Goal: Task Accomplishment & Management: Use online tool/utility

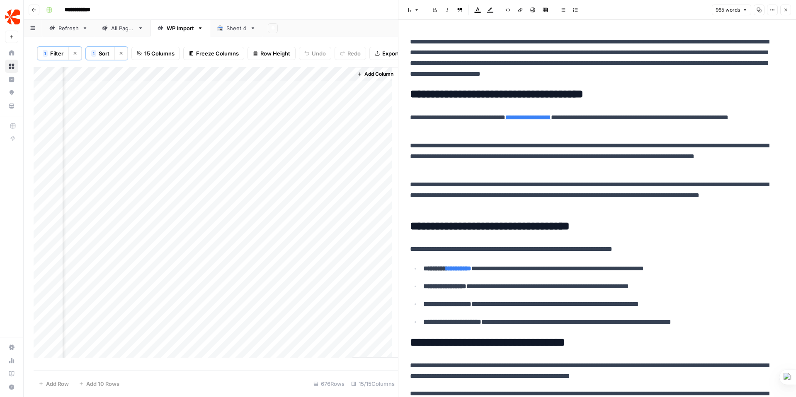
scroll to position [0, 1078]
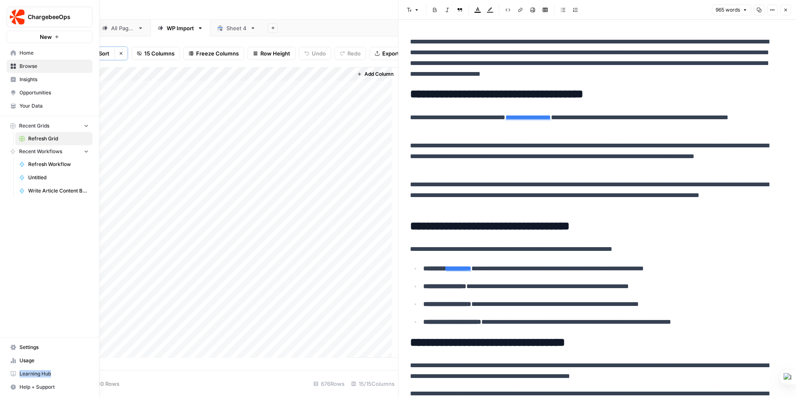
click at [28, 80] on span "Insights" at bounding box center [53, 79] width 69 height 7
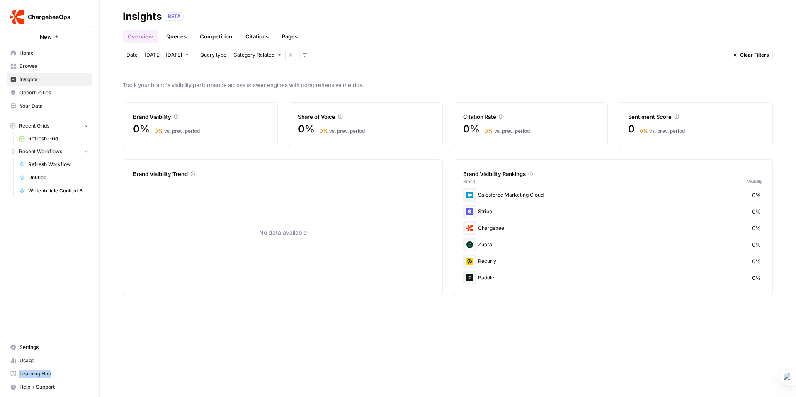
click at [277, 53] on span "button" at bounding box center [279, 55] width 5 height 5
click at [262, 74] on span "Brand Related" at bounding box center [258, 73] width 52 height 8
click at [168, 36] on link "Queries" at bounding box center [176, 36] width 30 height 13
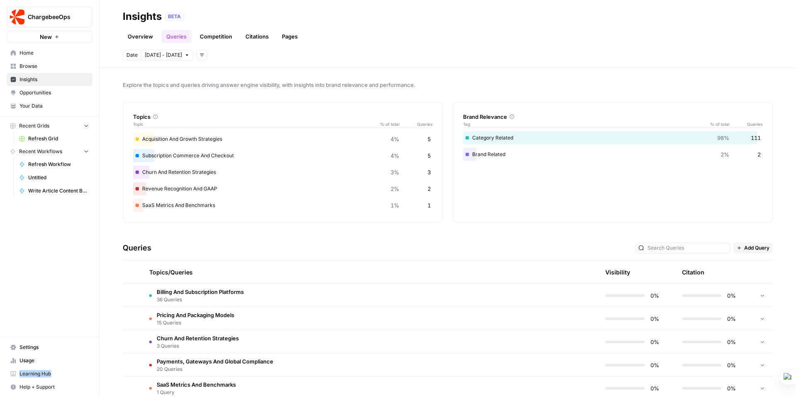
click at [223, 36] on link "Competition" at bounding box center [216, 36] width 42 height 13
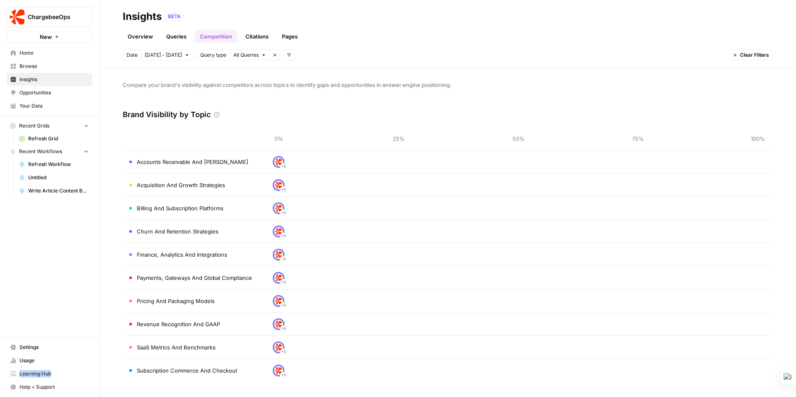
click at [259, 36] on link "Citations" at bounding box center [256, 36] width 33 height 13
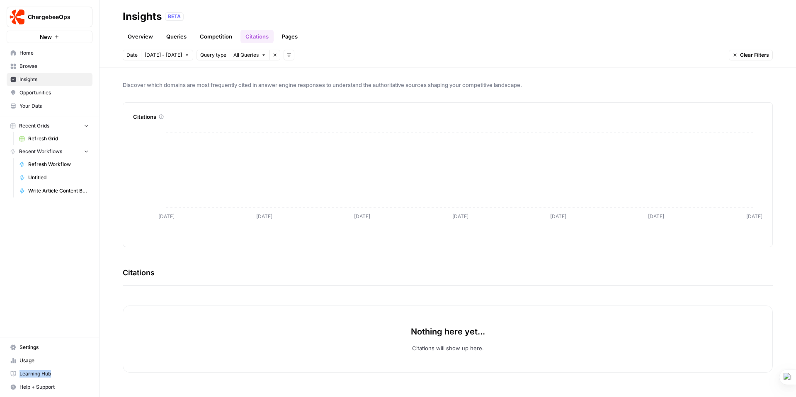
click at [290, 37] on link "Pages" at bounding box center [290, 36] width 26 height 13
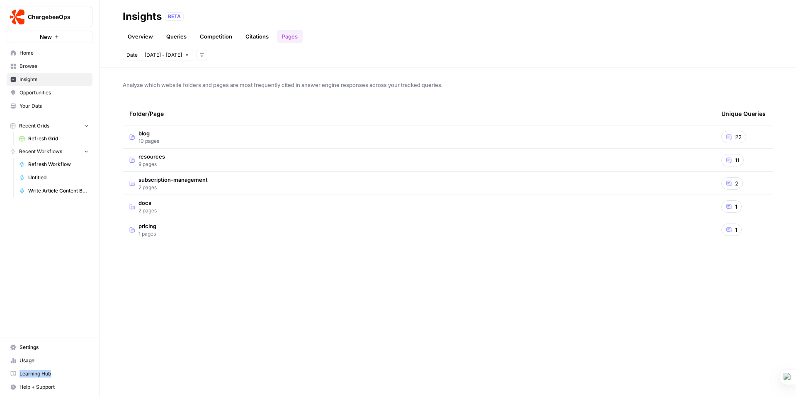
click at [168, 182] on span "subscription-management" at bounding box center [172, 180] width 69 height 8
click at [149, 138] on span "10 pages" at bounding box center [148, 141] width 21 height 7
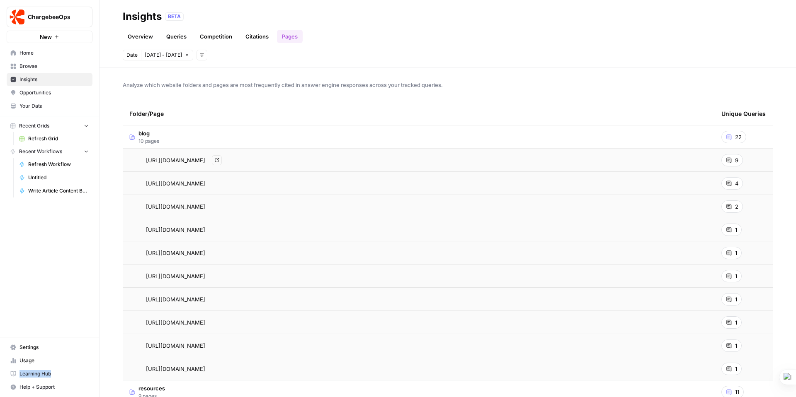
click at [172, 159] on span "https://www.chargebee.com/blog/top-7-subscription-payment-gateways-guide/" at bounding box center [175, 160] width 59 height 8
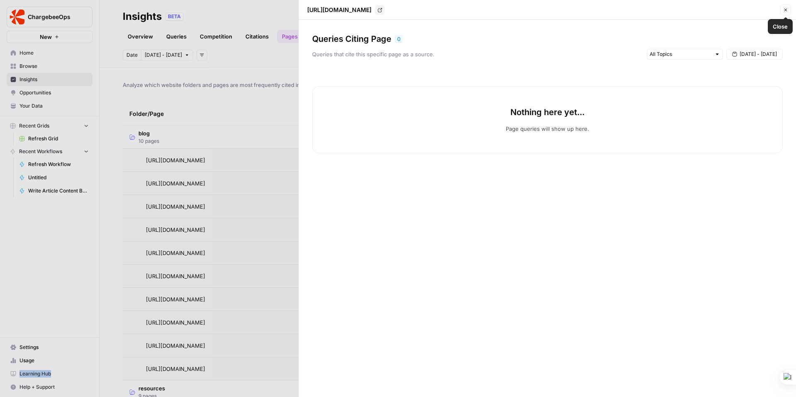
click at [785, 9] on icon "button" at bounding box center [785, 9] width 5 height 5
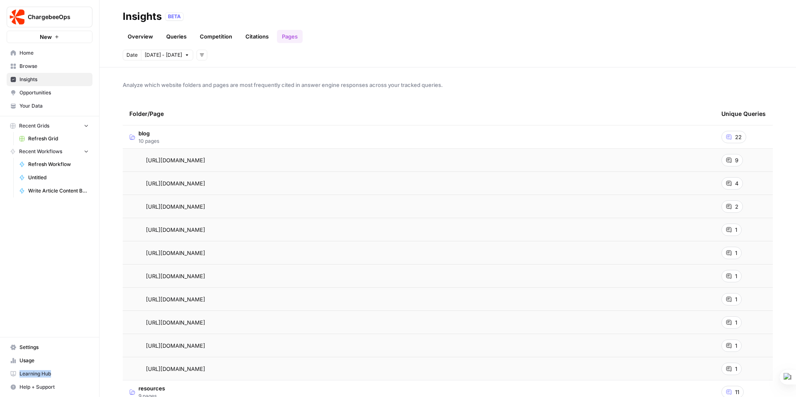
click at [31, 92] on span "Opportunities" at bounding box center [53, 92] width 69 height 7
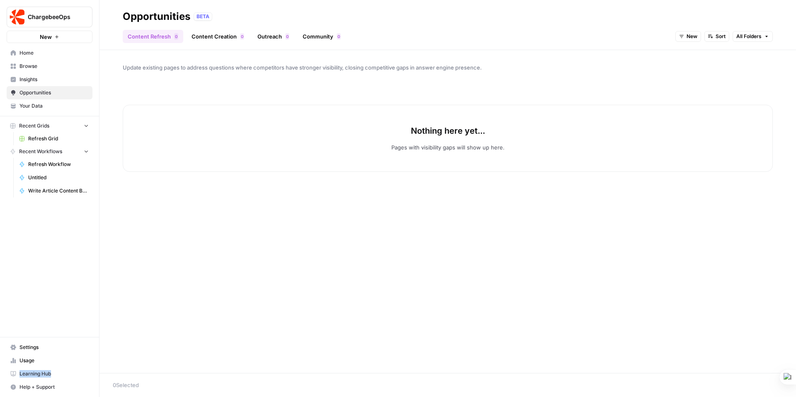
click at [29, 103] on span "Your Data" at bounding box center [53, 105] width 69 height 7
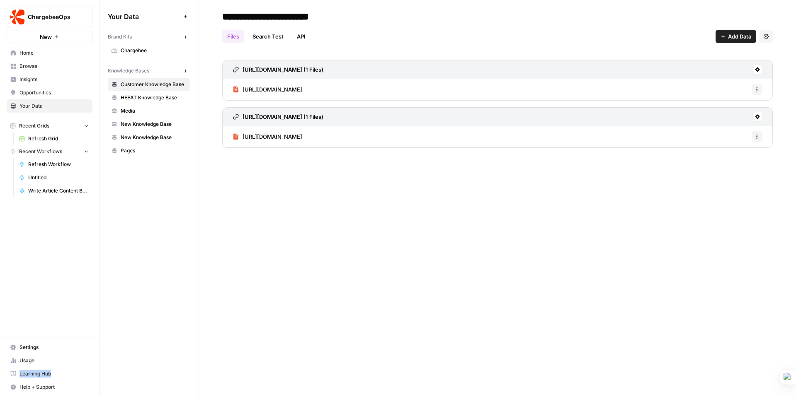
click at [34, 137] on span "Refresh Grid" at bounding box center [58, 138] width 61 height 7
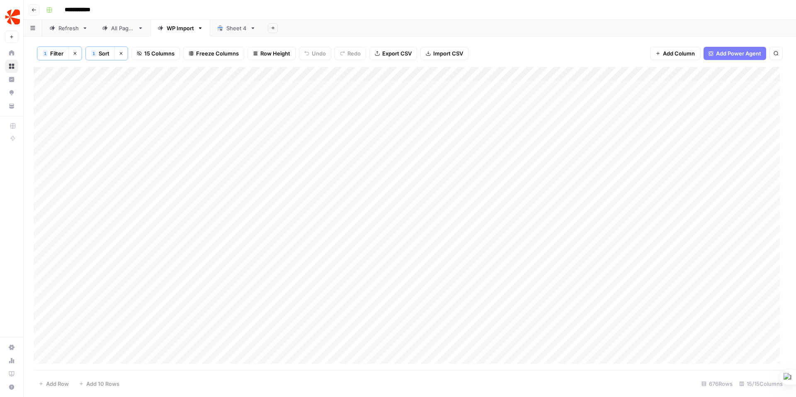
click at [235, 30] on div "Sheet 4" at bounding box center [236, 28] width 20 height 8
click at [184, 31] on div "WP Import" at bounding box center [180, 28] width 27 height 8
click at [417, 85] on div "Add Column" at bounding box center [410, 218] width 752 height 303
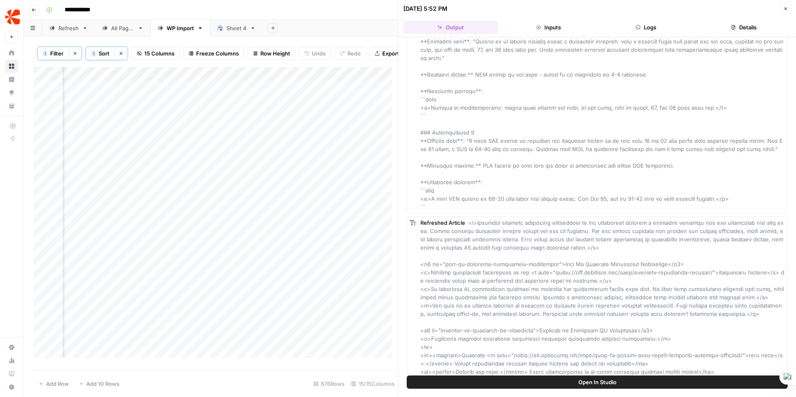
scroll to position [3834, 0]
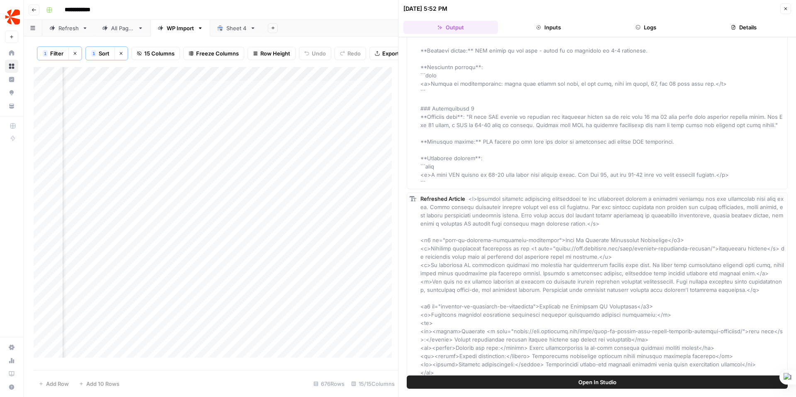
click at [605, 381] on span "Open In Studio" at bounding box center [597, 382] width 38 height 8
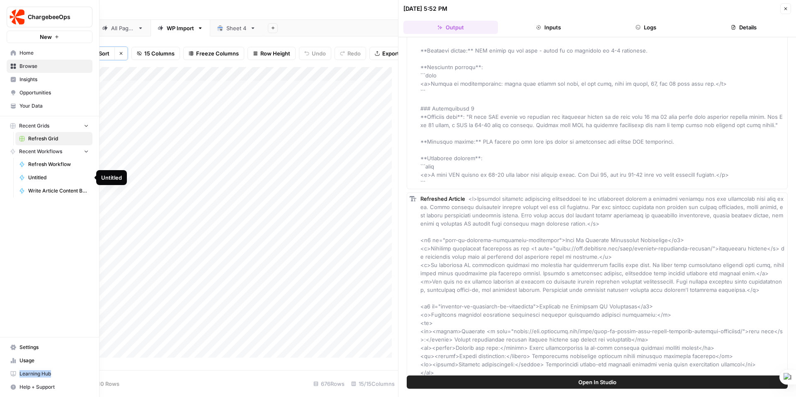
click at [43, 178] on span "Untitled" at bounding box center [58, 177] width 61 height 7
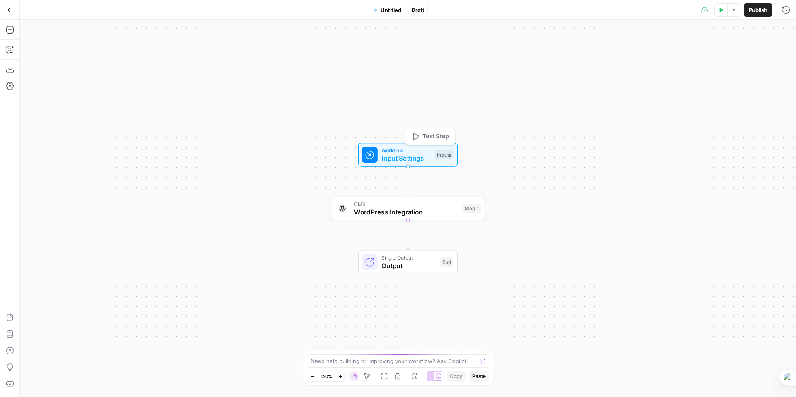
click at [426, 162] on span "Input Settings" at bounding box center [405, 158] width 49 height 10
click at [710, 57] on span "Add Field" at bounding box center [703, 56] width 24 height 8
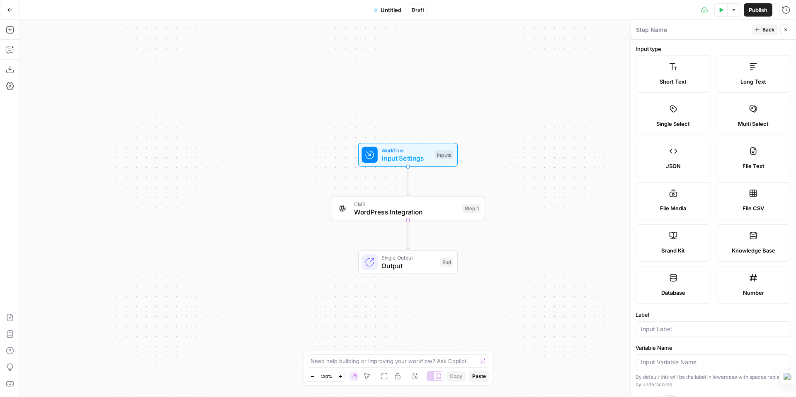
click at [678, 163] on span "JSON" at bounding box center [673, 166] width 15 height 8
click at [669, 152] on icon at bounding box center [672, 151] width 7 height 5
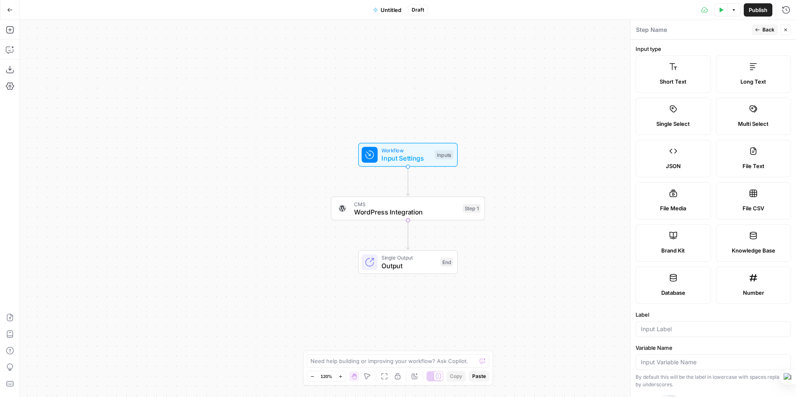
drag, startPoint x: 669, startPoint y: 153, endPoint x: 513, endPoint y: 165, distance: 157.2
click at [513, 165] on body "ChargebeeOps New Home Browse Insights Opportunities Your Data Recent Grids Refr…" at bounding box center [398, 198] width 796 height 397
click at [716, 160] on label "File Text" at bounding box center [753, 158] width 75 height 37
type textarea "Supports .pdf, .txt, .docx, .md file types"
click at [676, 160] on label "JSON" at bounding box center [672, 158] width 75 height 37
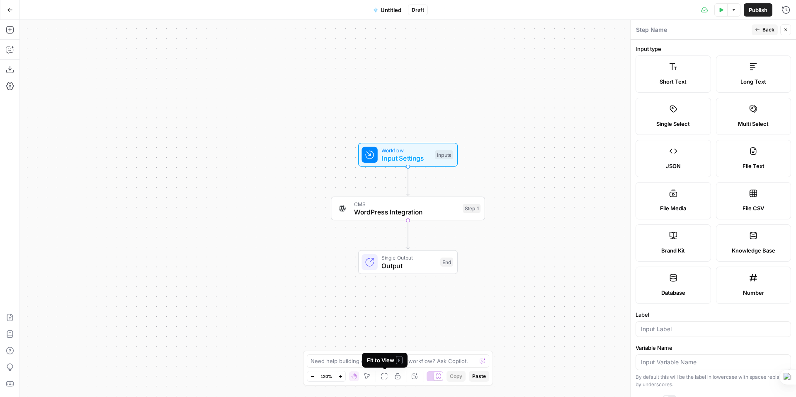
click at [385, 377] on icon "button" at bounding box center [384, 376] width 7 height 7
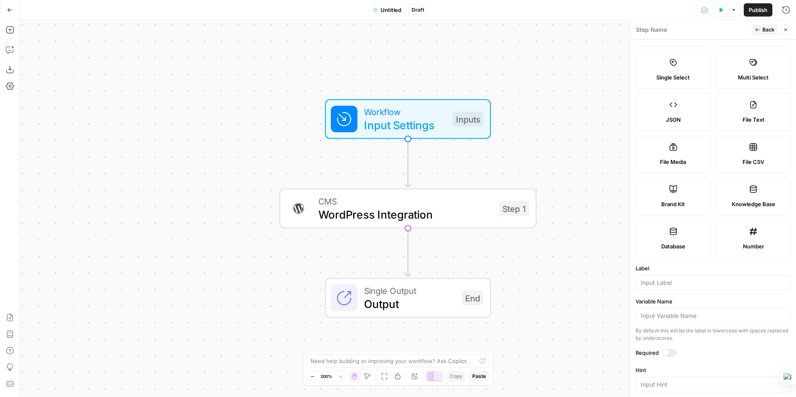
scroll to position [53, 0]
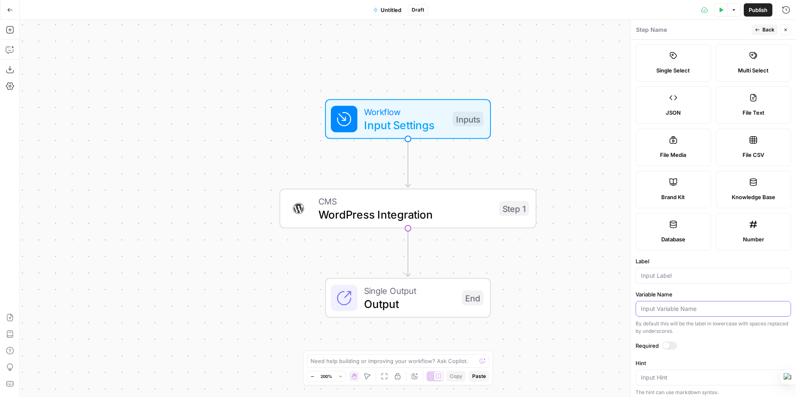
click at [663, 310] on input "Variable Name" at bounding box center [713, 309] width 145 height 8
click at [421, 11] on span "Draft" at bounding box center [418, 9] width 12 height 7
click at [735, 7] on icon "button" at bounding box center [733, 9] width 5 height 5
click at [788, 29] on button "Close" at bounding box center [785, 29] width 11 height 11
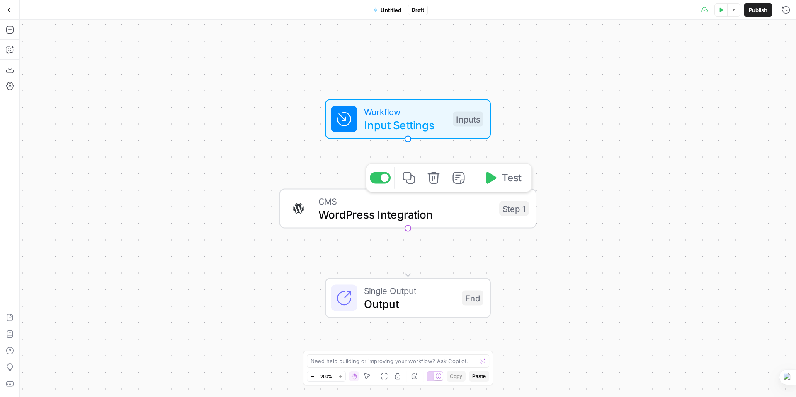
click at [475, 213] on span "WordPress Integration" at bounding box center [405, 214] width 174 height 17
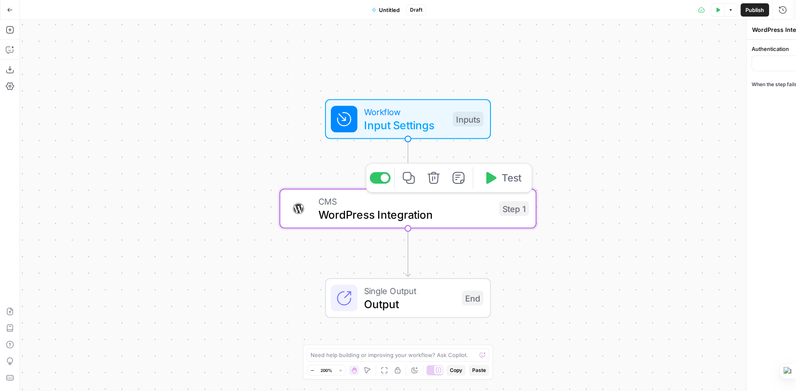
type input "WordPress 1"
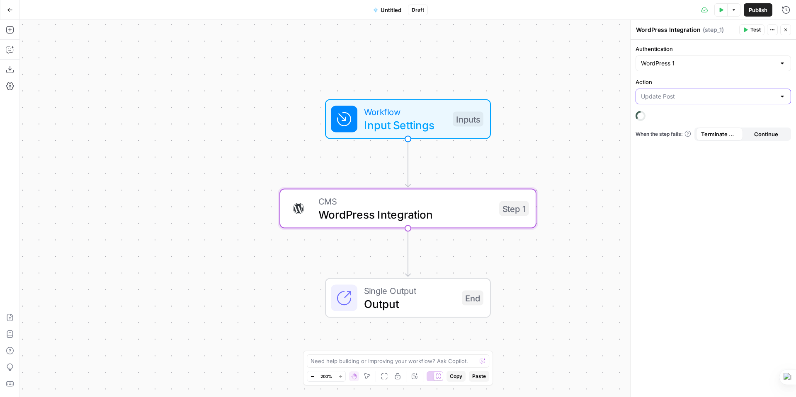
click at [754, 99] on input "Action" at bounding box center [708, 96] width 135 height 8
type input "Update Post"
click at [754, 75] on div "Authentication WordPress 1 Action Update Post When the step fails: Terminate Wo…" at bounding box center [712, 219] width 165 height 358
click at [461, 200] on span "CMS" at bounding box center [405, 201] width 174 height 13
click at [771, 29] on icon "button" at bounding box center [770, 29] width 1 height 1
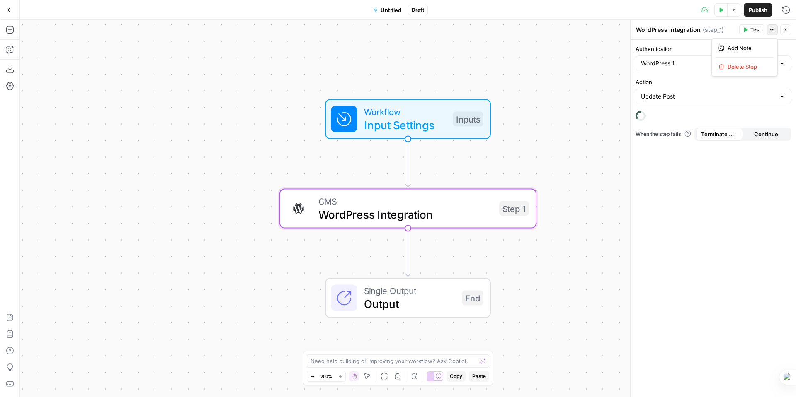
click at [771, 29] on icon "button" at bounding box center [770, 29] width 1 height 1
click at [679, 32] on textarea "WordPress Integration" at bounding box center [668, 30] width 65 height 8
click at [710, 33] on span "( step_1 )" at bounding box center [713, 30] width 21 height 8
click at [682, 61] on input "Authentication" at bounding box center [708, 63] width 135 height 8
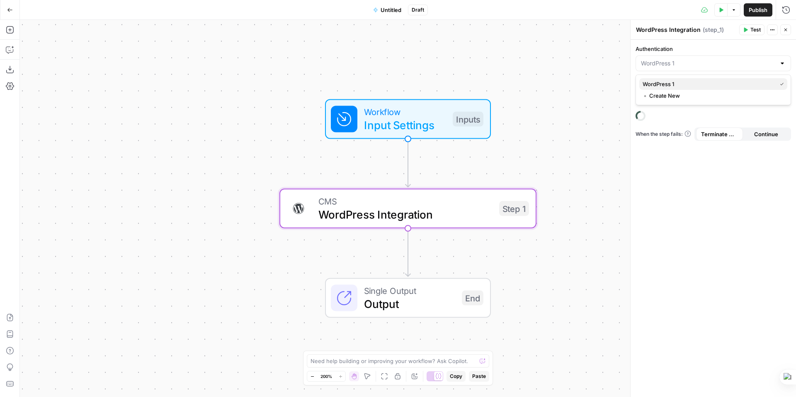
click at [678, 88] on button "WordPress 1" at bounding box center [713, 84] width 148 height 12
type input "WordPress 1"
click at [678, 98] on input "Action" at bounding box center [708, 96] width 135 height 8
type input "Update Post"
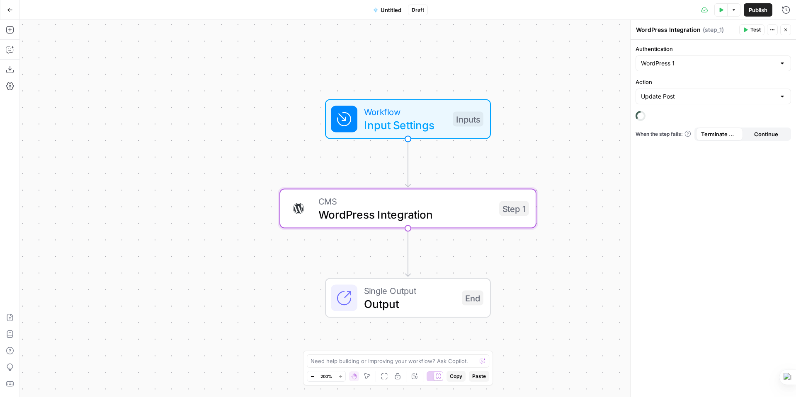
click at [725, 80] on label "Action" at bounding box center [712, 82] width 155 height 8
click at [725, 92] on input "Update Post" at bounding box center [708, 96] width 135 height 8
click at [668, 127] on span "Update Post" at bounding box center [707, 129] width 131 height 8
type input "Update Post"
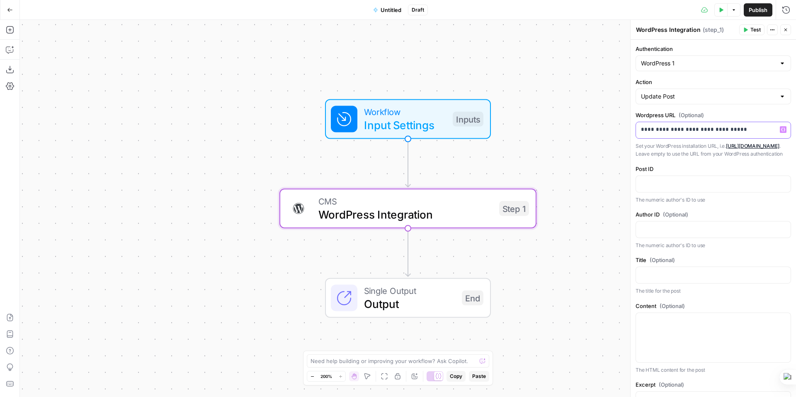
click at [743, 127] on p "**********" at bounding box center [710, 130] width 138 height 8
click at [737, 173] on label "Post ID" at bounding box center [712, 169] width 155 height 8
click at [785, 184] on span "Variables Menu" at bounding box center [785, 183] width 0 height 0
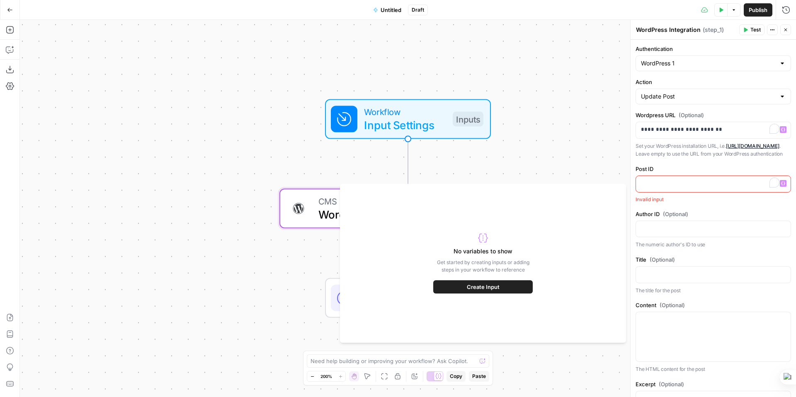
click at [650, 188] on p "To enrich screen reader interactions, please activate Accessibility in Grammarl…" at bounding box center [713, 183] width 145 height 8
click at [485, 284] on span "Create Input" at bounding box center [483, 287] width 33 height 8
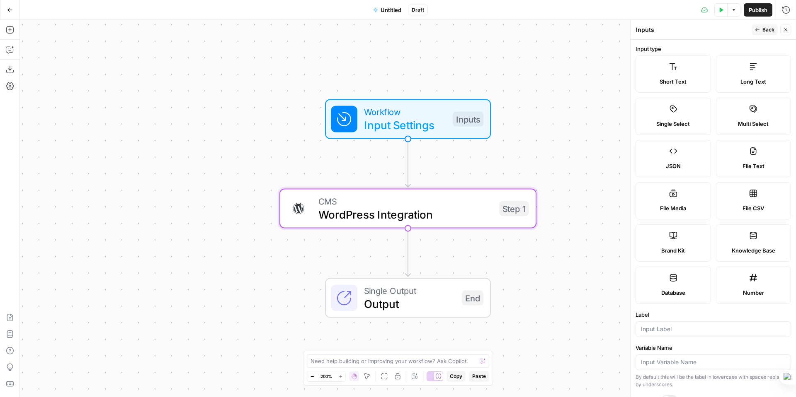
click at [678, 76] on label "Short Text" at bounding box center [672, 74] width 75 height 37
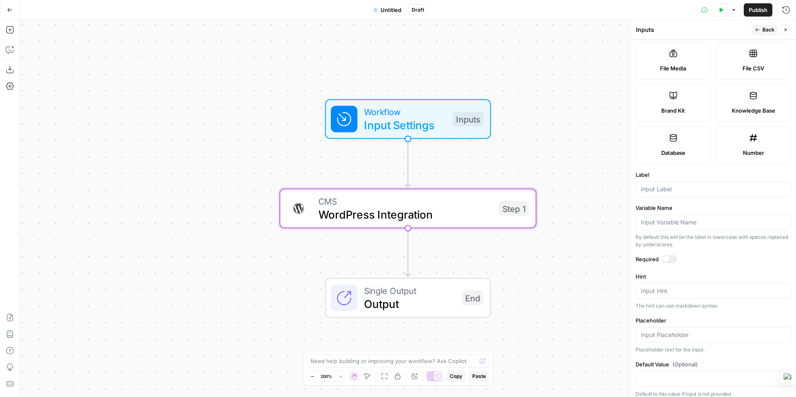
scroll to position [146, 0]
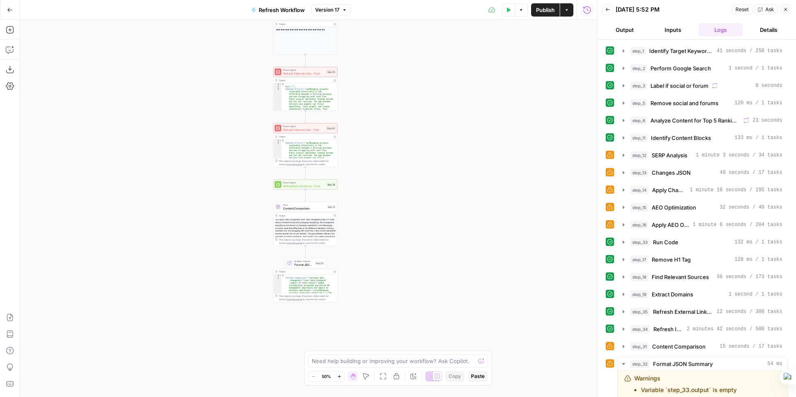
type textarea "**********"
click at [339, 376] on icon "button" at bounding box center [338, 376] width 3 height 3
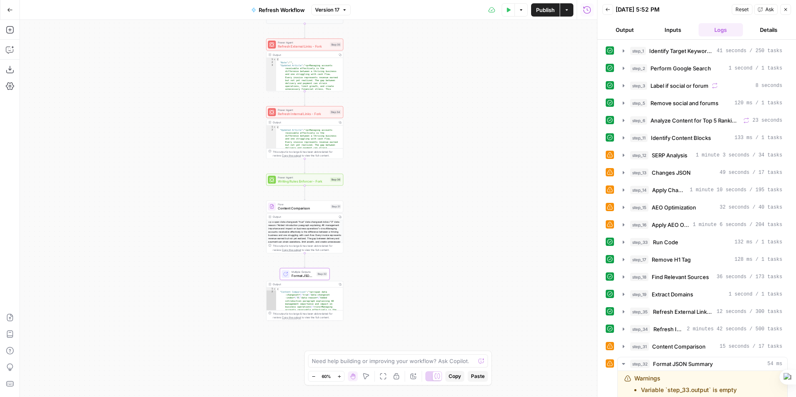
click at [339, 376] on icon "button" at bounding box center [338, 376] width 3 height 3
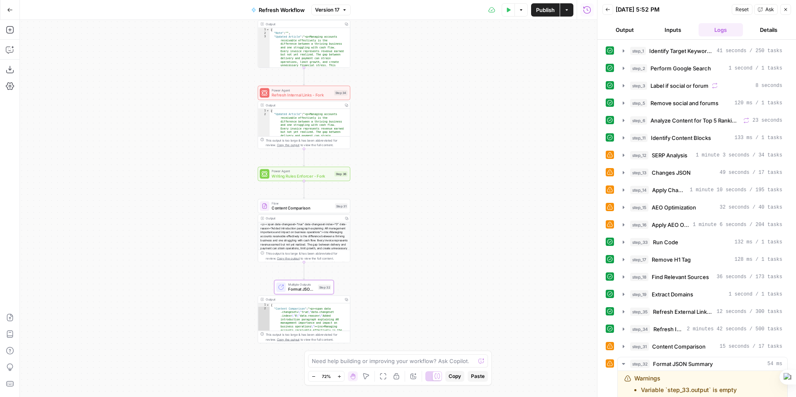
click at [339, 376] on icon "button" at bounding box center [338, 376] width 3 height 3
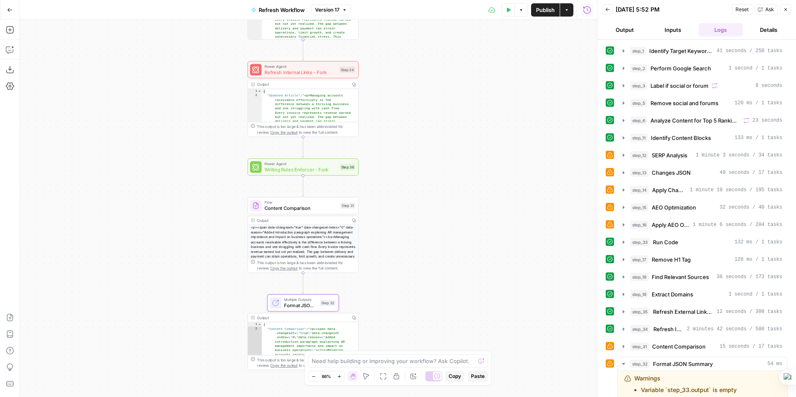
click at [339, 376] on icon "button" at bounding box center [338, 376] width 3 height 3
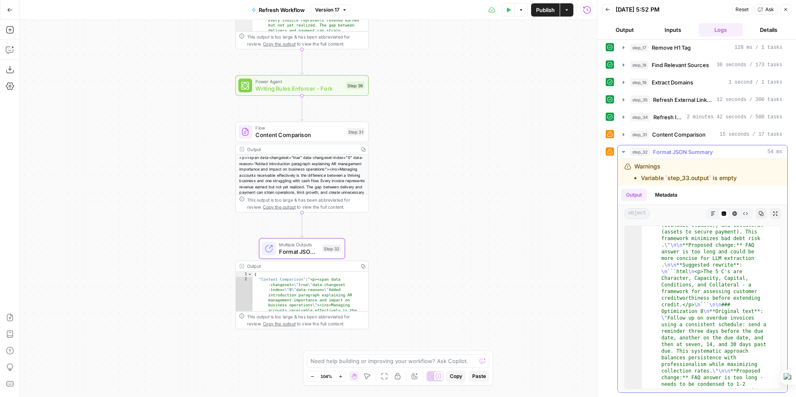
scroll to position [7138, 0]
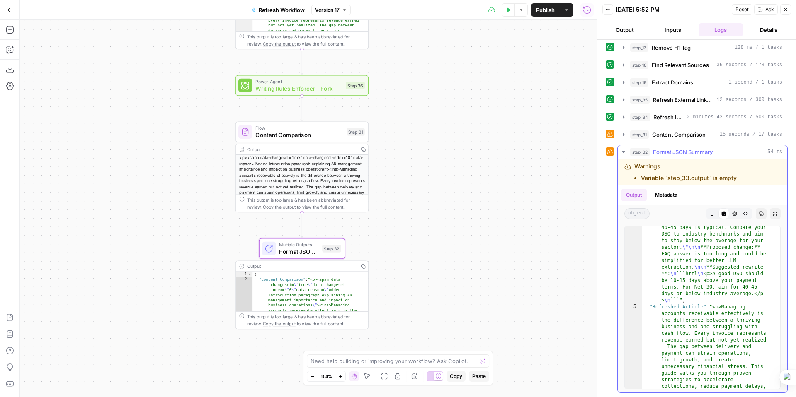
type textarea "**********"
drag, startPoint x: 652, startPoint y: 306, endPoint x: 702, endPoint y: 306, distance: 50.2
click at [778, 31] on button "Details" at bounding box center [768, 29] width 45 height 13
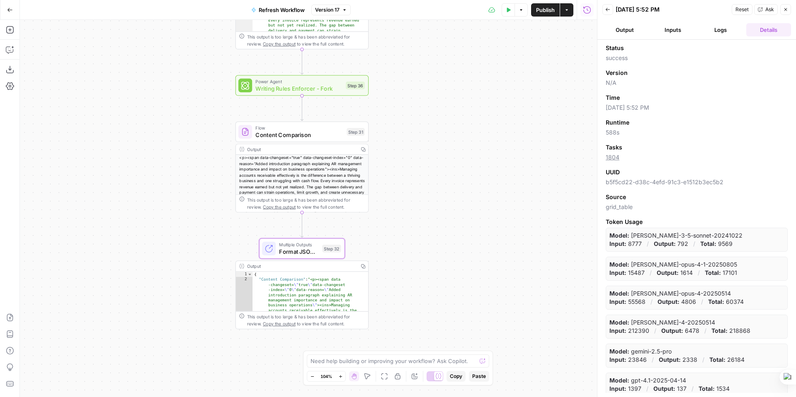
click at [620, 28] on button "Output" at bounding box center [624, 29] width 45 height 13
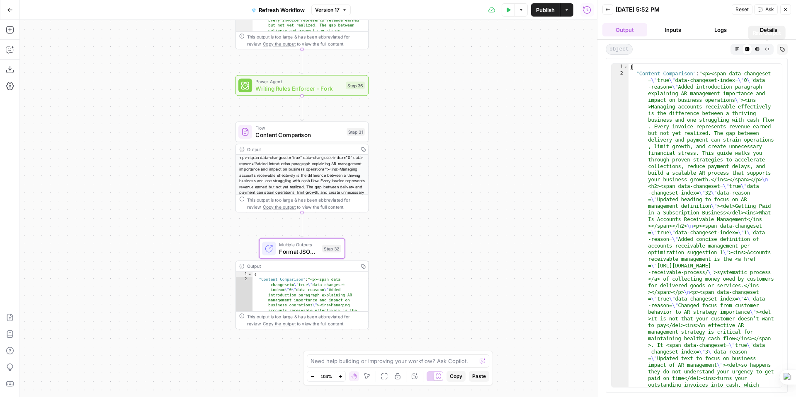
click at [766, 51] on button "Raw Output" at bounding box center [767, 49] width 10 height 10
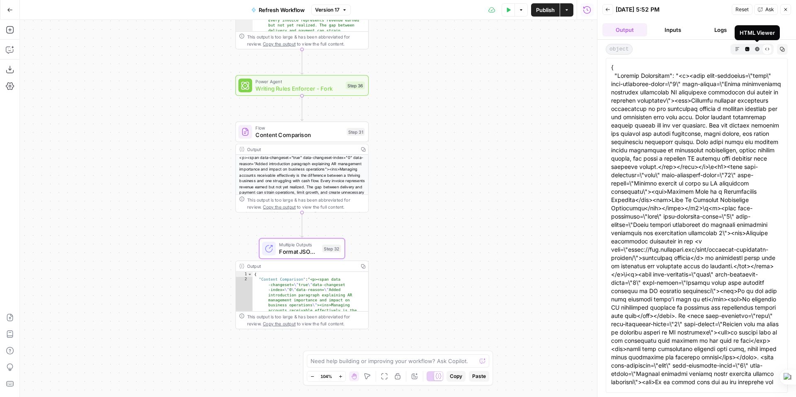
click at [756, 48] on icon "button" at bounding box center [757, 49] width 4 height 4
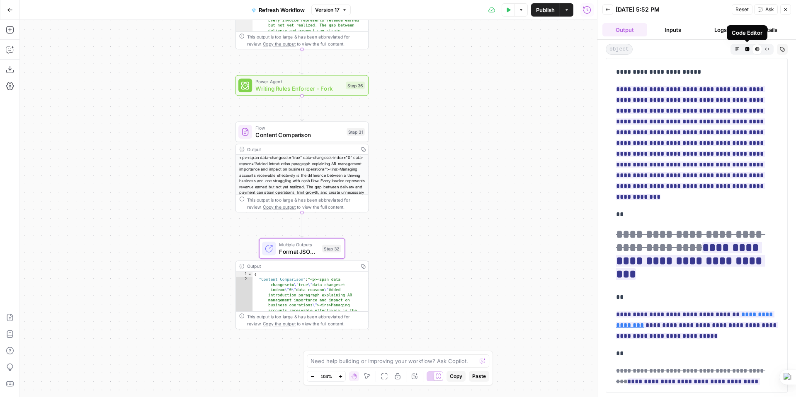
click at [746, 50] on icon "button" at bounding box center [747, 49] width 4 height 4
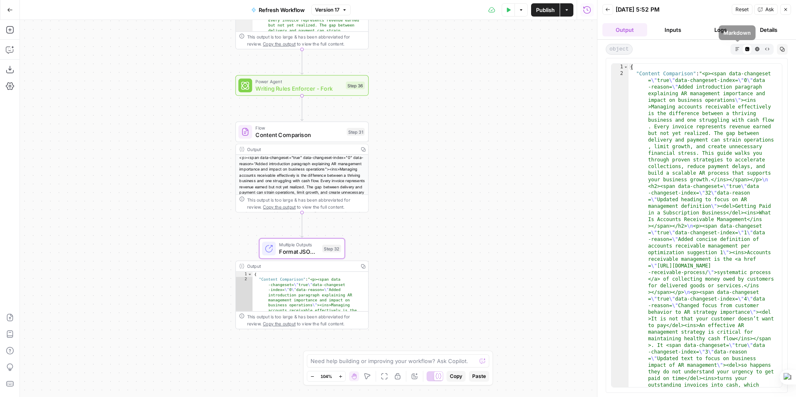
click at [737, 51] on icon "button" at bounding box center [737, 49] width 5 height 5
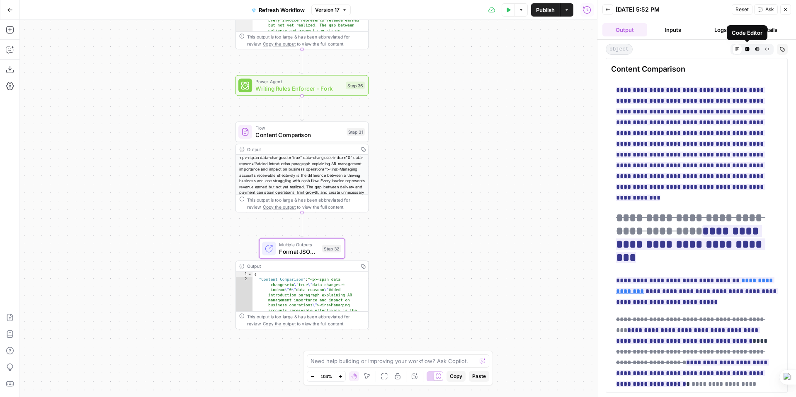
click at [746, 50] on icon "button" at bounding box center [747, 49] width 4 height 4
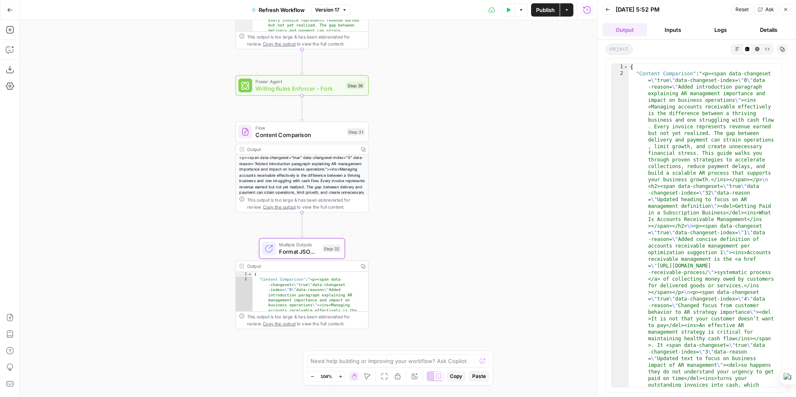
click at [298, 265] on div "Output" at bounding box center [301, 266] width 108 height 7
click at [758, 47] on icon "button" at bounding box center [757, 49] width 4 height 4
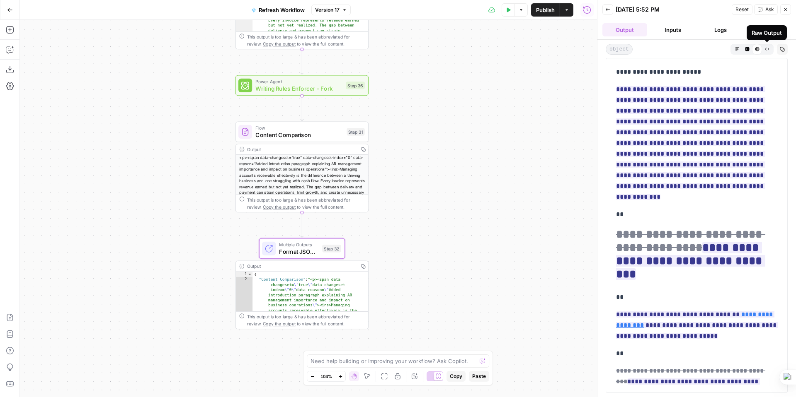
click at [766, 48] on icon "button" at bounding box center [767, 49] width 5 height 5
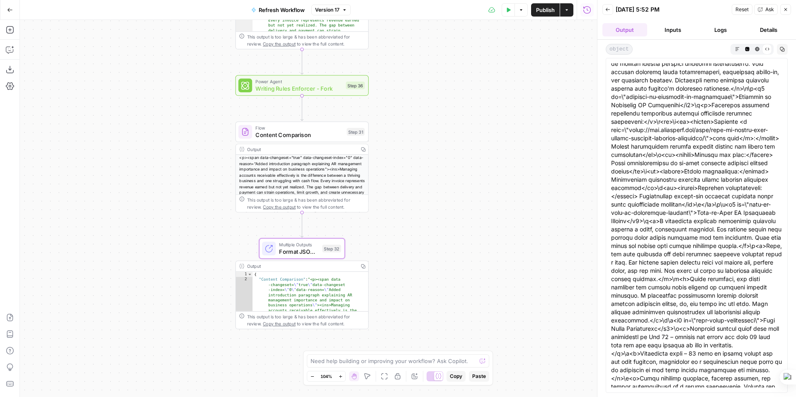
scroll to position [5324, 0]
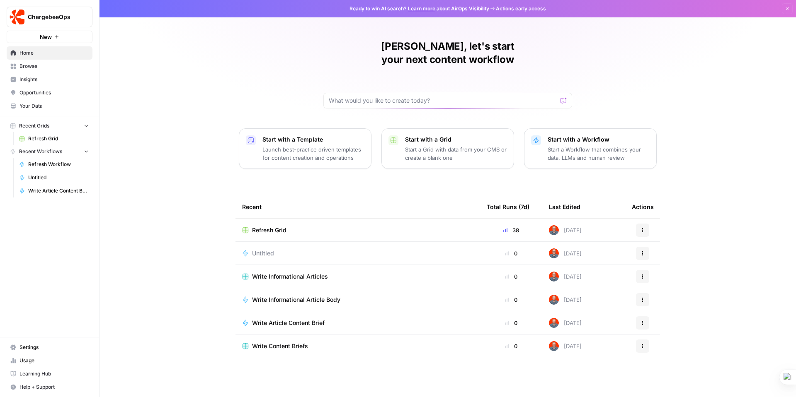
click at [33, 190] on span "Write Article Content Brief" at bounding box center [58, 190] width 61 height 7
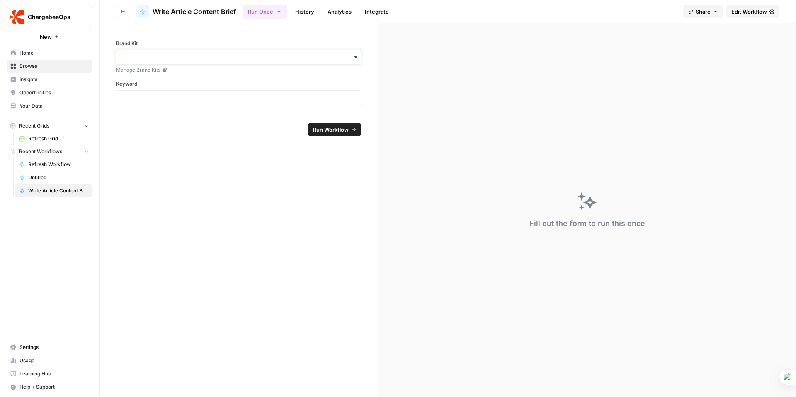
click at [132, 61] on input "Brand Kit" at bounding box center [238, 57] width 234 height 8
click at [172, 81] on div "Chargebee" at bounding box center [238, 80] width 244 height 16
click at [140, 100] on p at bounding box center [238, 98] width 234 height 8
drag, startPoint x: 182, startPoint y: 97, endPoint x: 112, endPoint y: 90, distance: 70.9
click at [112, 90] on div "**********" at bounding box center [238, 69] width 278 height 93
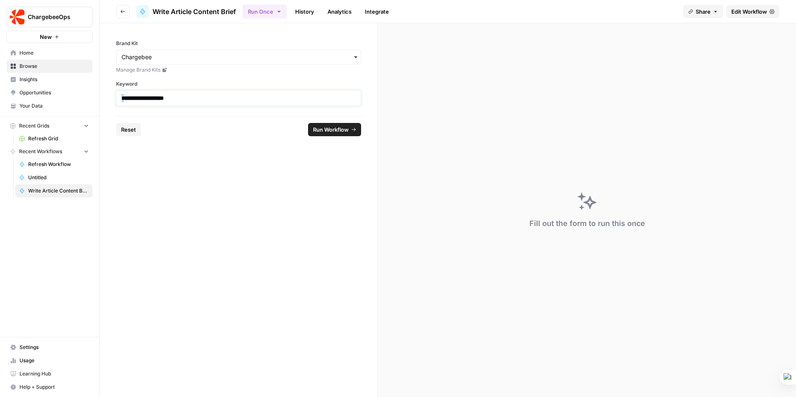
click at [122, 97] on strong "**********" at bounding box center [142, 98] width 42 height 6
click at [347, 131] on span "Run Workflow" at bounding box center [331, 130] width 36 height 8
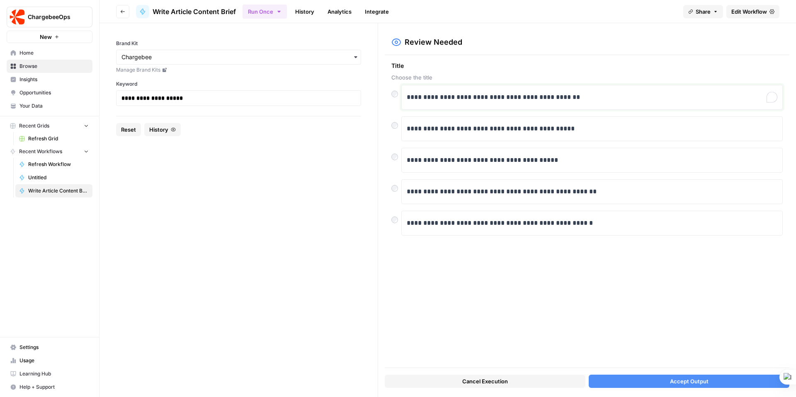
click at [567, 97] on p "**********" at bounding box center [592, 97] width 371 height 11
click at [569, 97] on p "**********" at bounding box center [592, 97] width 371 height 11
click at [696, 382] on span "Accept Output" at bounding box center [689, 382] width 39 height 8
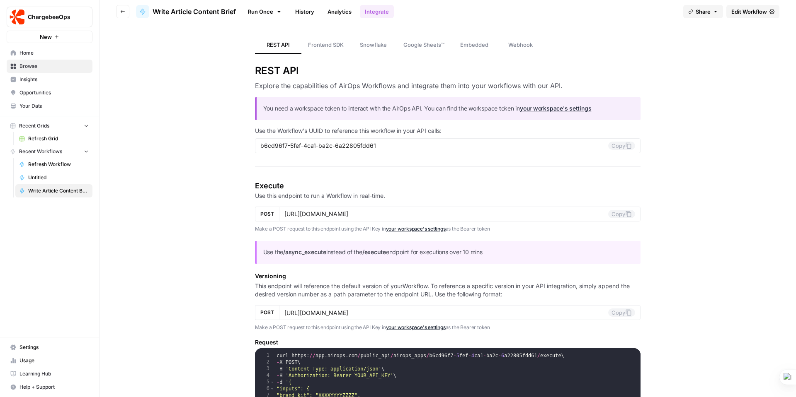
click at [419, 40] on link "Google Sheets™" at bounding box center [424, 44] width 54 height 17
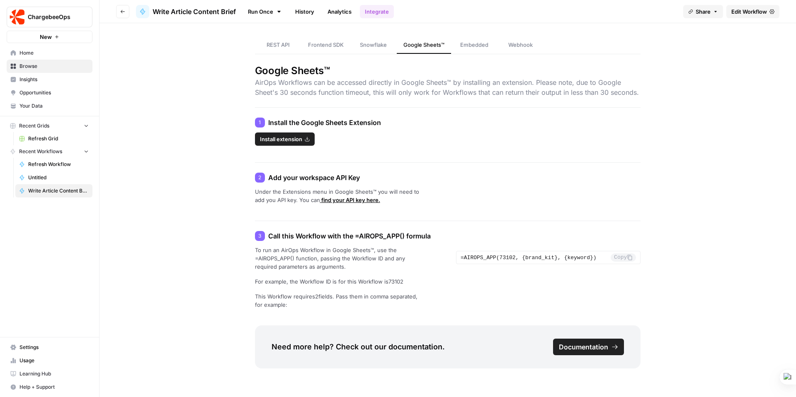
scroll to position [1, 0]
click at [294, 134] on span "Install extension" at bounding box center [281, 138] width 42 height 8
click at [460, 44] on span "Embedded" at bounding box center [474, 45] width 28 height 8
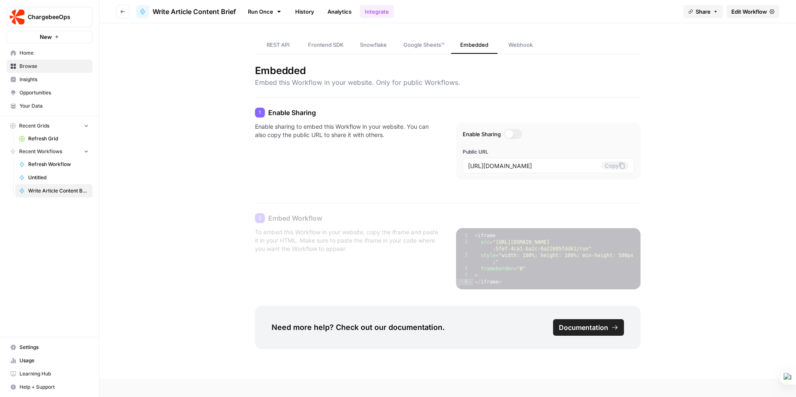
click at [284, 45] on span "REST API" at bounding box center [278, 45] width 23 height 8
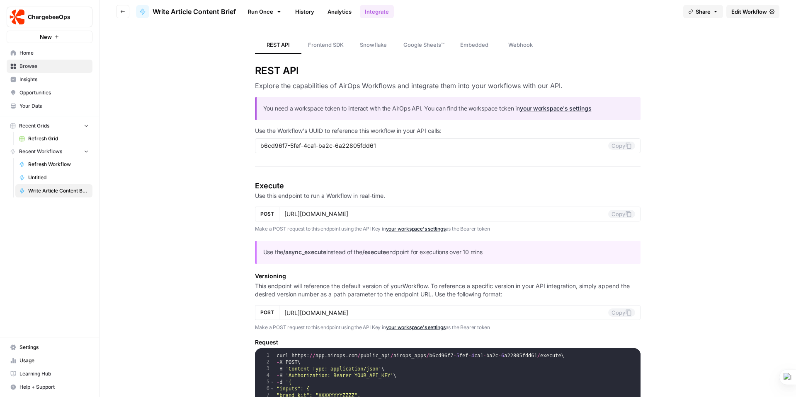
click at [345, 10] on link "Analytics" at bounding box center [339, 11] width 34 height 13
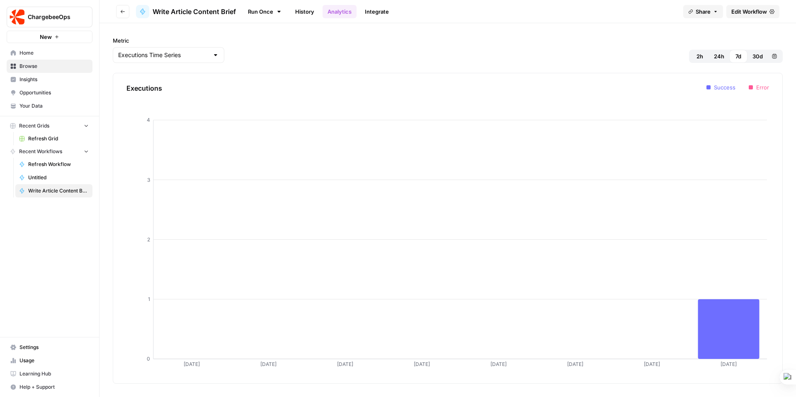
click at [305, 12] on link "History" at bounding box center [304, 11] width 29 height 13
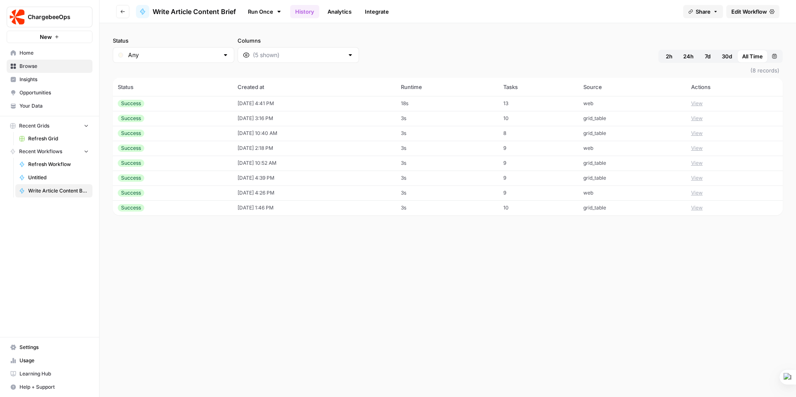
click at [253, 10] on link "Run Once" at bounding box center [264, 12] width 44 height 14
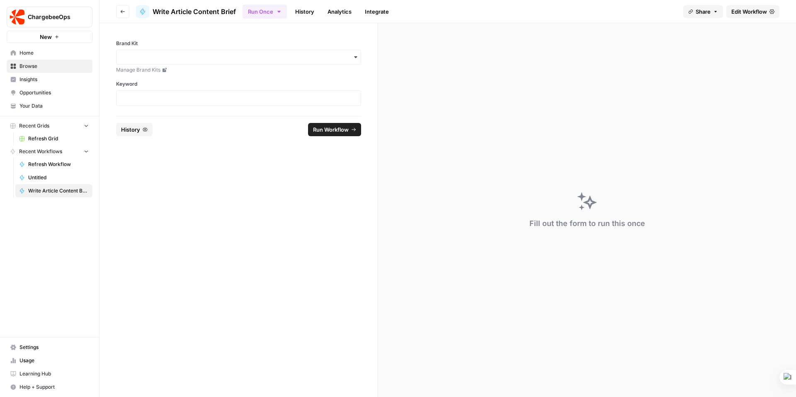
click at [284, 10] on button "Run Once" at bounding box center [264, 12] width 44 height 14
click at [308, 10] on link "History" at bounding box center [304, 11] width 29 height 13
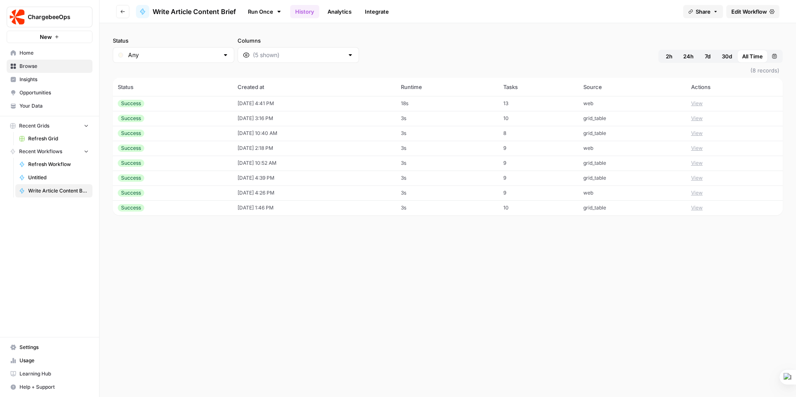
click at [258, 99] on td "10/13/25 at 4:41 PM" at bounding box center [314, 103] width 163 height 15
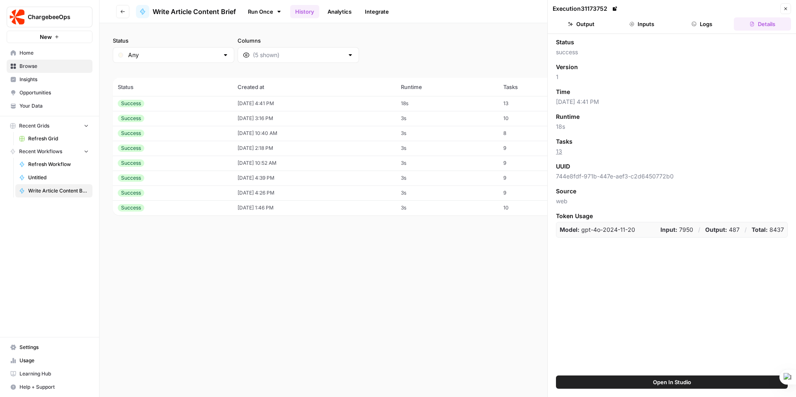
click at [700, 24] on button "Logs" at bounding box center [702, 23] width 57 height 13
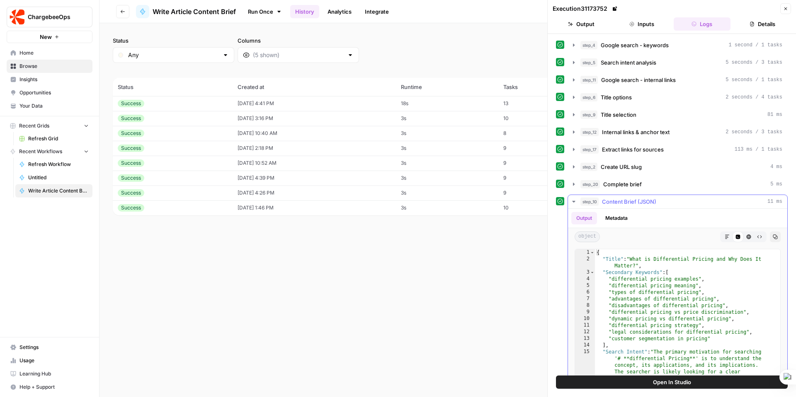
click at [574, 198] on button "step_10 Content Brief (JSON) 11 ms" at bounding box center [677, 201] width 219 height 13
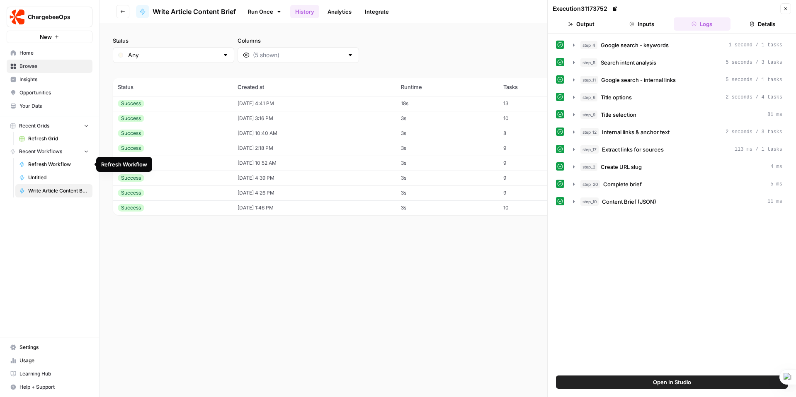
click at [45, 165] on span "Refresh Workflow" at bounding box center [58, 164] width 61 height 7
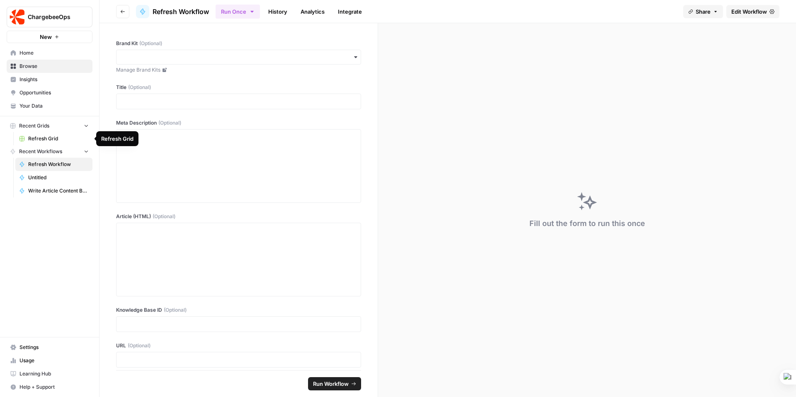
click at [41, 138] on span "Refresh Grid" at bounding box center [58, 138] width 61 height 7
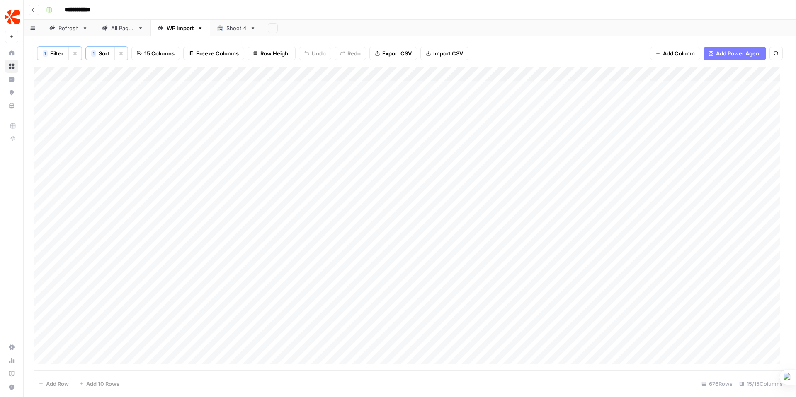
click at [69, 28] on div "Refresh" at bounding box center [68, 28] width 20 height 8
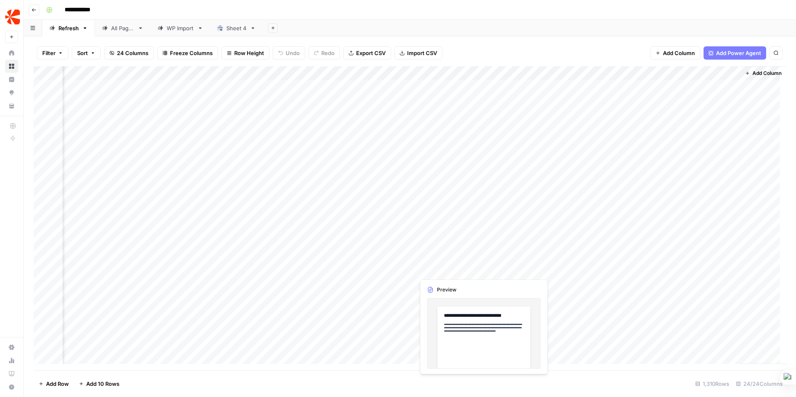
click at [448, 271] on div "Add Column" at bounding box center [410, 218] width 752 height 304
click at [481, 267] on div "Add Column" at bounding box center [410, 218] width 752 height 304
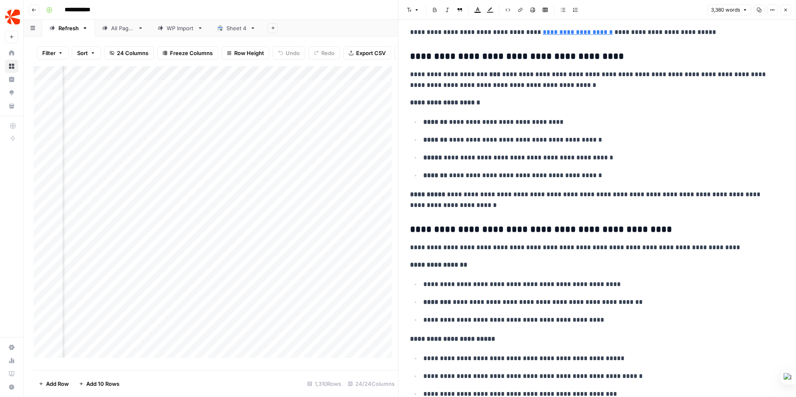
scroll to position [4654, 0]
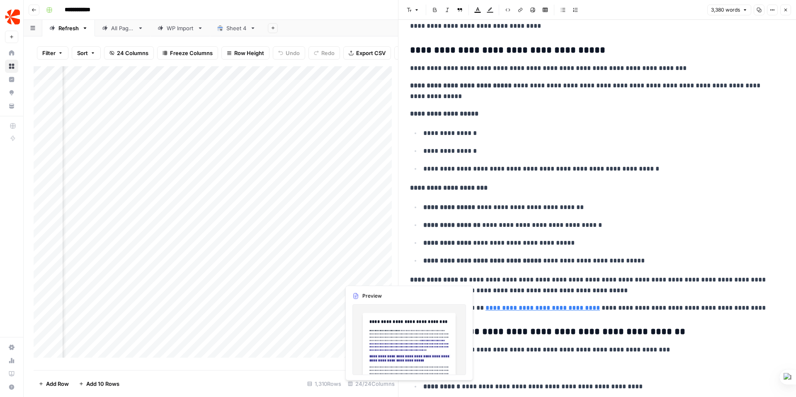
click at [366, 274] on div "Add Column" at bounding box center [216, 215] width 364 height 298
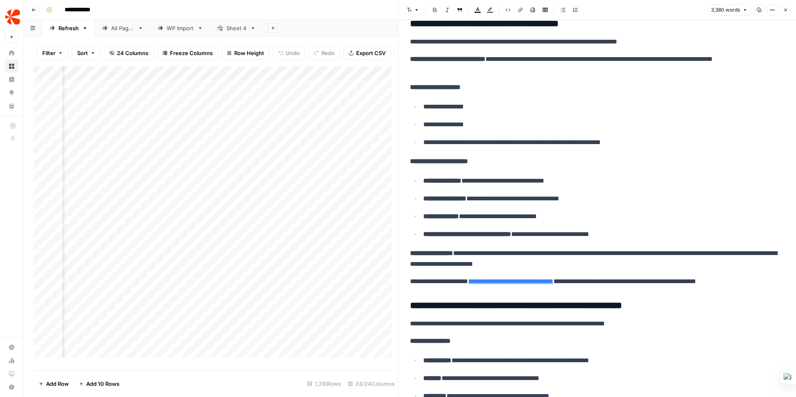
scroll to position [0, 1551]
click at [276, 276] on div "Add Column" at bounding box center [216, 215] width 364 height 298
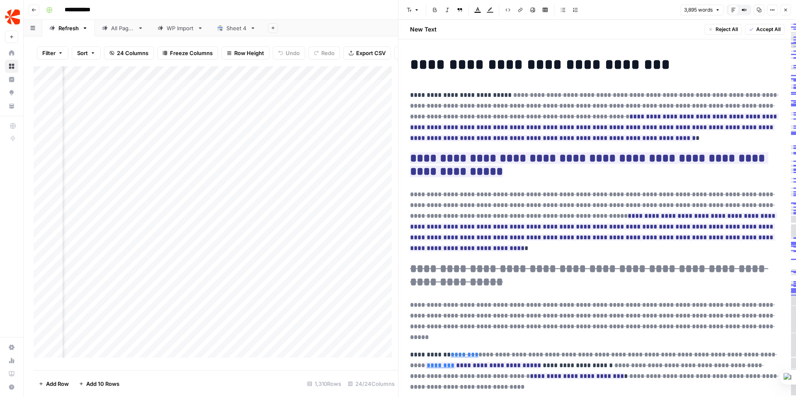
click at [325, 276] on div "Add Column" at bounding box center [216, 215] width 364 height 298
click at [354, 274] on div "Add Column" at bounding box center [216, 215] width 364 height 298
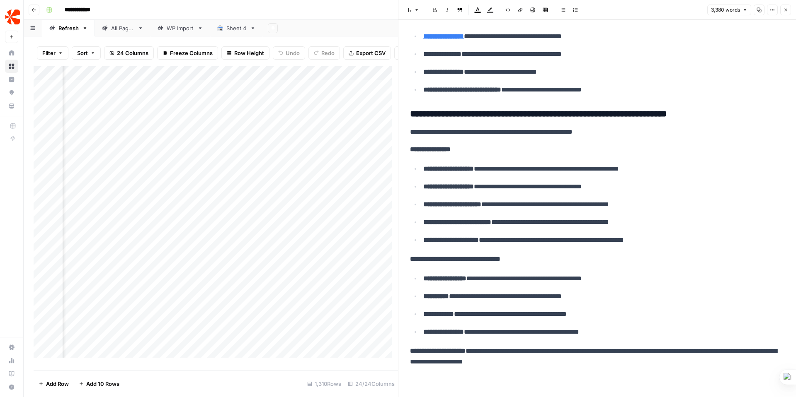
scroll to position [0, 1772]
click at [301, 274] on div "Add Column" at bounding box center [216, 215] width 364 height 298
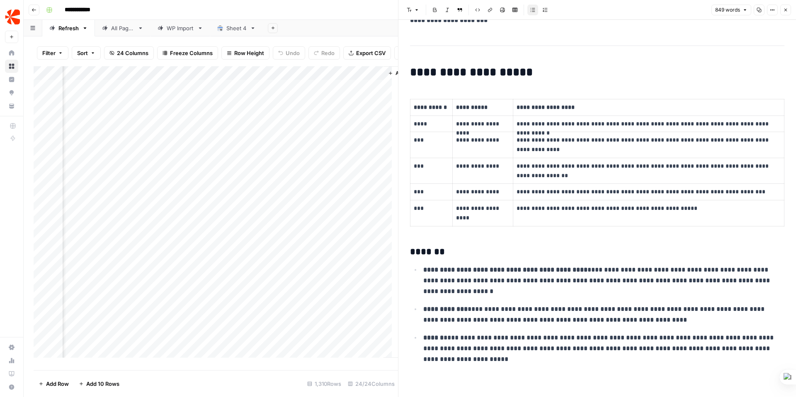
scroll to position [796, 0]
click at [341, 276] on div "Add Column" at bounding box center [216, 215] width 364 height 298
click at [338, 252] on div "Add Column" at bounding box center [216, 215] width 364 height 298
click at [333, 270] on div "Add Column" at bounding box center [216, 215] width 364 height 298
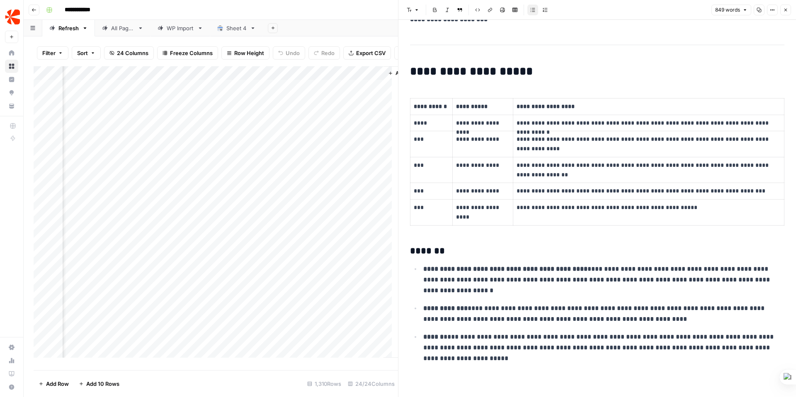
scroll to position [766, 0]
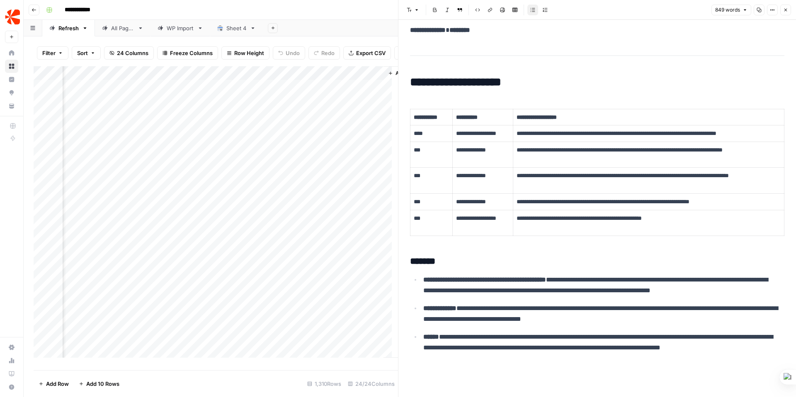
click at [290, 89] on div "Add Column" at bounding box center [216, 215] width 364 height 298
click at [303, 90] on div "Add Column" at bounding box center [216, 215] width 364 height 298
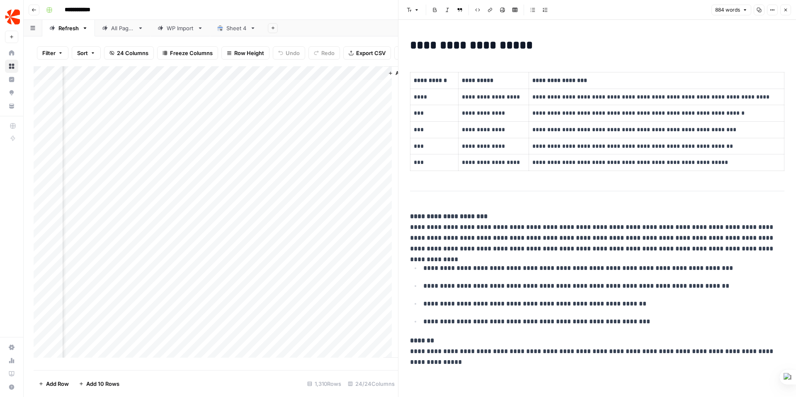
scroll to position [845, 0]
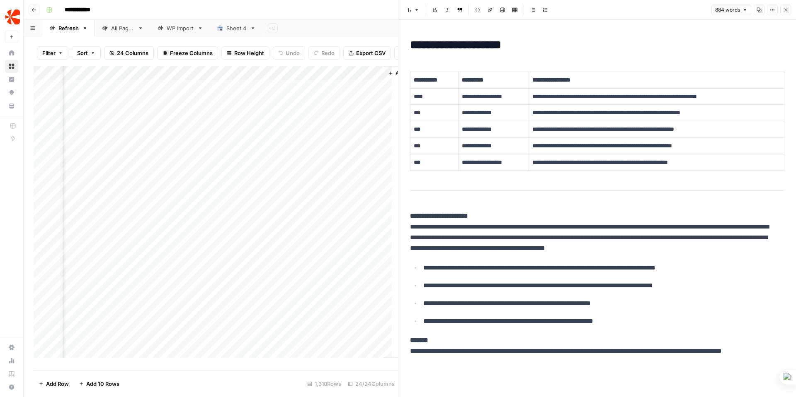
click at [217, 106] on div "Add Column" at bounding box center [216, 215] width 364 height 298
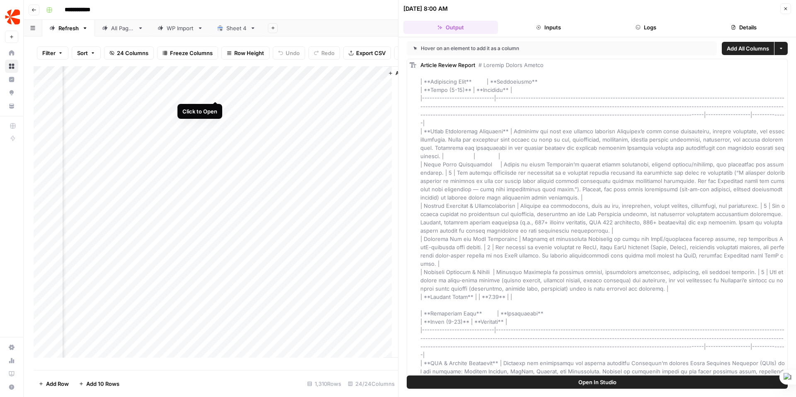
click at [218, 92] on div "Add Column" at bounding box center [216, 215] width 364 height 298
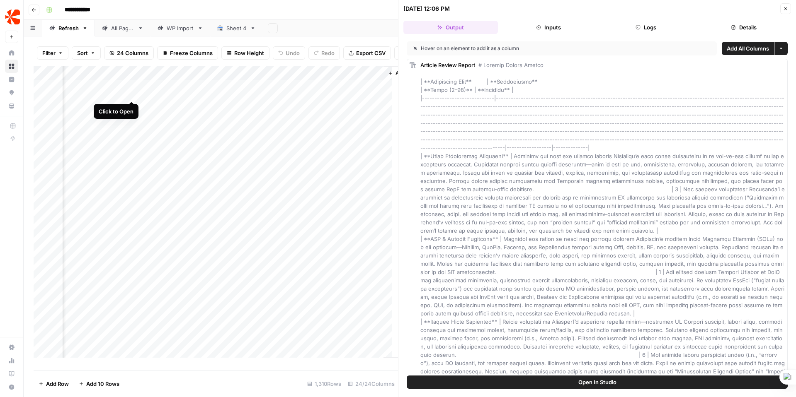
click at [132, 92] on div "Add Column" at bounding box center [216, 215] width 364 height 298
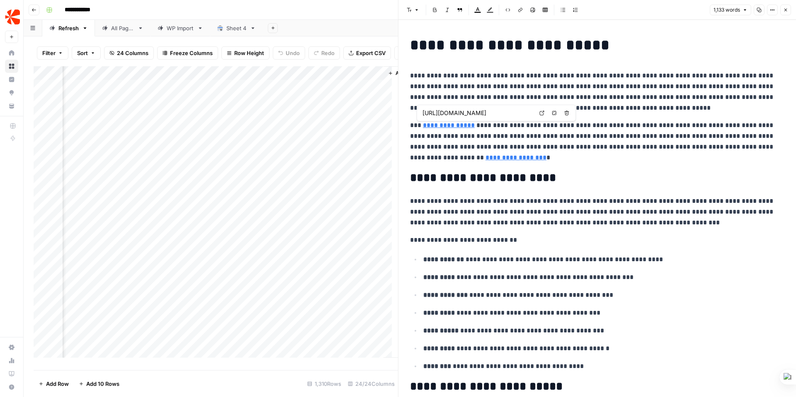
click at [464, 125] on link "**********" at bounding box center [449, 125] width 52 height 6
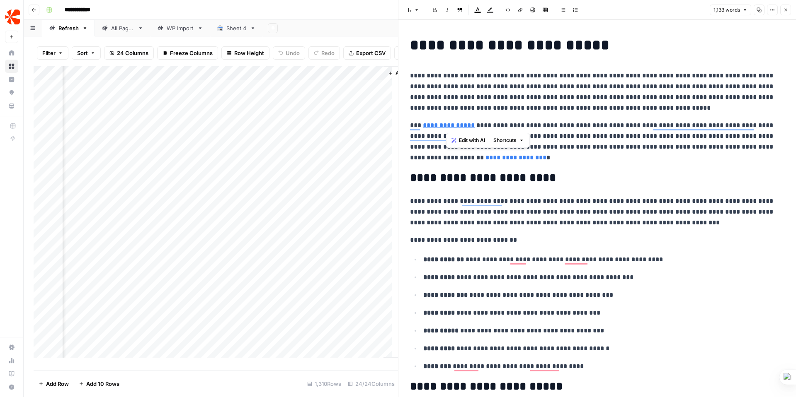
click at [347, 274] on div "Add Column" at bounding box center [216, 215] width 364 height 298
click at [52, 161] on div "Add Column" at bounding box center [216, 215] width 364 height 298
click at [56, 174] on div "Add Column" at bounding box center [216, 215] width 364 height 298
click at [53, 191] on div "Add Column" at bounding box center [216, 215] width 364 height 298
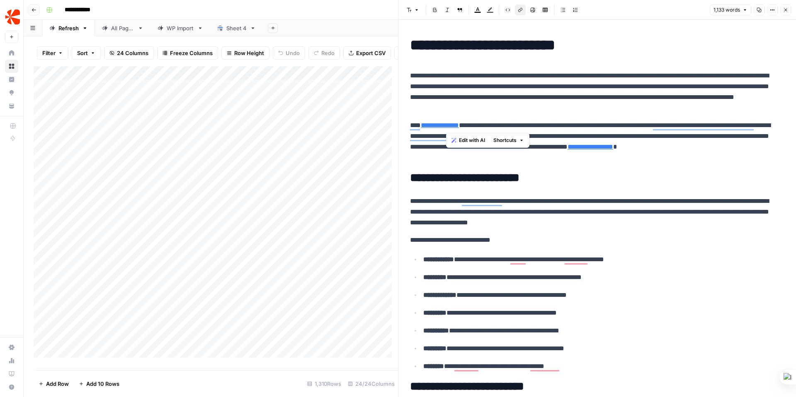
click at [172, 30] on div "WP Import" at bounding box center [180, 28] width 27 height 8
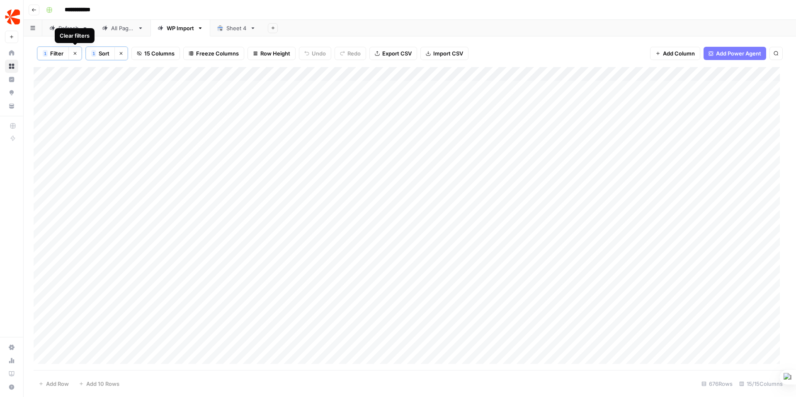
click at [55, 52] on span "Filter" at bounding box center [56, 53] width 13 height 8
type input "Modified"
click at [156, 96] on div at bounding box center [159, 97] width 7 height 8
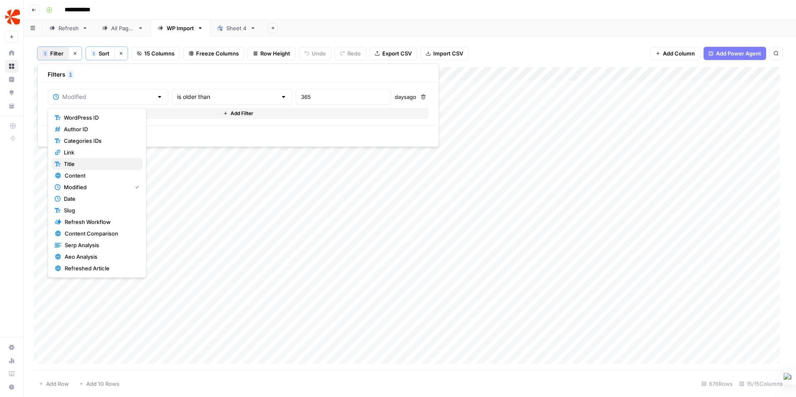
click at [103, 162] on span "Title" at bounding box center [100, 164] width 72 height 8
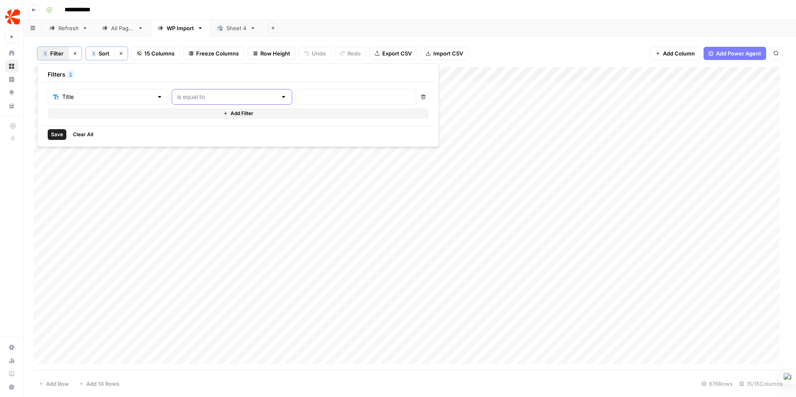
click at [215, 98] on input "text" at bounding box center [227, 97] width 100 height 8
click at [195, 141] on span "contains" at bounding box center [197, 141] width 81 height 8
type input "contains"
click at [301, 94] on input "text" at bounding box center [356, 97] width 110 height 8
type input "headless"
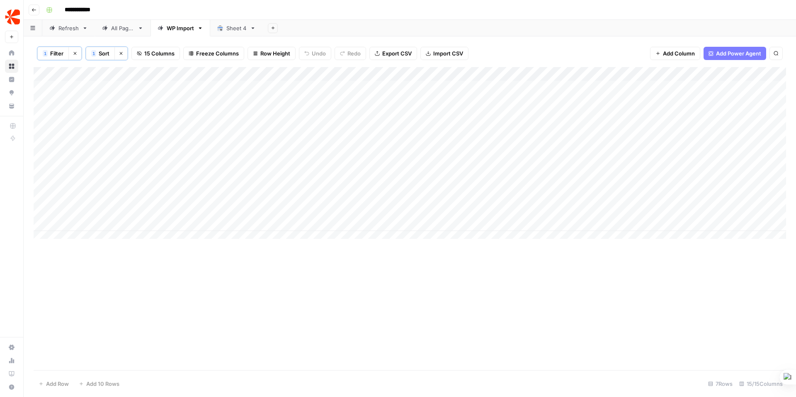
click at [471, 31] on div "Add Sheet" at bounding box center [529, 28] width 533 height 17
click at [559, 179] on div "Add Column" at bounding box center [410, 156] width 752 height 178
click at [612, 173] on div "Add Column" at bounding box center [410, 156] width 752 height 178
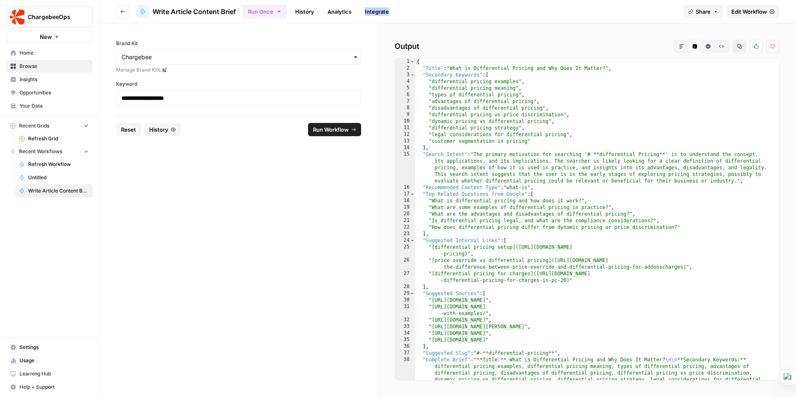
scroll to position [149, 0]
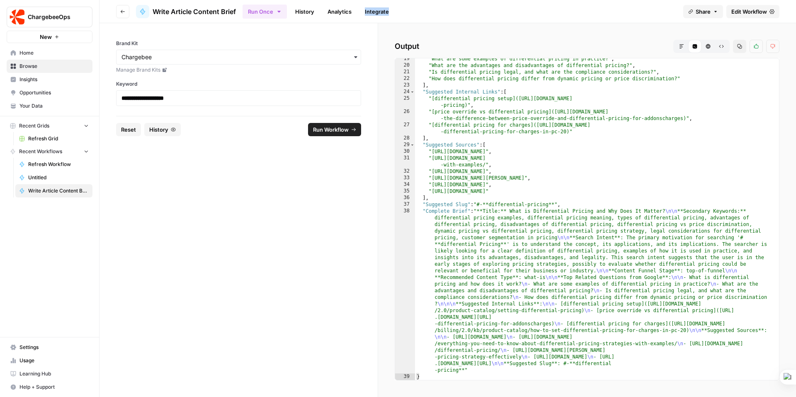
scroll to position [149, 0]
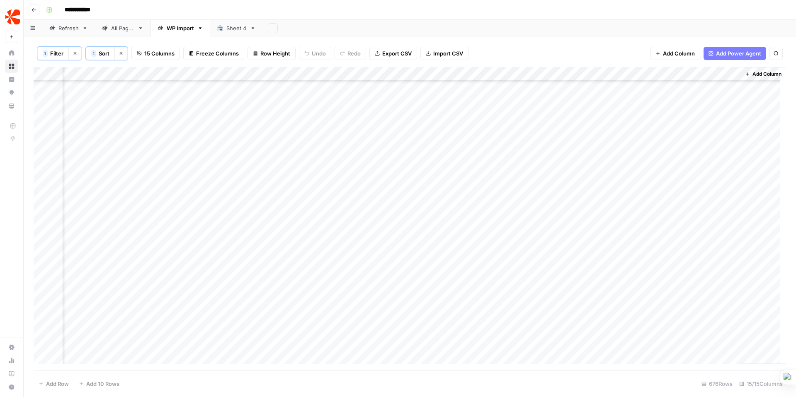
scroll to position [11100, 697]
click at [405, 184] on div "Add Column" at bounding box center [410, 218] width 752 height 303
click at [415, 172] on div "Add Column" at bounding box center [410, 218] width 752 height 303
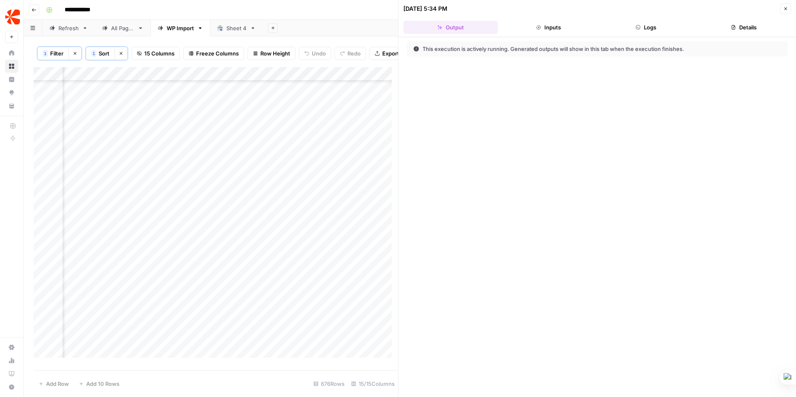
click at [741, 27] on button "Details" at bounding box center [743, 27] width 95 height 13
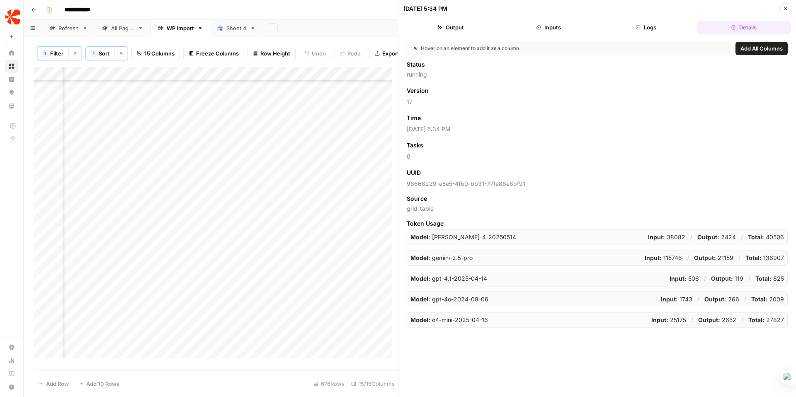
click at [651, 27] on button "Logs" at bounding box center [646, 27] width 95 height 13
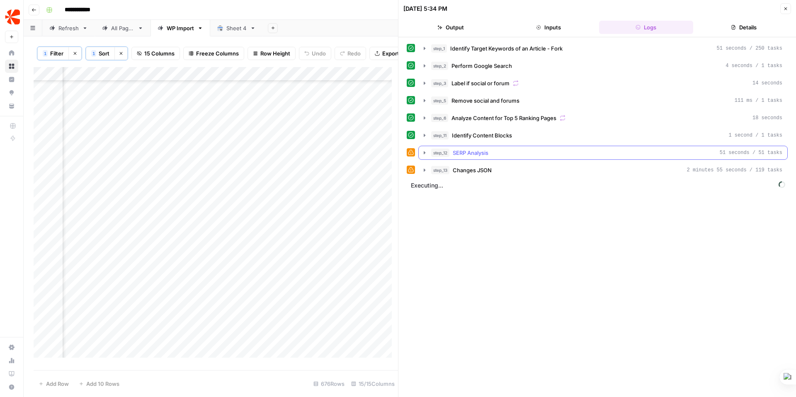
click at [426, 151] on icon "button" at bounding box center [424, 153] width 7 height 7
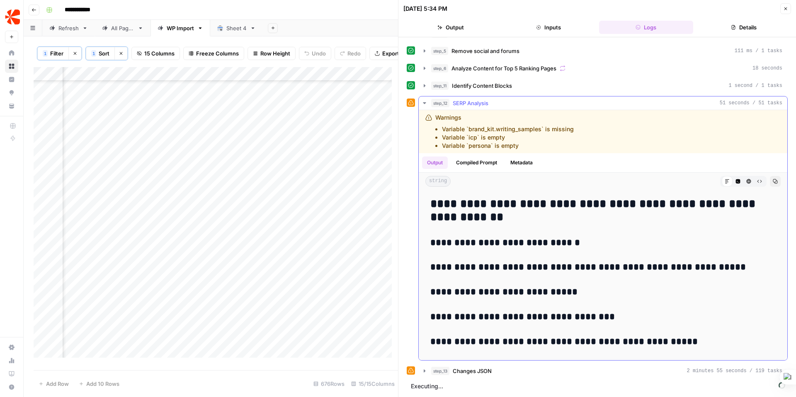
scroll to position [2209, 0]
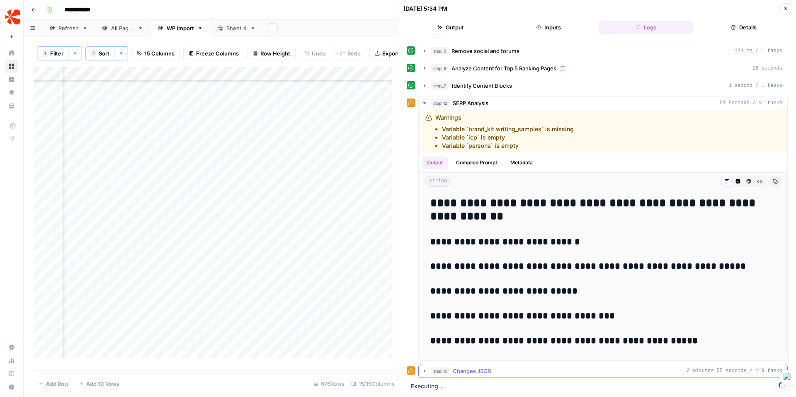
click at [427, 367] on button "step_13 Changes JSON 2 minutes 55 seconds / 119 tasks" at bounding box center [603, 371] width 368 height 13
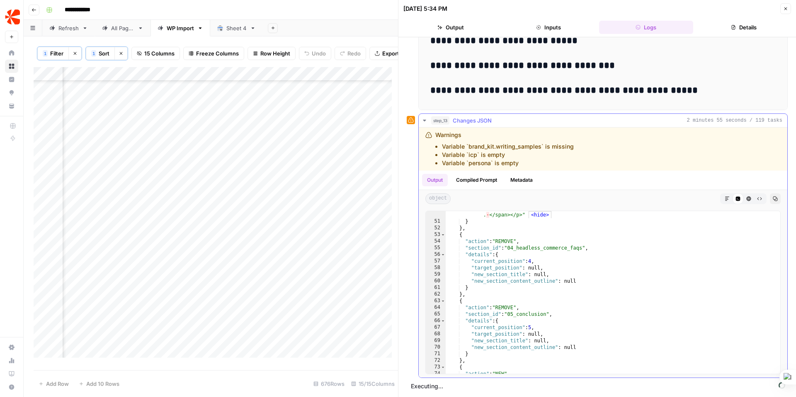
scroll to position [5142, 0]
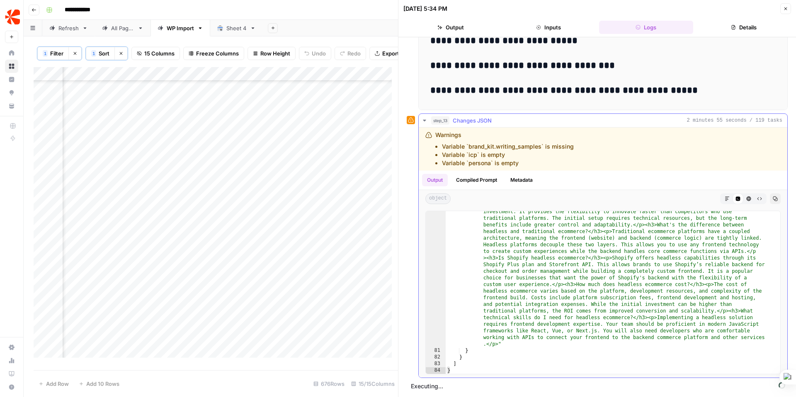
click at [487, 180] on button "Compiled Prompt" at bounding box center [476, 180] width 51 height 12
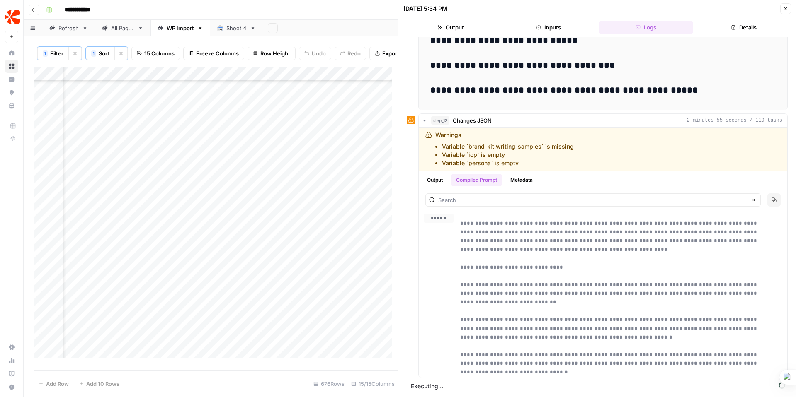
click at [548, 23] on button "Inputs" at bounding box center [548, 27] width 95 height 13
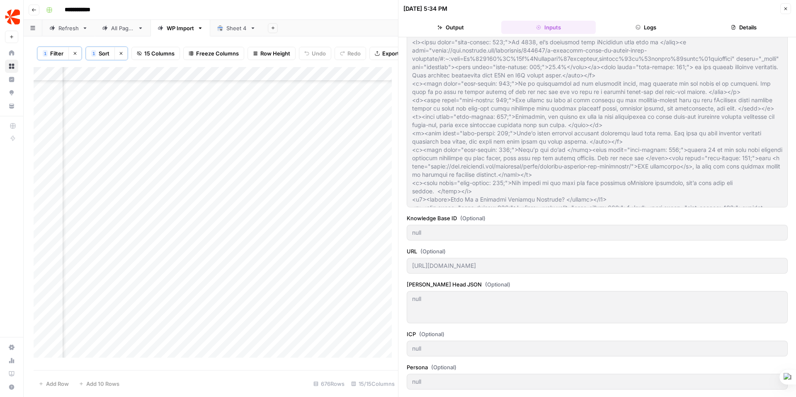
scroll to position [0, 0]
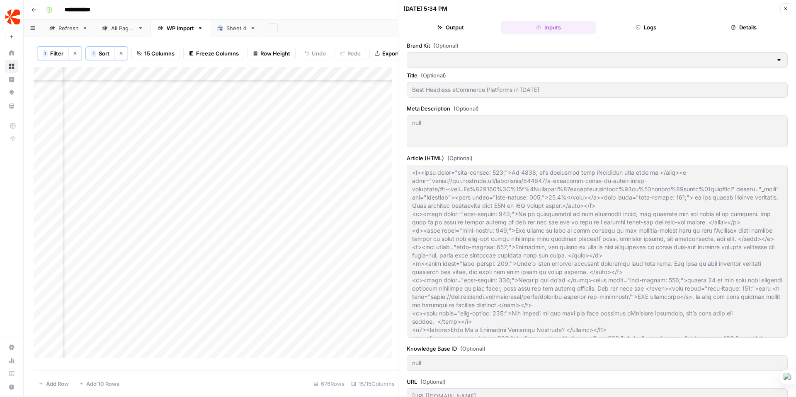
type input "Chargebee"
click at [456, 29] on button "Output" at bounding box center [450, 27] width 95 height 13
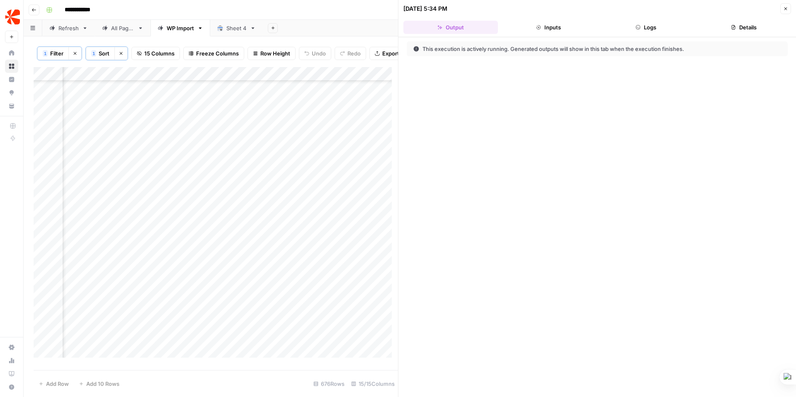
click at [565, 25] on button "Inputs" at bounding box center [548, 27] width 95 height 13
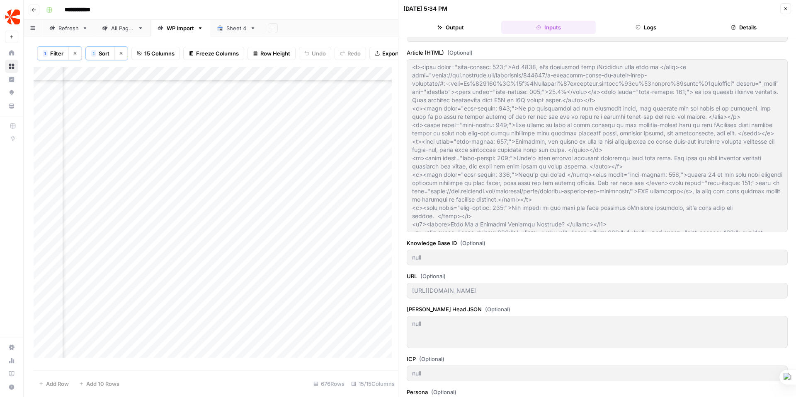
scroll to position [131, 0]
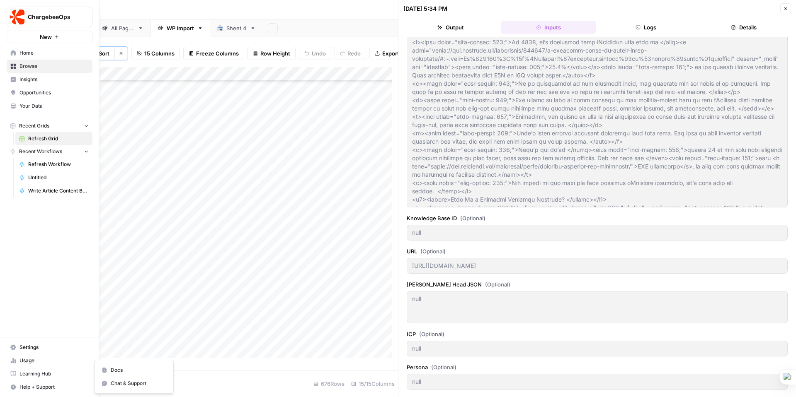
click at [27, 384] on span "Help + Support" at bounding box center [53, 387] width 69 height 7
click at [114, 370] on span "Docs" at bounding box center [139, 370] width 56 height 7
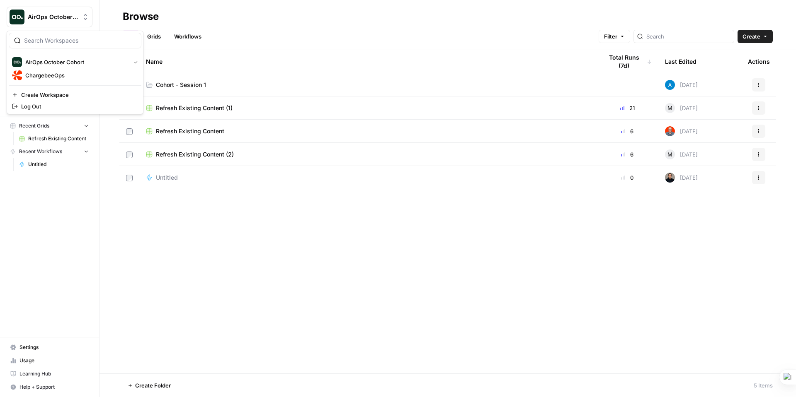
click at [52, 16] on span "AirOps October Cohort" at bounding box center [53, 17] width 50 height 8
click at [266, 34] on div "All Grids Workflows Filter Create" at bounding box center [448, 33] width 650 height 20
click at [176, 81] on span "Cohort - Session 1" at bounding box center [181, 85] width 50 height 8
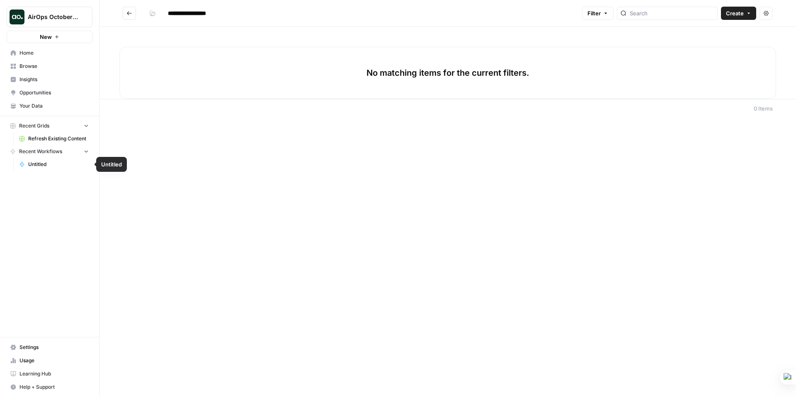
click at [48, 137] on span "Refresh Existing Content" at bounding box center [58, 138] width 61 height 7
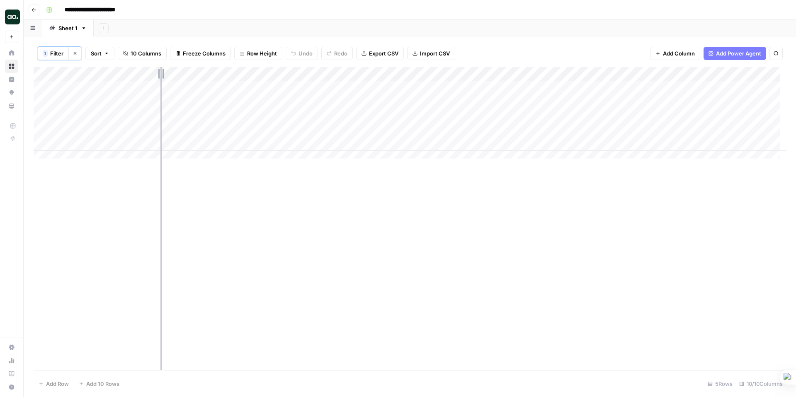
drag, startPoint x: 136, startPoint y: 72, endPoint x: 160, endPoint y: 74, distance: 24.6
click at [160, 74] on div "Add Column" at bounding box center [410, 116] width 752 height 98
drag, startPoint x: 160, startPoint y: 72, endPoint x: 188, endPoint y: 75, distance: 28.3
click at [188, 75] on div "Add Column" at bounding box center [410, 116] width 752 height 98
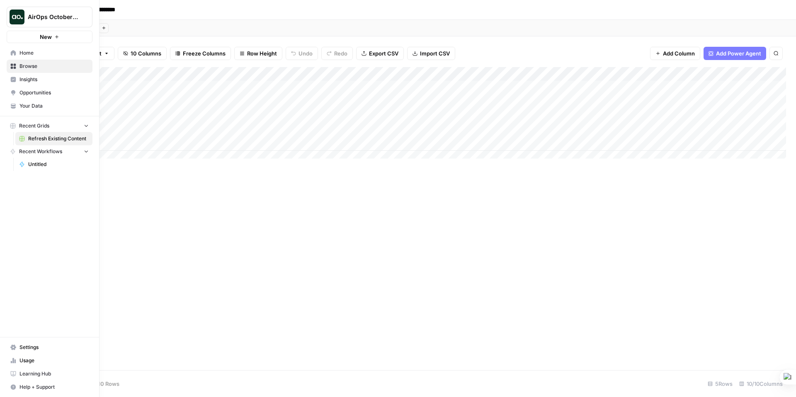
click at [29, 372] on span "Learning Hub" at bounding box center [53, 374] width 69 height 7
click at [19, 66] on link "Browse" at bounding box center [50, 66] width 86 height 13
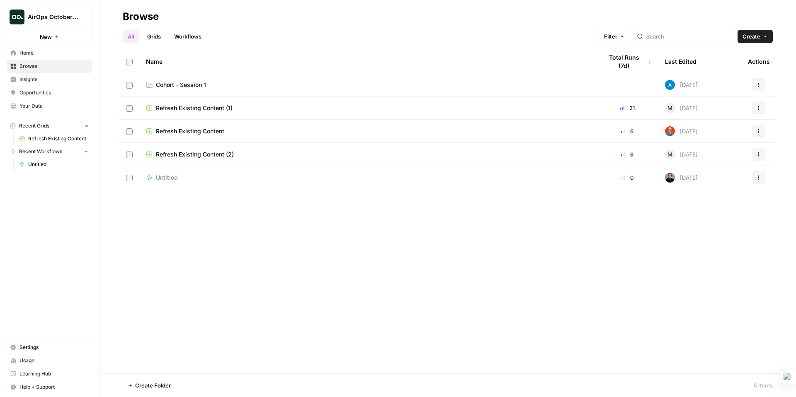
click at [179, 85] on span "Cohort - Session 1" at bounding box center [181, 85] width 50 height 8
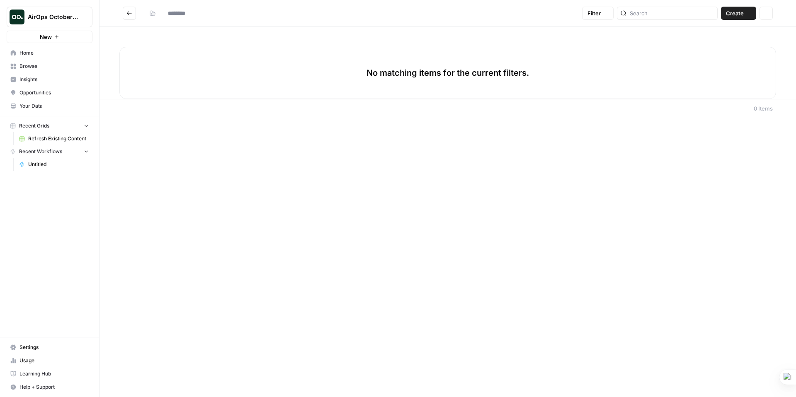
type input "**********"
click at [52, 36] on button "New" at bounding box center [50, 37] width 86 height 12
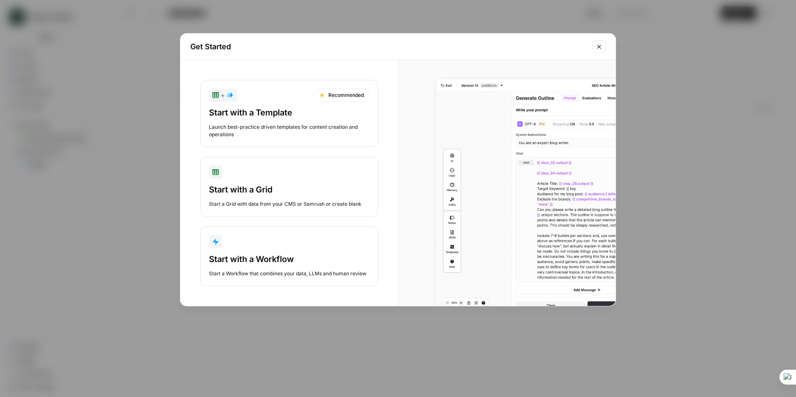
click at [257, 260] on div "Start with a Workflow" at bounding box center [289, 260] width 160 height 12
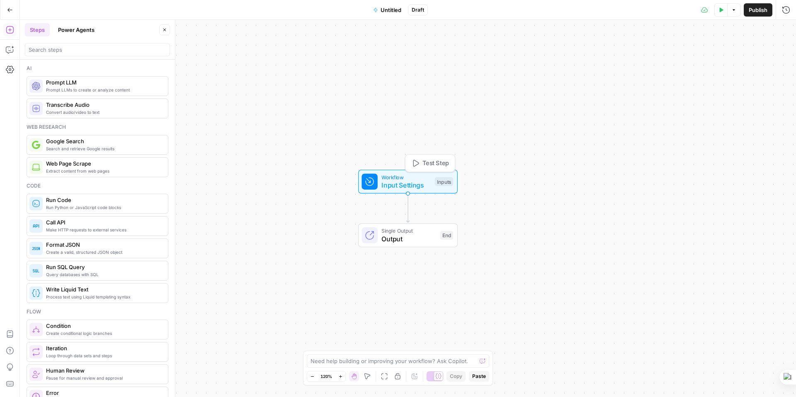
click at [395, 178] on span "Workflow" at bounding box center [405, 177] width 49 height 8
click at [384, 10] on span "Untitled" at bounding box center [390, 10] width 21 height 8
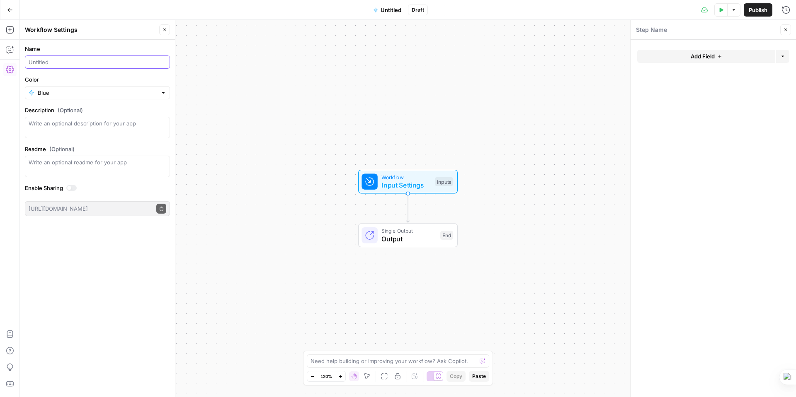
click at [49, 64] on input "Name" at bounding box center [98, 62] width 138 height 8
click at [111, 60] on input "Meta Description Generator (ANdre)" at bounding box center [98, 62] width 138 height 8
type input "Meta Description Generator ([PERSON_NAME])"
click at [63, 92] on input "Color" at bounding box center [97, 93] width 119 height 8
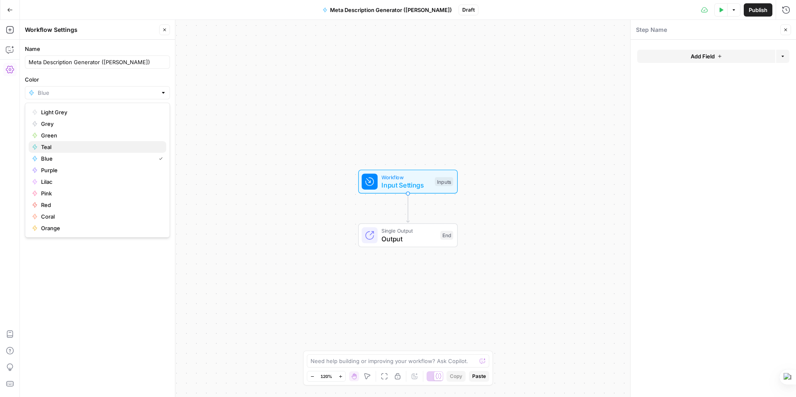
click at [46, 148] on span "Teal" at bounding box center [100, 147] width 119 height 8
type input "Teal"
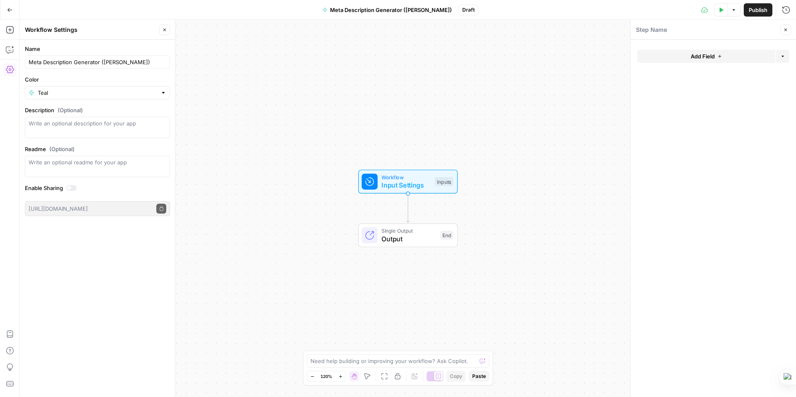
click at [69, 187] on div at bounding box center [69, 188] width 4 height 4
click at [760, 11] on span "Publish" at bounding box center [758, 10] width 19 height 8
click at [788, 30] on button "Close" at bounding box center [785, 29] width 11 height 11
click at [396, 184] on span "Input Settings" at bounding box center [405, 185] width 49 height 10
click at [703, 53] on span "Add Field" at bounding box center [703, 56] width 24 height 8
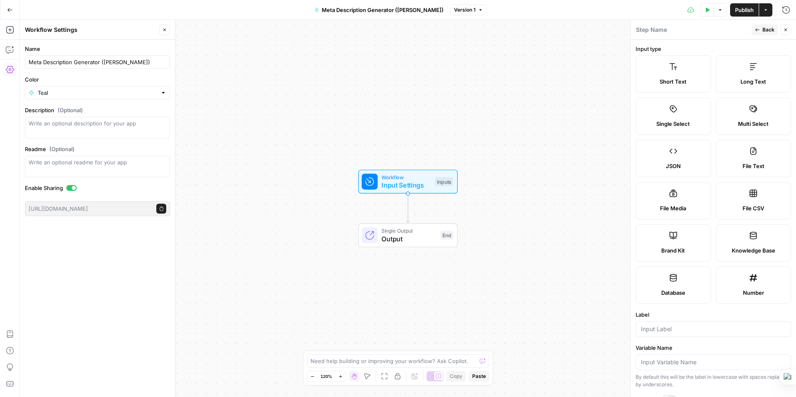
click at [683, 70] on label "Short Text" at bounding box center [672, 74] width 75 height 37
click at [652, 331] on input "Label" at bounding box center [713, 329] width 145 height 8
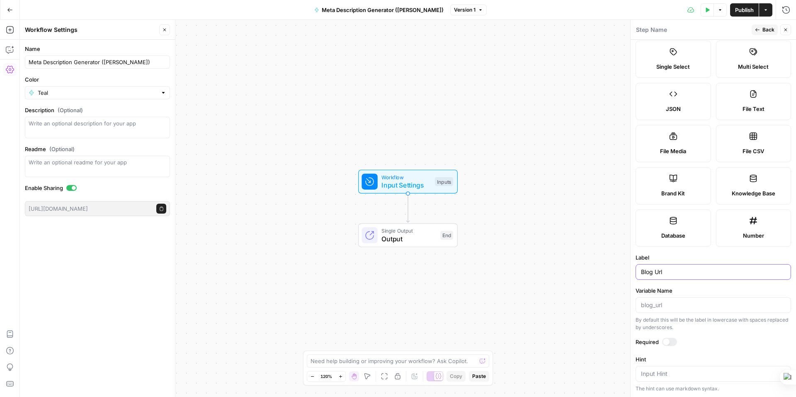
scroll to position [146, 0]
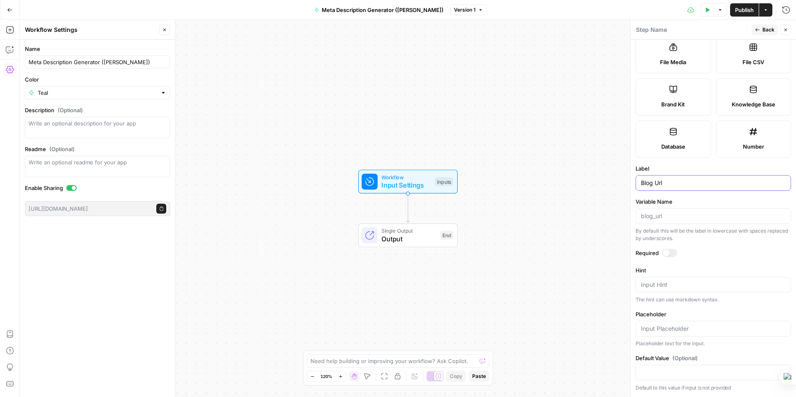
type input "Blog Url"
click at [666, 253] on div at bounding box center [666, 253] width 7 height 7
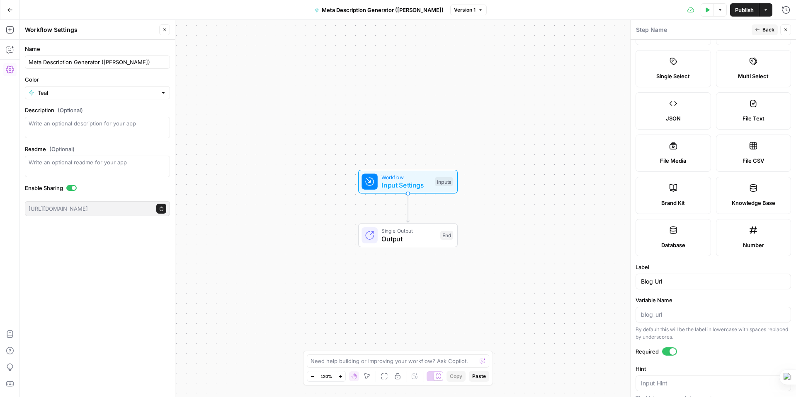
scroll to position [0, 0]
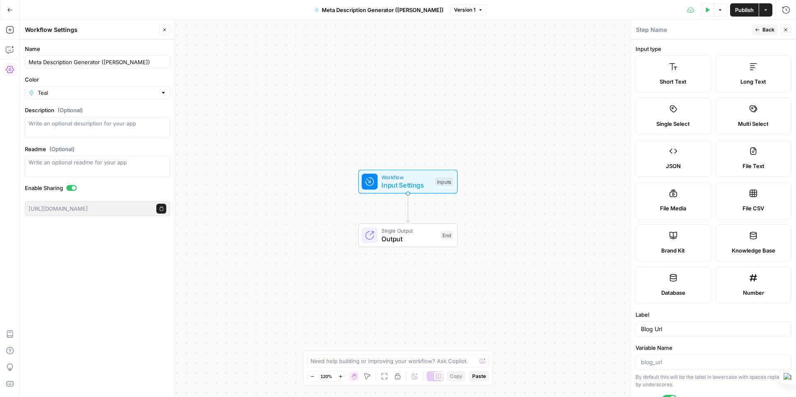
click at [723, 83] on div "Long Text" at bounding box center [753, 82] width 61 height 8
click at [691, 66] on label "Short Text" at bounding box center [672, 74] width 75 height 37
click at [764, 30] on span "Back" at bounding box center [768, 29] width 12 height 7
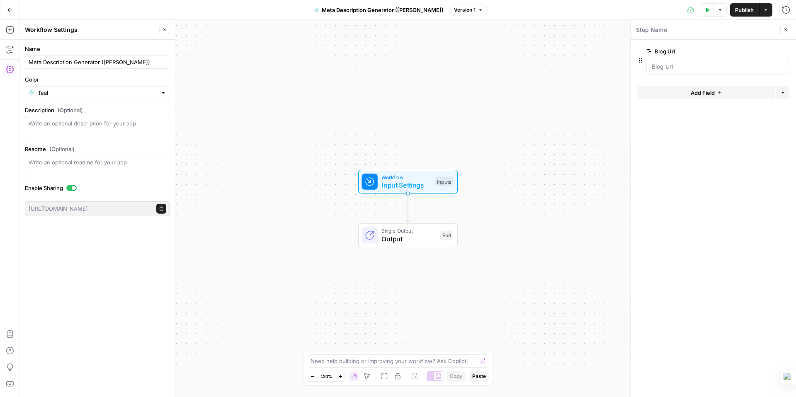
click at [775, 52] on button "edit field" at bounding box center [762, 51] width 32 height 10
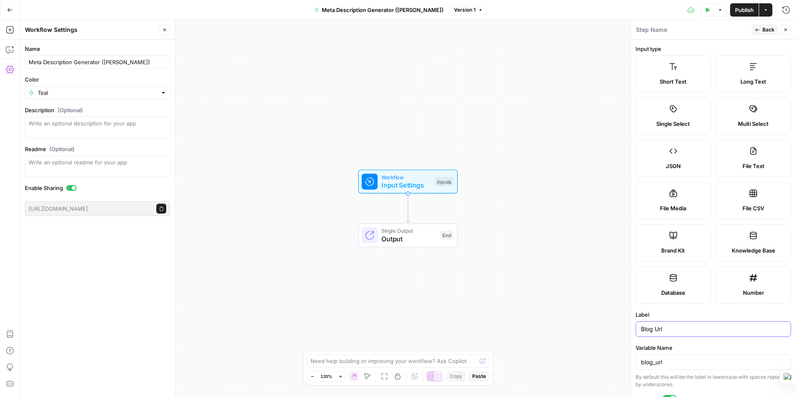
click at [665, 328] on input "Blog Url" at bounding box center [713, 329] width 145 height 8
type input "Blog URL"
click at [763, 27] on span "Back" at bounding box center [768, 29] width 12 height 7
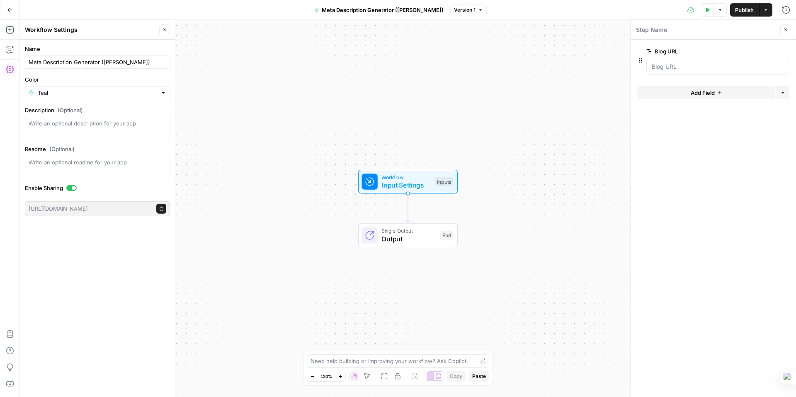
click at [705, 97] on button "Add Field" at bounding box center [706, 92] width 138 height 13
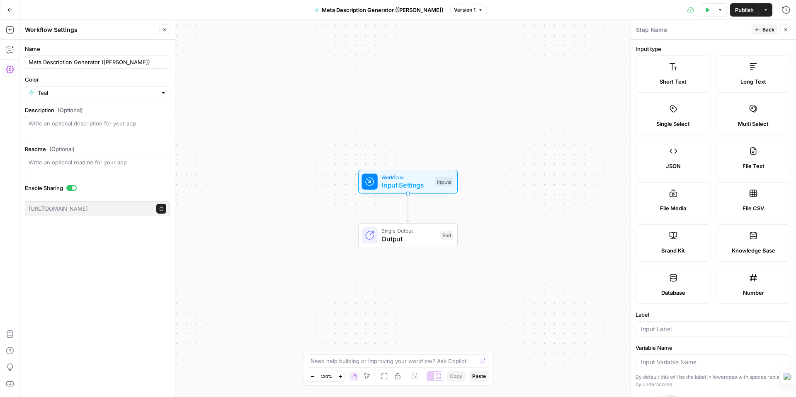
click at [679, 66] on label "Short Text" at bounding box center [672, 74] width 75 height 37
click at [661, 330] on input "Label" at bounding box center [713, 329] width 145 height 8
type input "Brand Kit"
click at [766, 31] on span "Back" at bounding box center [768, 29] width 12 height 7
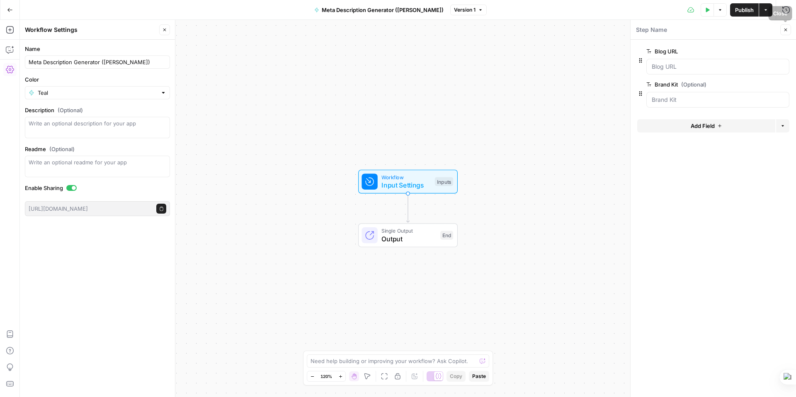
click at [786, 27] on icon "button" at bounding box center [785, 29] width 5 height 5
click at [706, 9] on icon "button" at bounding box center [708, 9] width 4 height 5
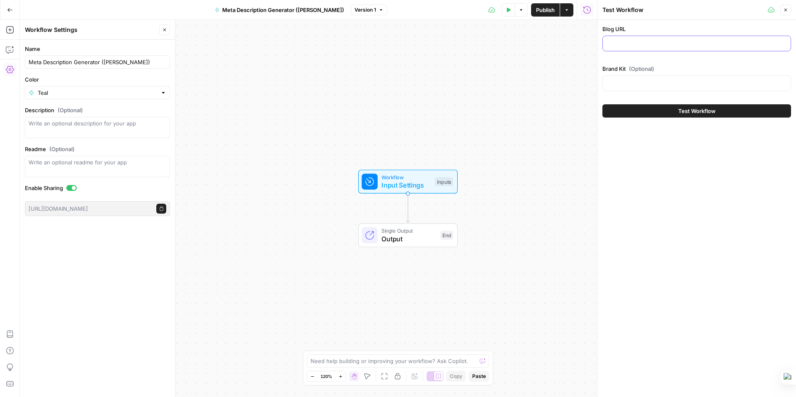
click at [630, 42] on input "Blog URL" at bounding box center [697, 43] width 178 height 8
paste input "[URL][DOMAIN_NAME]"
type input "[URL][DOMAIN_NAME]"
click at [631, 80] on input "Brand Kit (Optional)" at bounding box center [697, 83] width 178 height 8
click at [632, 45] on input "[URL][DOMAIN_NAME]" at bounding box center [697, 43] width 178 height 8
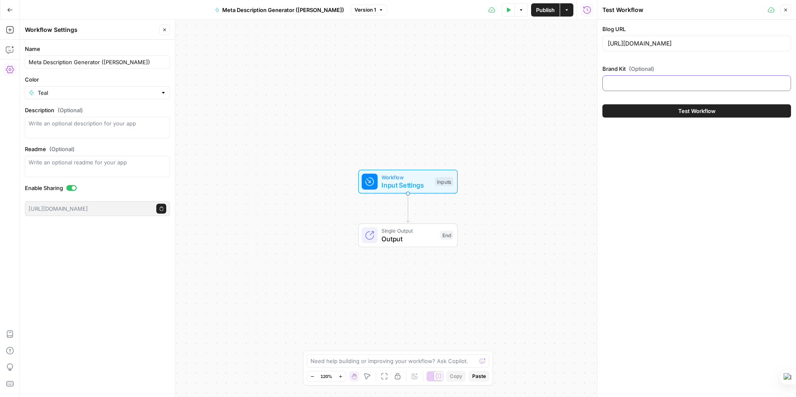
click at [624, 85] on input "Brand Kit (Optional)" at bounding box center [697, 83] width 178 height 8
click at [623, 82] on input "Brand Kit (Optional)" at bounding box center [697, 83] width 178 height 8
click at [787, 7] on icon "button" at bounding box center [785, 9] width 5 height 5
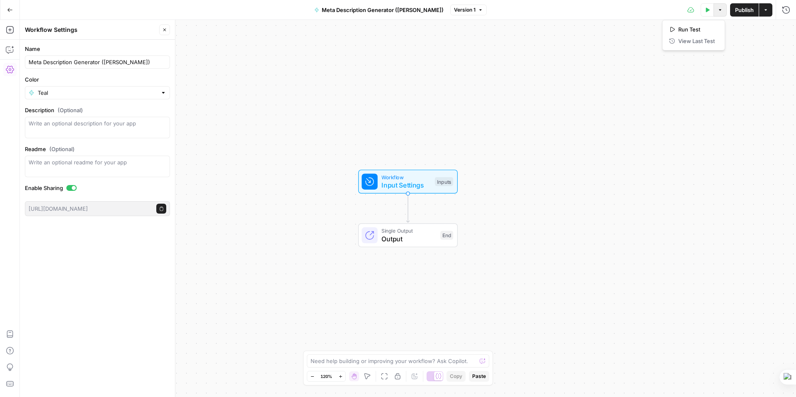
click at [715, 6] on button "Options" at bounding box center [719, 9] width 13 height 13
click at [725, 49] on div "Run Test View Last Test" at bounding box center [693, 35] width 63 height 31
click at [761, 7] on button "Actions" at bounding box center [765, 9] width 13 height 13
click at [589, 62] on div "Workflow Input Settings Inputs Single Output Output End" at bounding box center [408, 209] width 776 height 378
click at [7, 68] on icon "button" at bounding box center [10, 69] width 8 height 7
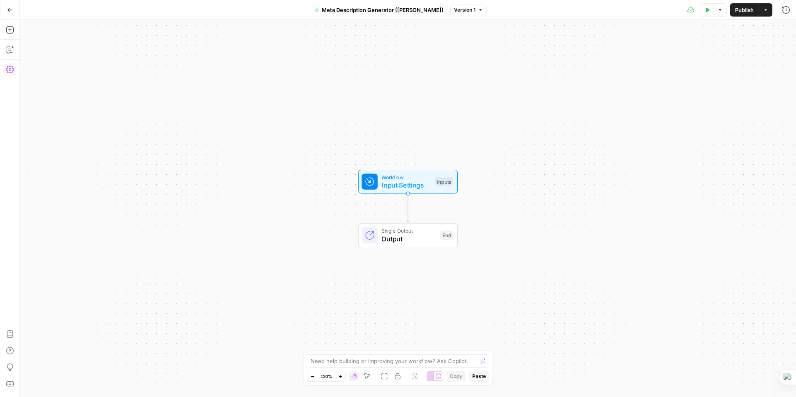
click at [7, 68] on icon "button" at bounding box center [10, 69] width 8 height 7
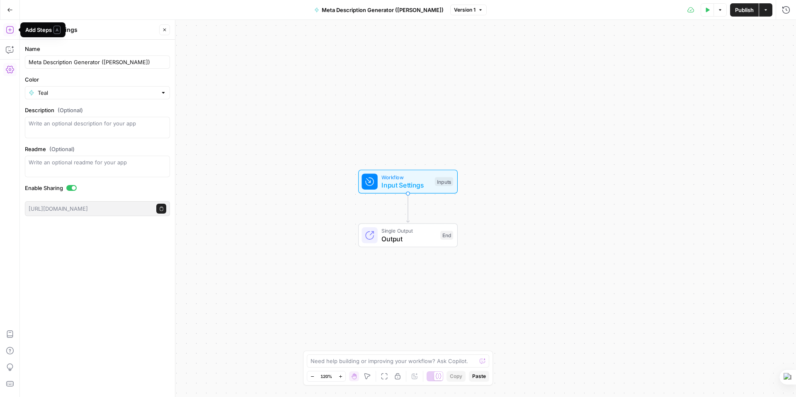
click at [12, 29] on icon "button" at bounding box center [10, 30] width 8 height 8
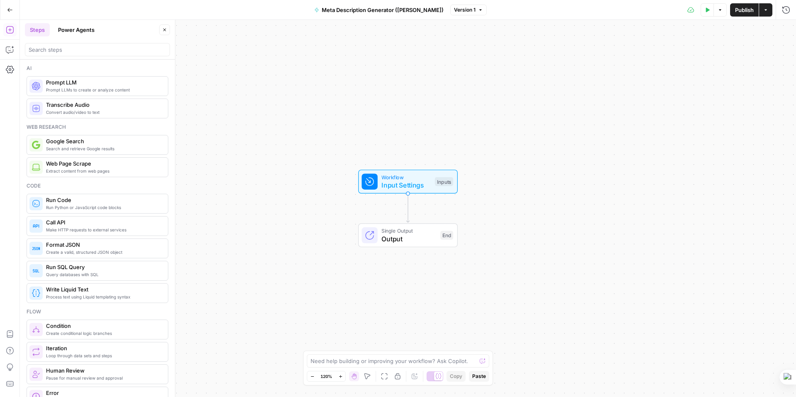
click at [35, 1] on div "Go Back Meta Description Generator (Andre) Version 1 Test Data Options Publish …" at bounding box center [398, 9] width 796 height 19
click at [7, 7] on icon "button" at bounding box center [10, 10] width 6 height 6
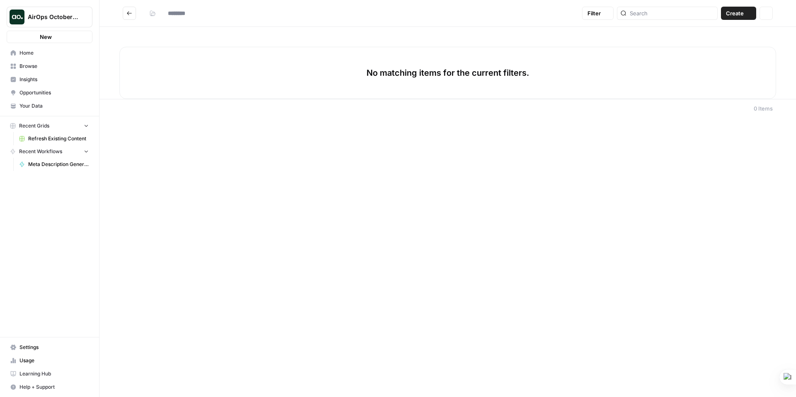
type input "**********"
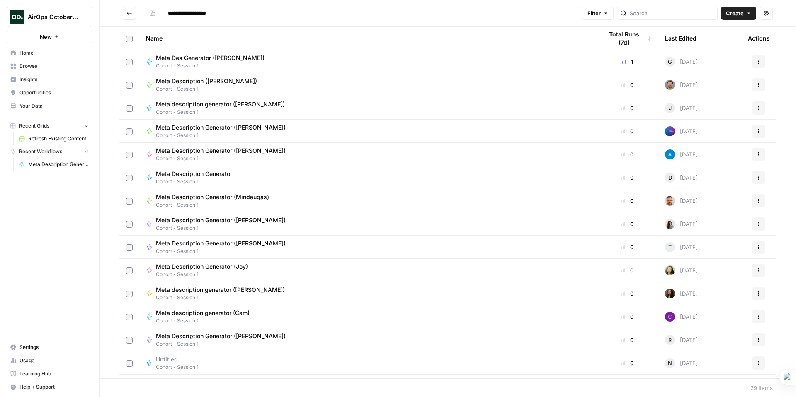
click at [48, 102] on span "Your Data" at bounding box center [53, 105] width 69 height 7
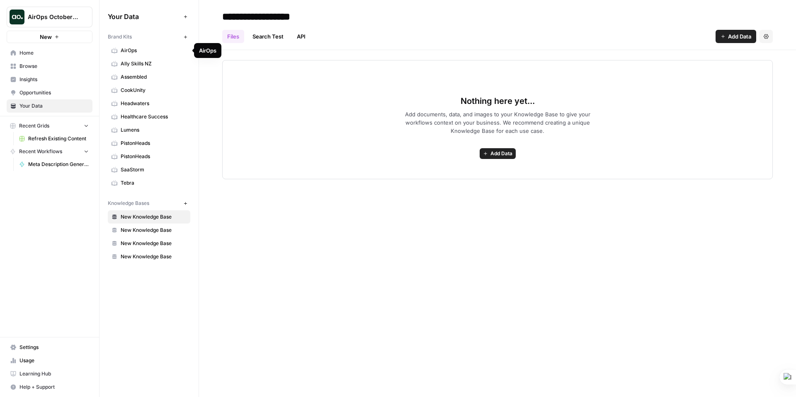
click at [143, 49] on span "AirOps" at bounding box center [154, 50] width 66 height 7
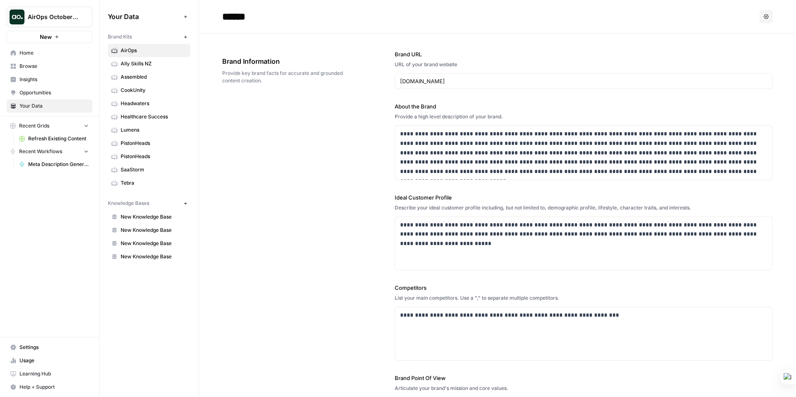
click at [31, 62] on link "Browse" at bounding box center [50, 66] width 86 height 13
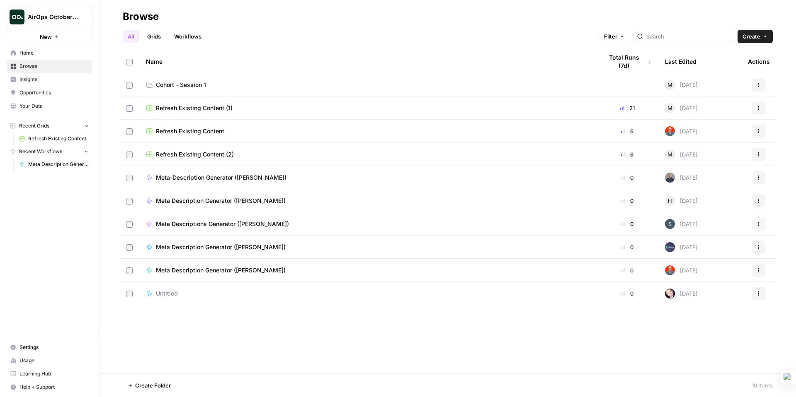
click at [173, 85] on span "Cohort - Session 1" at bounding box center [181, 85] width 50 height 8
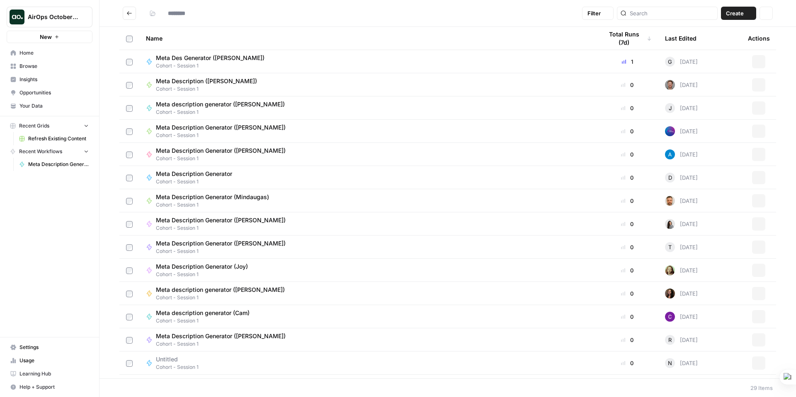
type input "**********"
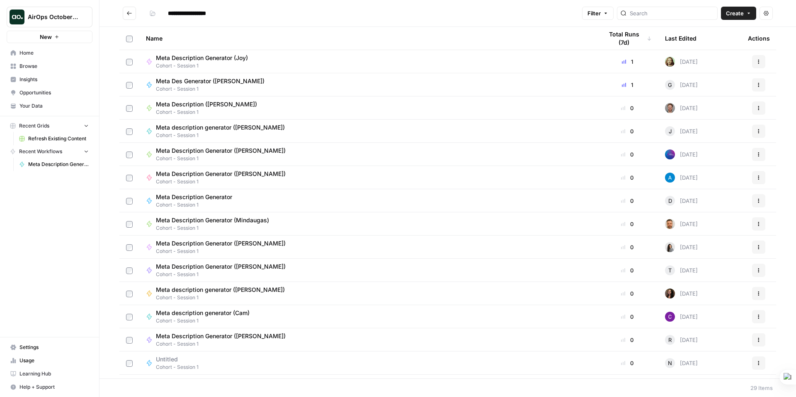
click at [47, 37] on span "New" at bounding box center [46, 37] width 12 height 8
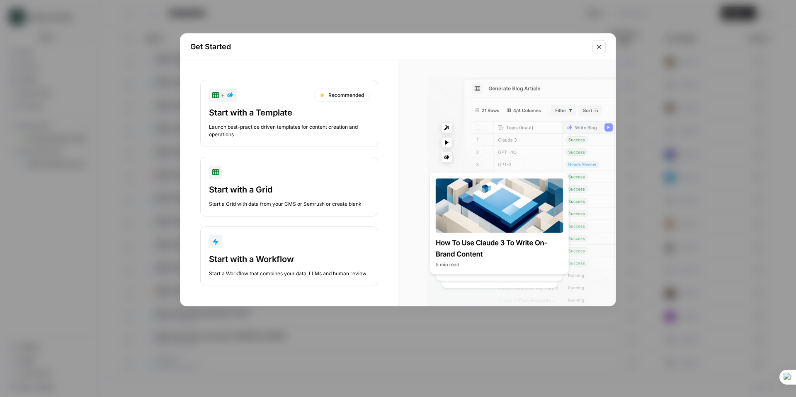
click at [597, 46] on icon "Close modal" at bounding box center [599, 47] width 7 height 7
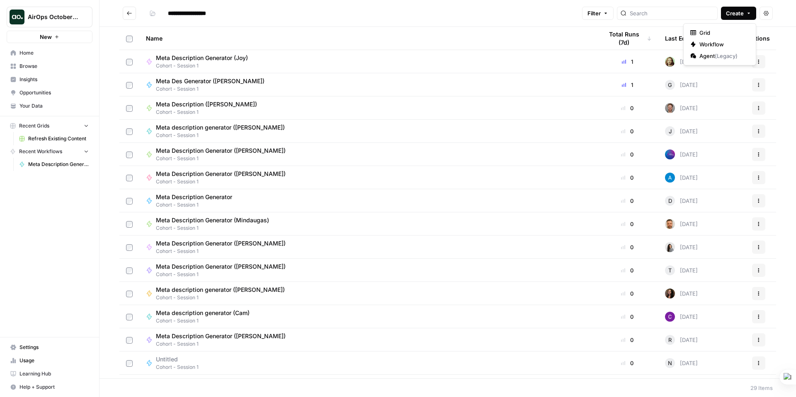
click at [750, 13] on icon "button" at bounding box center [748, 13] width 5 height 5
click at [512, 21] on header "**********" at bounding box center [447, 13] width 696 height 27
click at [150, 14] on icon "button" at bounding box center [153, 13] width 6 height 6
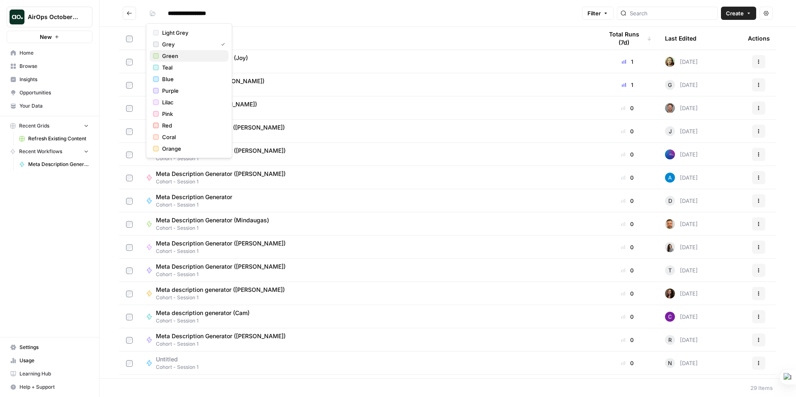
click at [171, 55] on span "Green" at bounding box center [192, 56] width 60 height 8
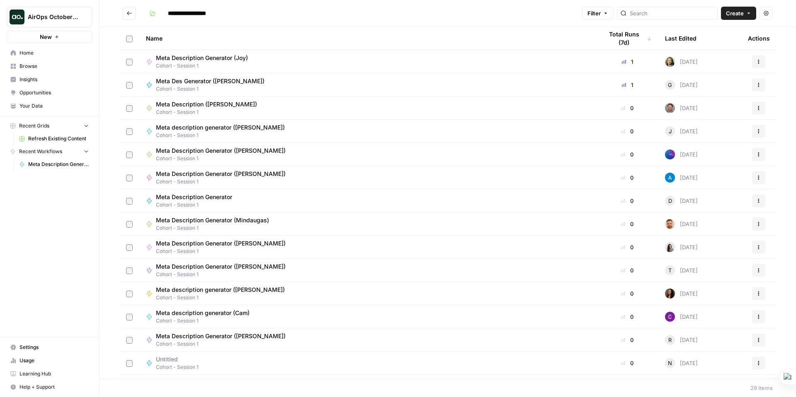
click at [28, 65] on span "Browse" at bounding box center [53, 66] width 69 height 7
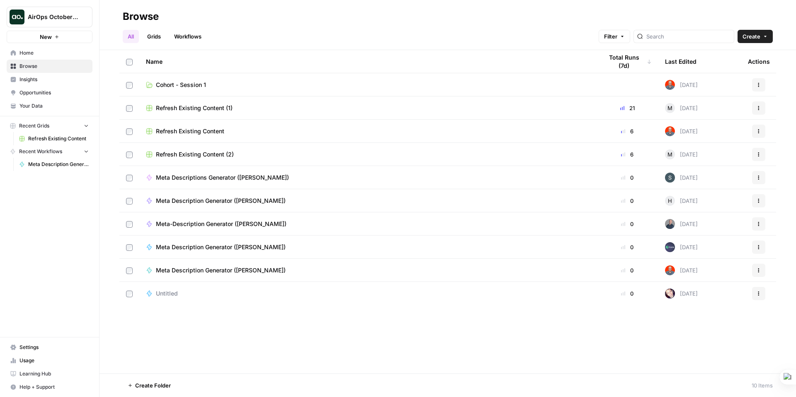
click at [164, 84] on span "Cohort - Session 1" at bounding box center [181, 85] width 50 height 8
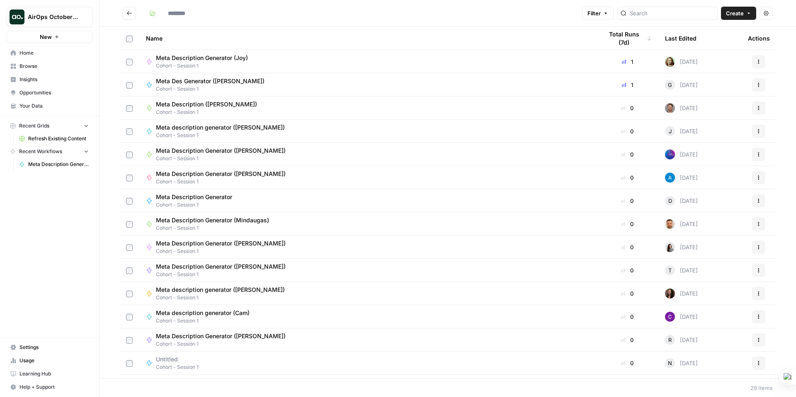
type input "**********"
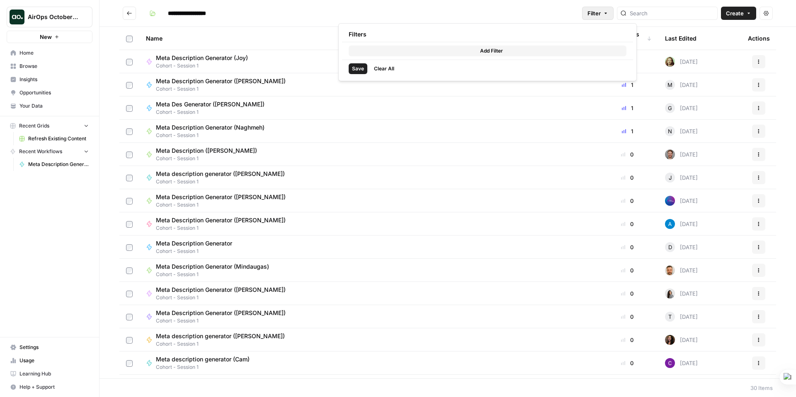
click at [601, 15] on span "Filter" at bounding box center [593, 13] width 13 height 8
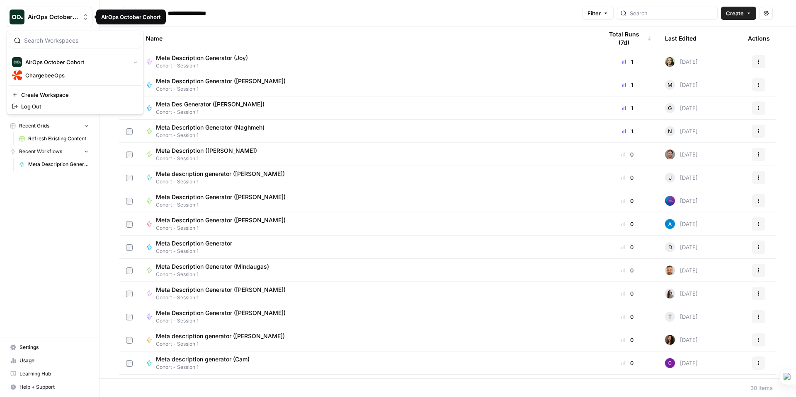
click at [88, 16] on icon "Workspace: AirOps October Cohort" at bounding box center [85, 17] width 8 height 8
click at [64, 60] on span "AirOps October Cohort" at bounding box center [76, 62] width 102 height 8
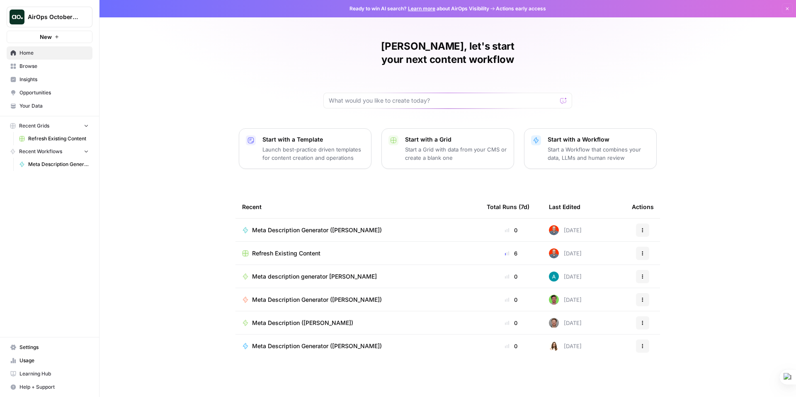
click at [295, 226] on span "Meta Description Generator ([PERSON_NAME])" at bounding box center [317, 230] width 130 height 8
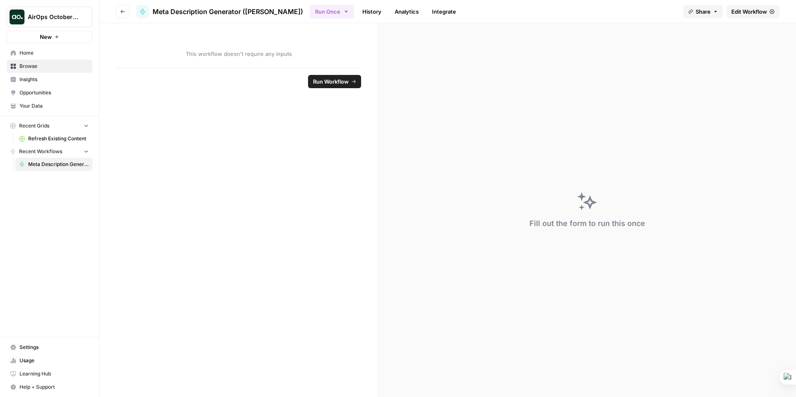
click at [756, 12] on span "Edit Workflow" at bounding box center [749, 11] width 36 height 8
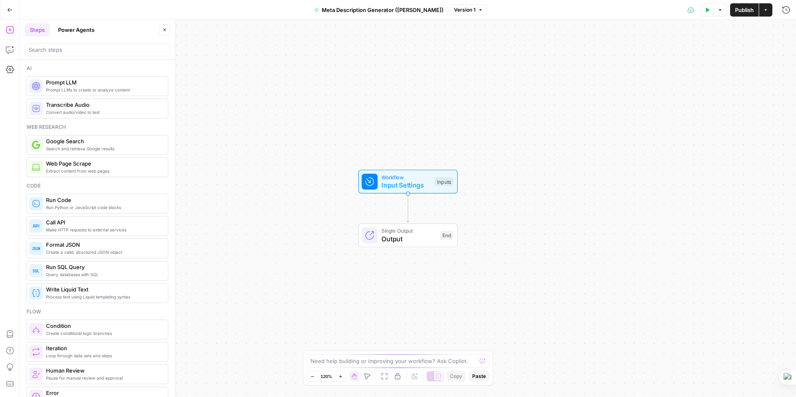
click at [406, 181] on span "Input Settings" at bounding box center [405, 185] width 49 height 10
click at [710, 100] on Kit "Brand Kit (Optional)" at bounding box center [718, 100] width 132 height 8
click at [771, 83] on icon "button" at bounding box center [772, 84] width 5 height 5
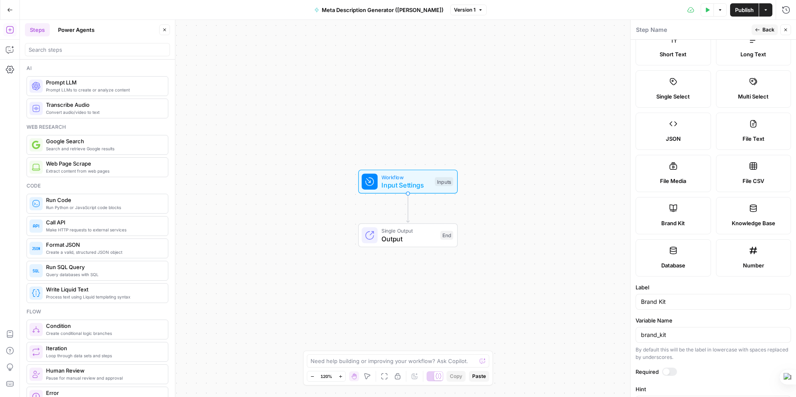
scroll to position [79, 0]
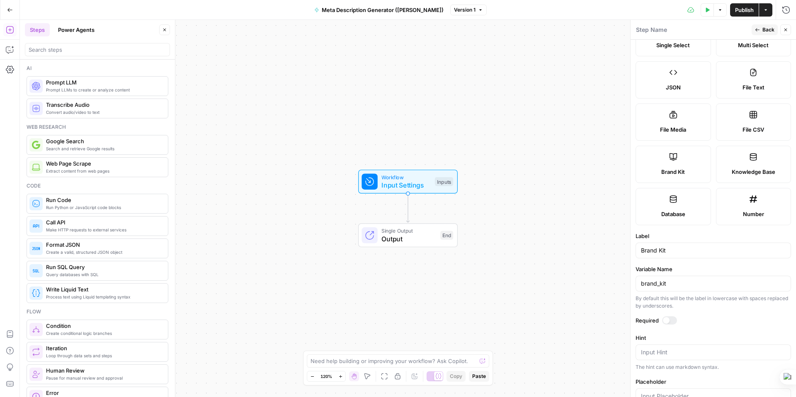
click at [670, 322] on div at bounding box center [669, 321] width 15 height 8
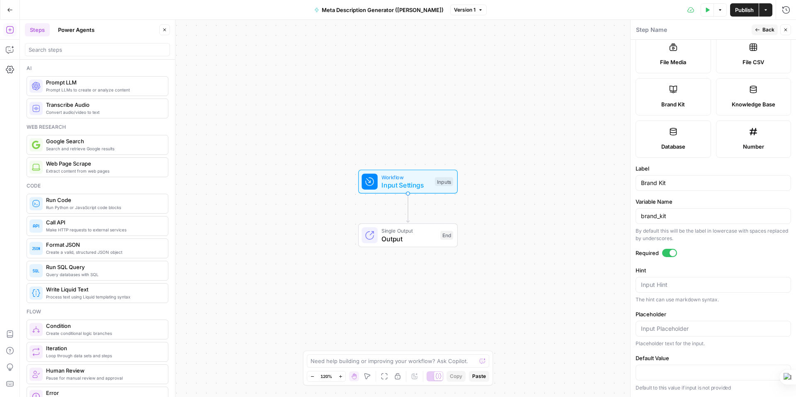
scroll to position [0, 0]
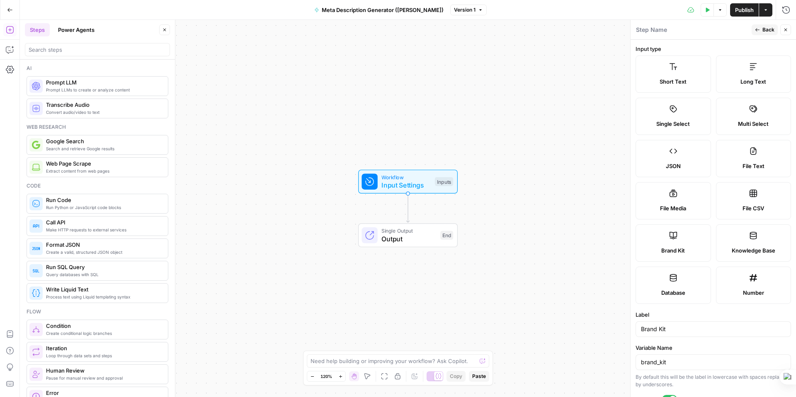
click at [768, 32] on span "Back" at bounding box center [768, 29] width 12 height 7
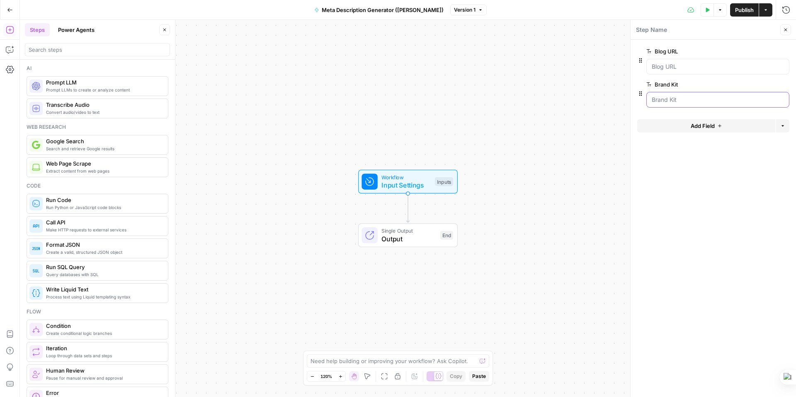
click at [720, 99] on Kit "Brand Kit" at bounding box center [718, 100] width 132 height 8
click at [784, 85] on icon "button" at bounding box center [784, 84] width 4 height 4
click at [701, 93] on span "Add Field" at bounding box center [703, 93] width 24 height 8
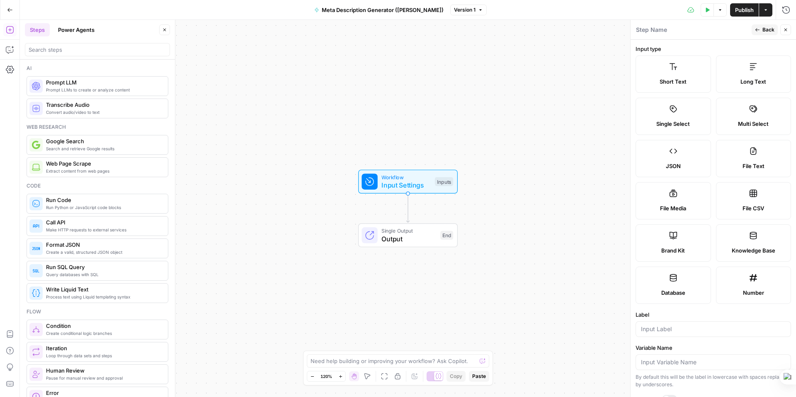
click at [667, 244] on label "Brand Kit" at bounding box center [672, 243] width 75 height 37
type input "Brand Kit"
type input "brand_kit"
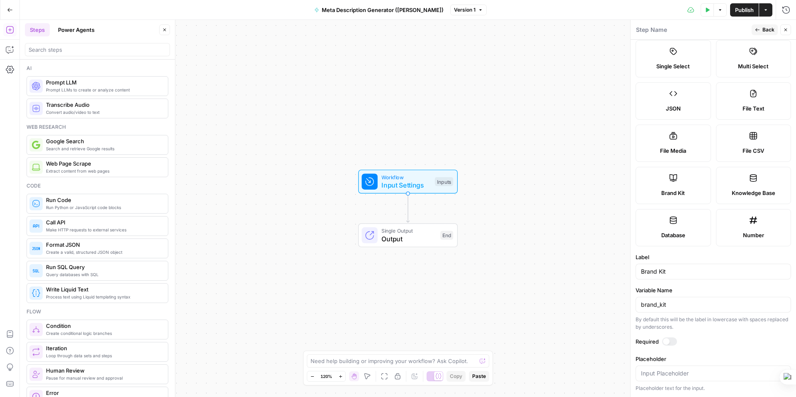
click at [671, 342] on div at bounding box center [669, 342] width 15 height 8
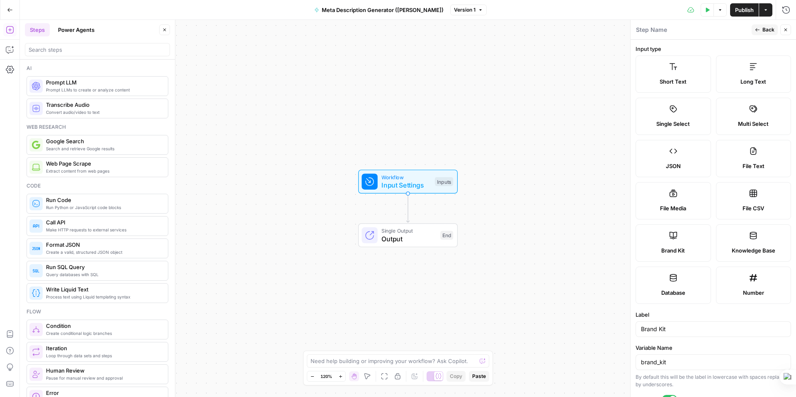
click at [759, 32] on button "Back" at bounding box center [764, 29] width 26 height 11
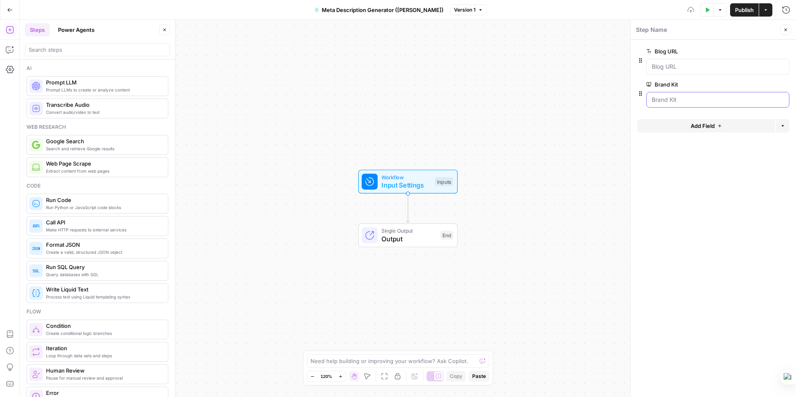
click at [704, 96] on Kit "Brand Kit" at bounding box center [718, 100] width 132 height 8
click at [737, 98] on Kit "Brand Kit" at bounding box center [718, 100] width 132 height 8
click at [759, 83] on span "edit field" at bounding box center [758, 84] width 18 height 7
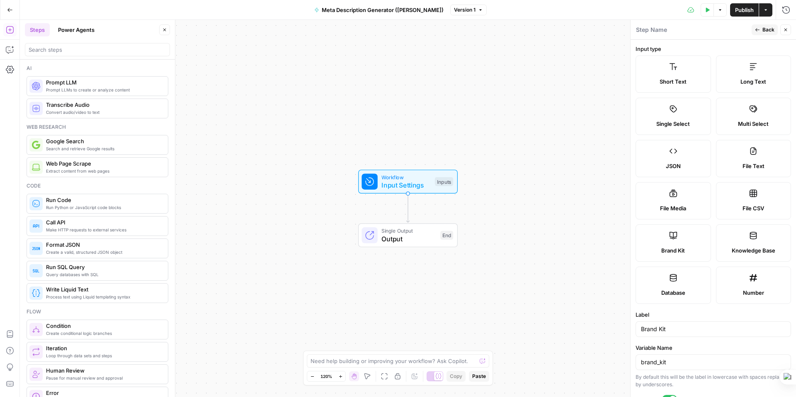
scroll to position [58, 0]
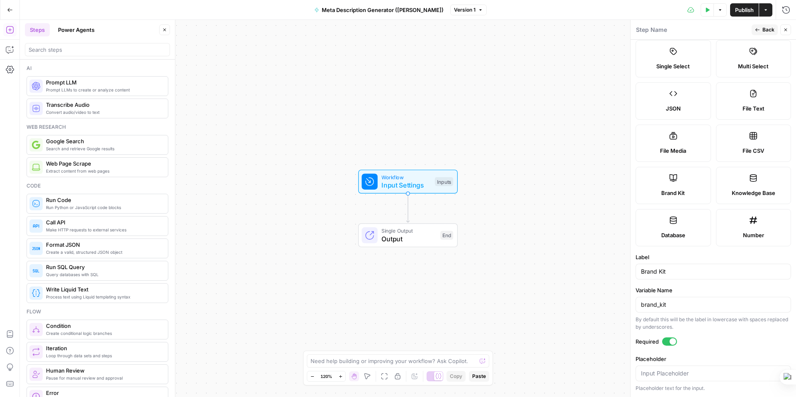
click at [666, 344] on div at bounding box center [669, 342] width 15 height 8
click at [762, 28] on button "Back" at bounding box center [764, 29] width 26 height 11
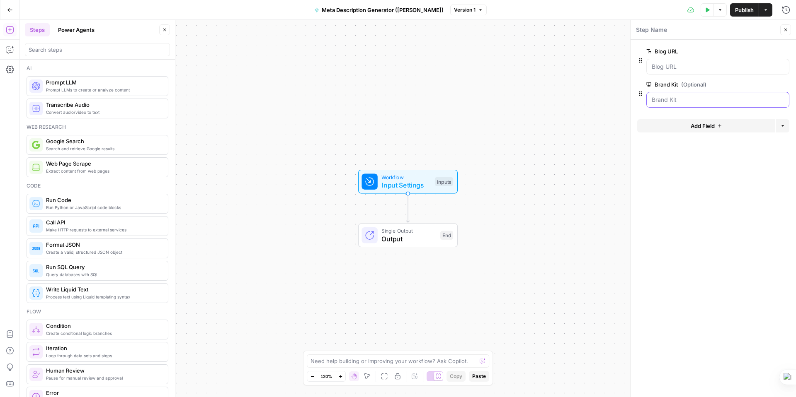
click at [652, 102] on Kit "Brand Kit (Optional)" at bounding box center [718, 100] width 132 height 8
click at [659, 99] on Kit "Brand Kit (Optional)" at bounding box center [718, 100] width 132 height 8
click at [740, 9] on span "Publish" at bounding box center [744, 10] width 19 height 8
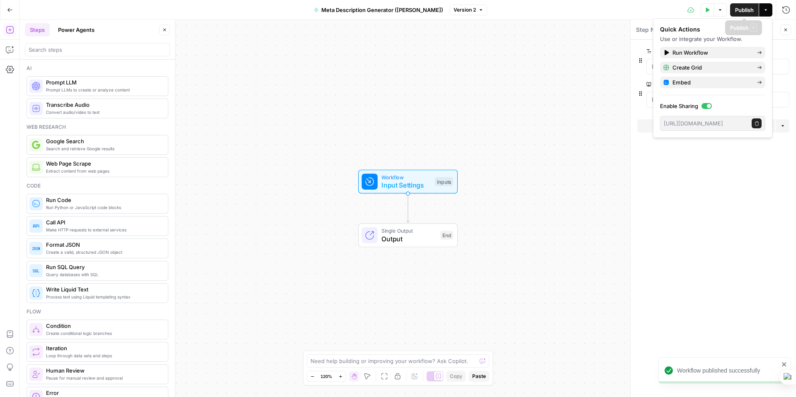
click at [705, 253] on form "Blog URL edit field Delete group Brand Kit (Optional) edit field Delete group A…" at bounding box center [712, 219] width 165 height 358
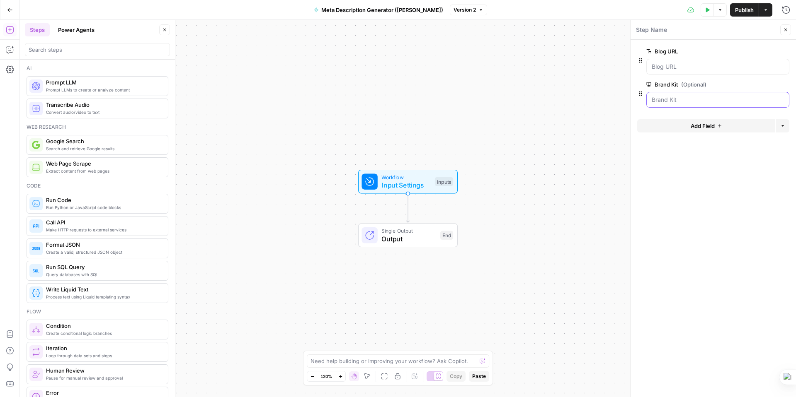
click at [679, 99] on Kit "Brand Kit (Optional)" at bounding box center [718, 100] width 132 height 8
click at [707, 8] on icon "button" at bounding box center [708, 9] width 4 height 5
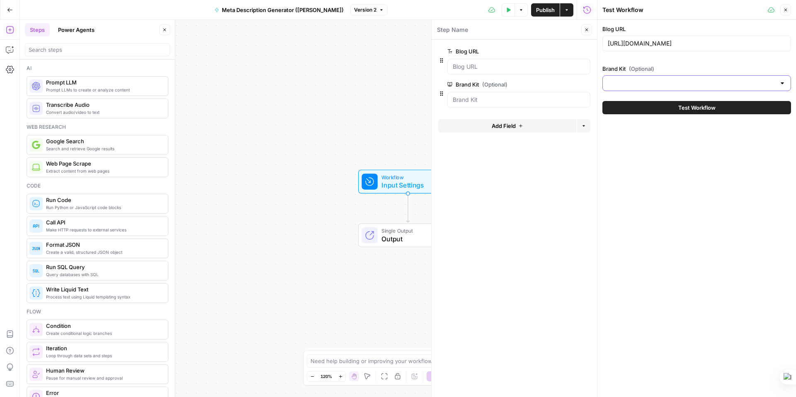
click at [662, 80] on input "Brand Kit (Optional)" at bounding box center [692, 83] width 168 height 8
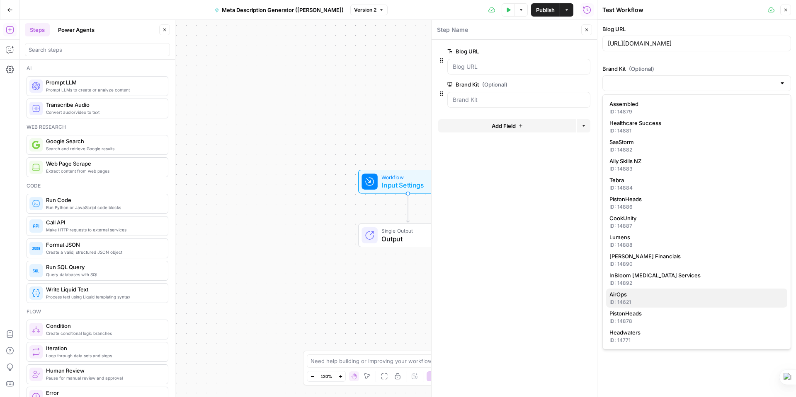
click at [625, 300] on div "ID: 14621" at bounding box center [696, 302] width 174 height 7
type input "AirOps"
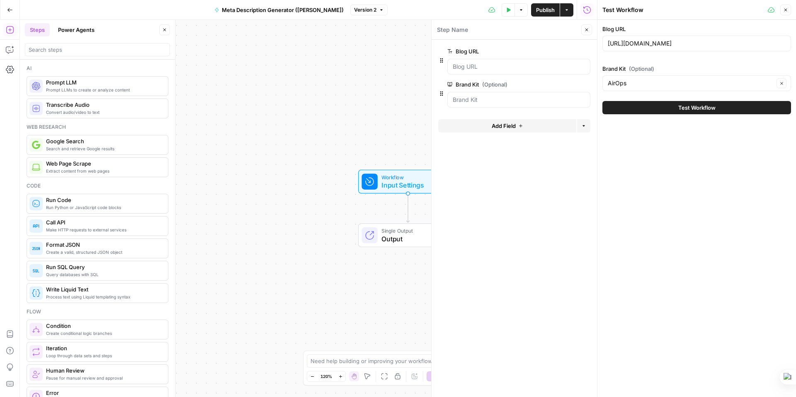
click at [344, 95] on div "Workflow Input Settings Inputs Single Output Output End" at bounding box center [308, 209] width 577 height 378
click at [783, 10] on icon "button" at bounding box center [785, 9] width 5 height 5
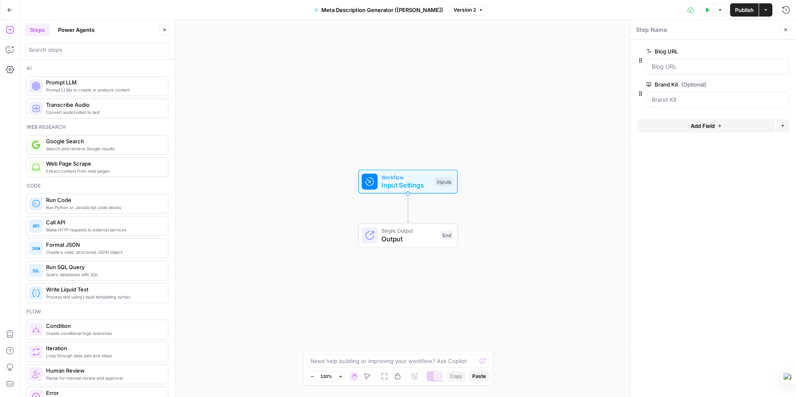
click at [63, 167] on span "Web Page Scrape" at bounding box center [103, 164] width 115 height 8
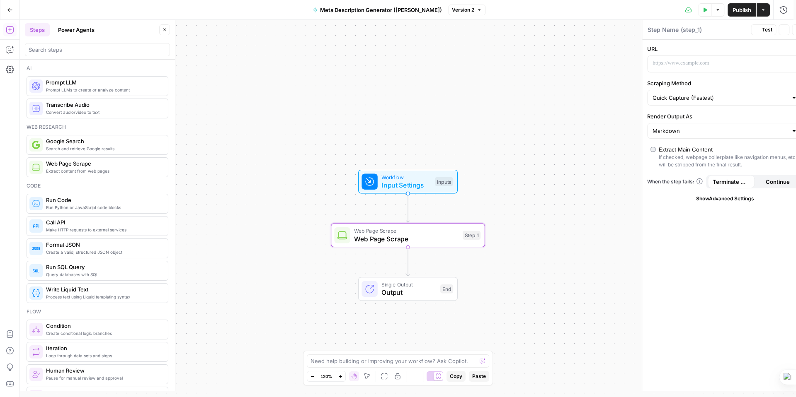
type textarea "Web Page Scrape"
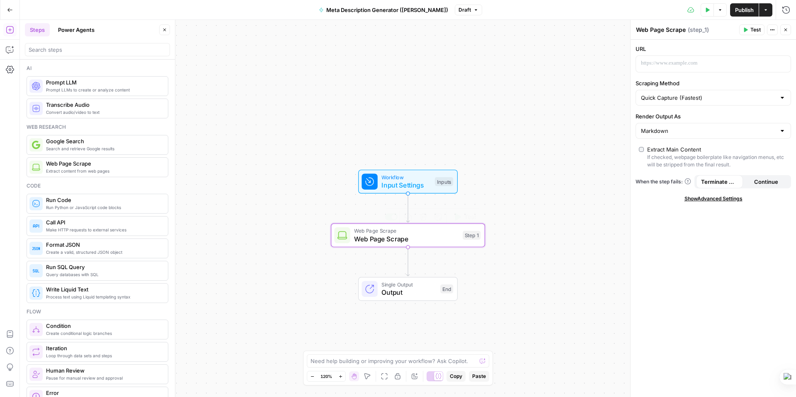
click at [426, 236] on span "Web Page Scrape" at bounding box center [406, 239] width 104 height 10
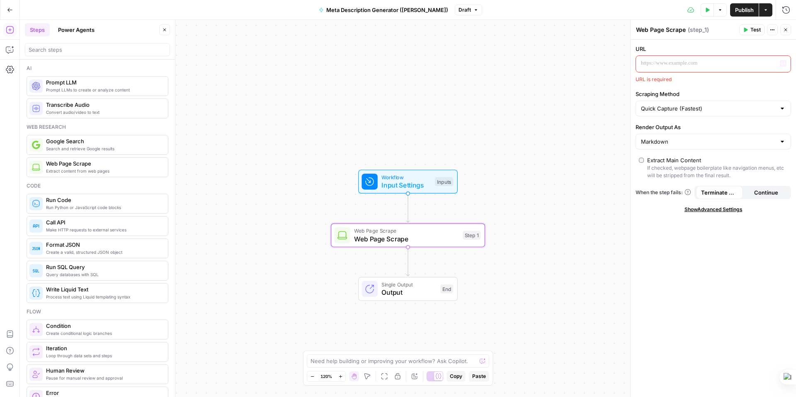
click at [678, 66] on p at bounding box center [706, 63] width 131 height 8
click at [785, 63] on span "Variables Menu" at bounding box center [785, 63] width 0 height 0
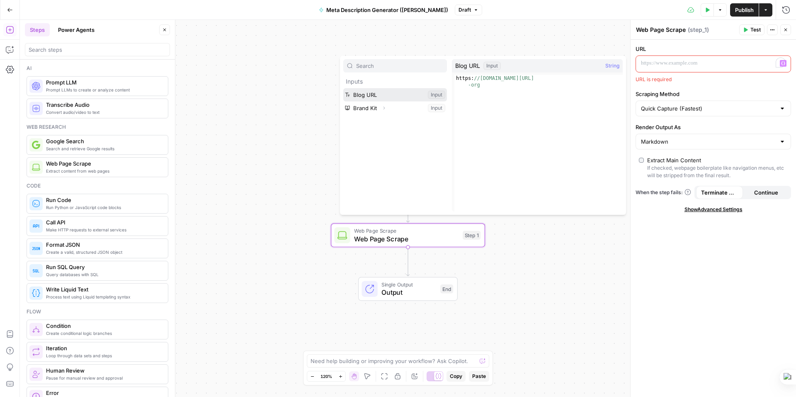
click at [364, 91] on button "Select variable Blog URL" at bounding box center [395, 94] width 104 height 13
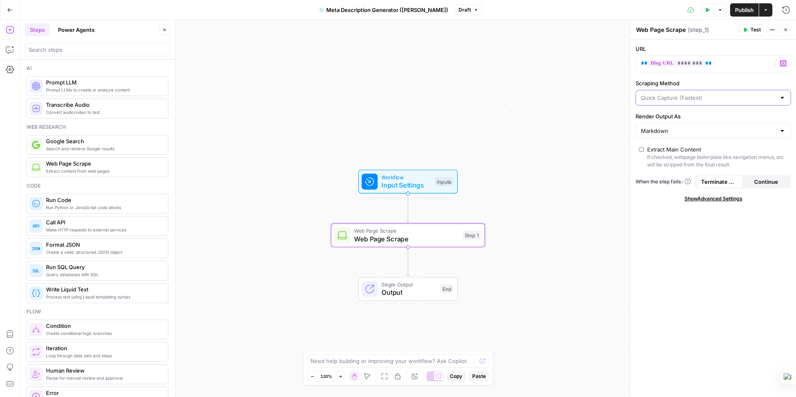
click at [736, 96] on input "Scraping Method" at bounding box center [708, 98] width 135 height 8
click at [712, 119] on span "Quick Capture (Fastest)" at bounding box center [707, 118] width 131 height 8
type input "Quick Capture (Fastest)"
click at [716, 132] on input "Render Output As" at bounding box center [708, 131] width 135 height 8
click at [657, 196] on div "Show Advanced Settings" at bounding box center [712, 198] width 155 height 7
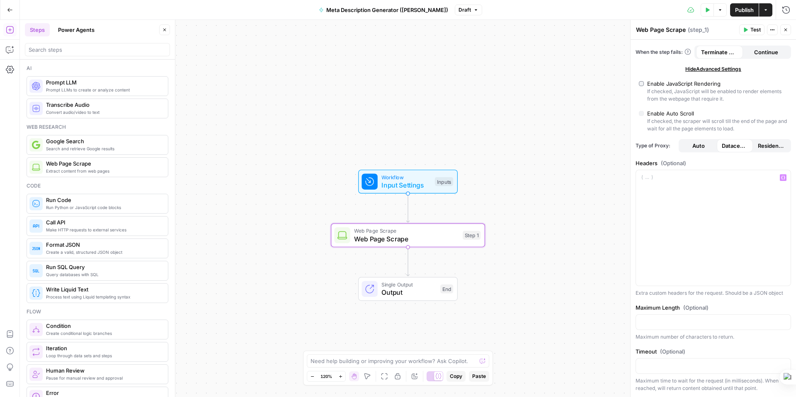
scroll to position [0, 0]
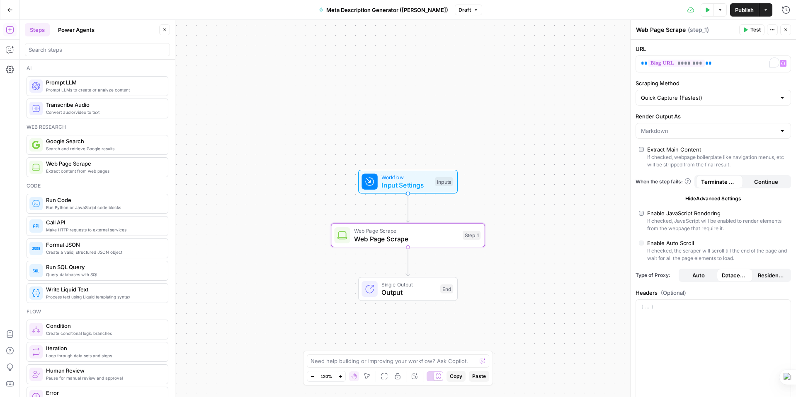
click at [725, 111] on div "URL ** ******** ** Variables Menu Scraping Method Quick Capture (Fastest) Rende…" at bounding box center [712, 283] width 165 height 487
click at [428, 235] on span "Web Page Scrape" at bounding box center [406, 239] width 104 height 10
click at [753, 28] on span "Test" at bounding box center [755, 29] width 10 height 7
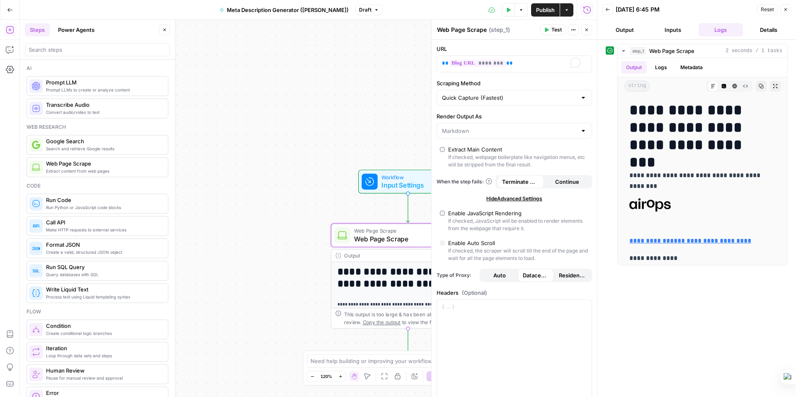
click at [608, 7] on icon "button" at bounding box center [607, 9] width 5 height 5
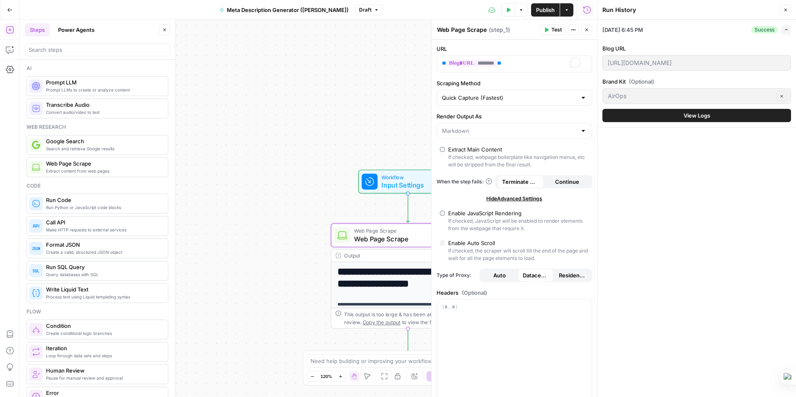
click at [788, 10] on button "Close" at bounding box center [785, 10] width 11 height 11
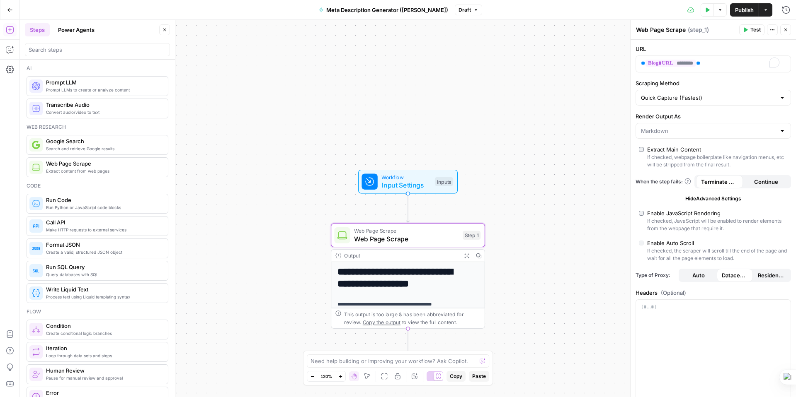
click at [90, 86] on span "Prompt LLM" at bounding box center [103, 82] width 115 height 8
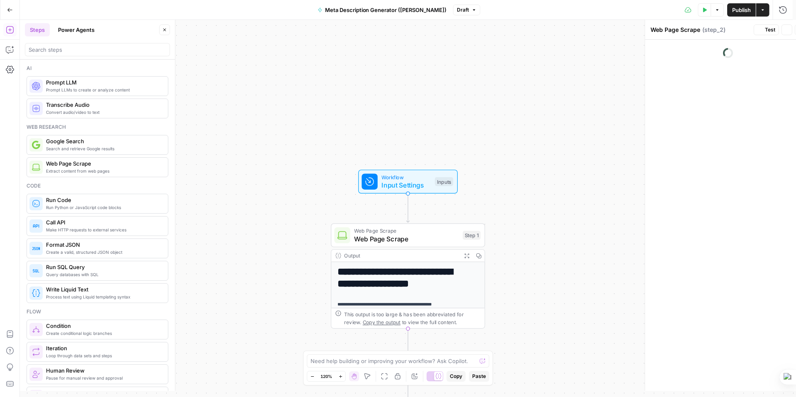
type textarea "Prompt LLM"
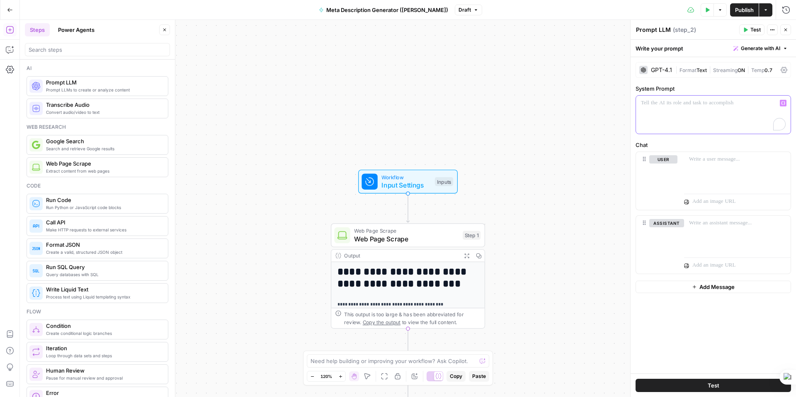
click at [674, 102] on p "To enrich screen reader interactions, please activate Accessibility in Grammarl…" at bounding box center [713, 103] width 145 height 8
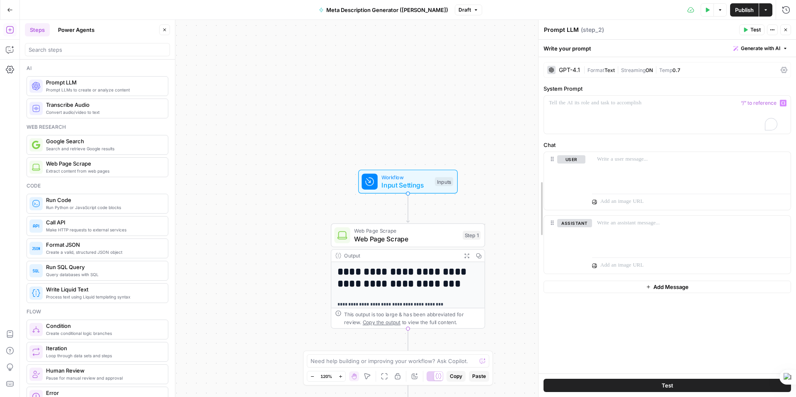
drag, startPoint x: 630, startPoint y: 119, endPoint x: 538, endPoint y: 130, distance: 92.7
click at [590, 103] on p "To enrich screen reader interactions, please activate Accessibility in Grammarl…" at bounding box center [667, 103] width 237 height 8
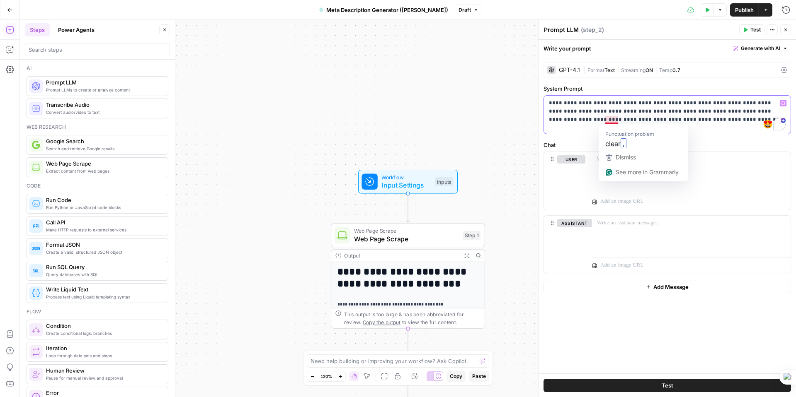
click at [616, 121] on p "**********" at bounding box center [667, 111] width 237 height 25
click at [714, 119] on p "**********" at bounding box center [667, 111] width 237 height 25
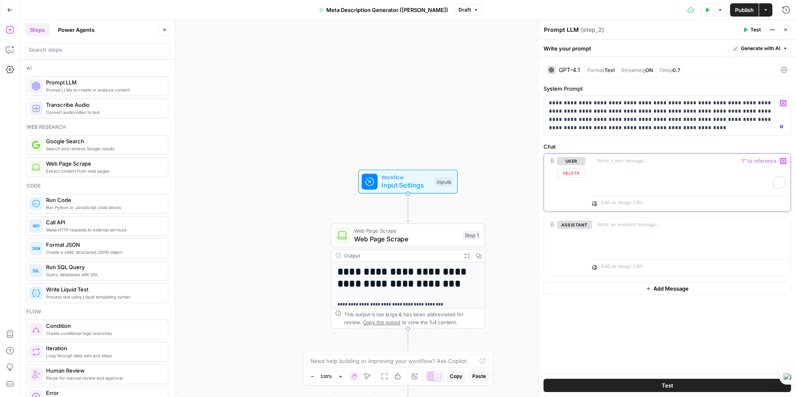
click at [618, 162] on p "To enrich screen reader interactions, please activate Accessibility in Grammarl…" at bounding box center [691, 161] width 189 height 8
click at [784, 161] on icon "button" at bounding box center [783, 161] width 4 height 4
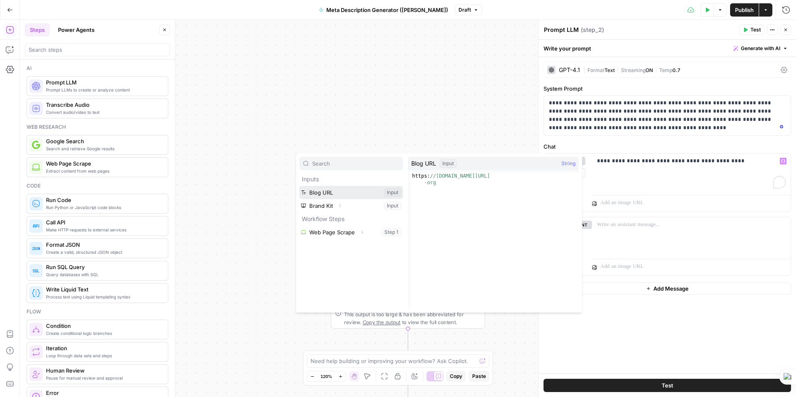
click at [319, 192] on button "Select variable Blog URL" at bounding box center [351, 192] width 104 height 13
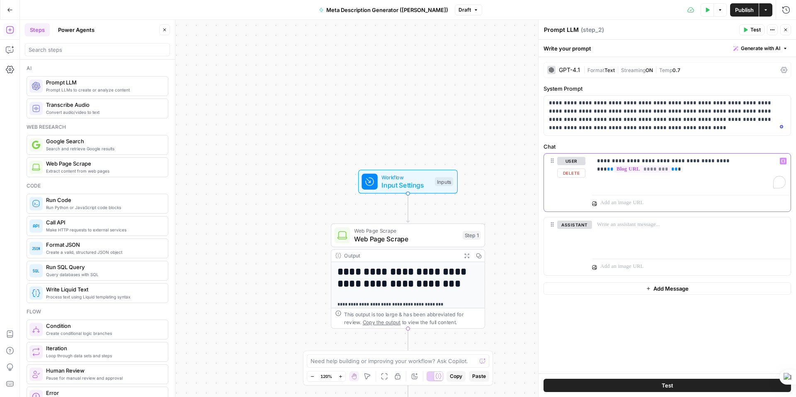
click at [613, 167] on span "**" at bounding box center [610, 169] width 7 height 5
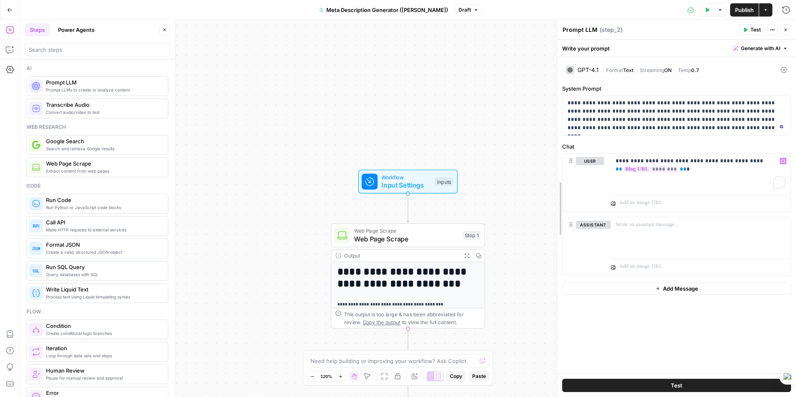
drag, startPoint x: 538, startPoint y: 196, endPoint x: 556, endPoint y: 196, distance: 18.7
click at [688, 175] on p "**********" at bounding box center [701, 169] width 170 height 25
click at [684, 169] on p "**********" at bounding box center [701, 169] width 170 height 25
drag, startPoint x: 685, startPoint y: 169, endPoint x: 618, endPoint y: 171, distance: 67.2
click at [618, 171] on p "**********" at bounding box center [701, 169] width 170 height 25
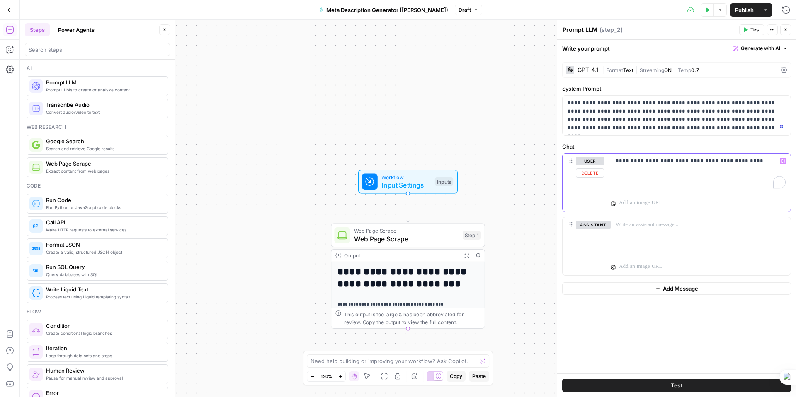
click at [782, 162] on icon "button" at bounding box center [783, 161] width 4 height 4
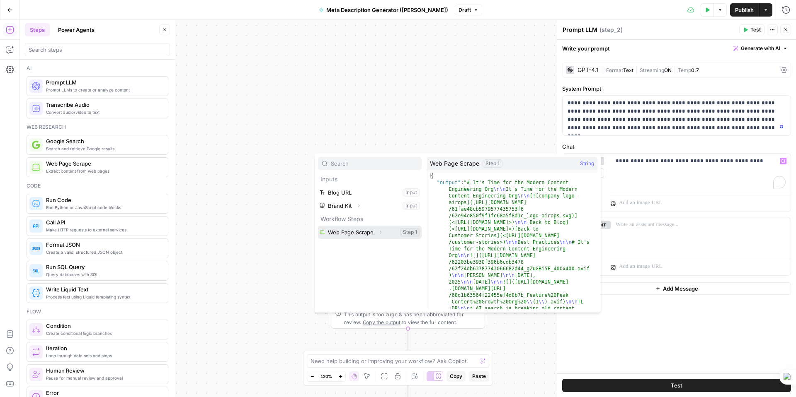
click at [359, 232] on button "Select variable Web Page Scrape" at bounding box center [370, 232] width 104 height 13
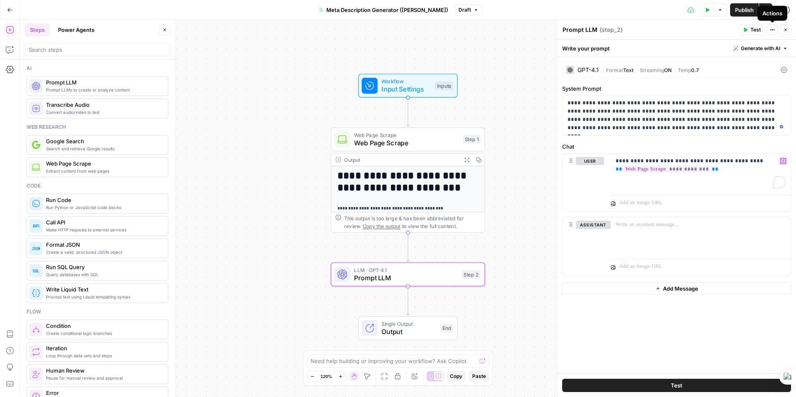
click at [750, 28] on span "Test" at bounding box center [755, 29] width 10 height 7
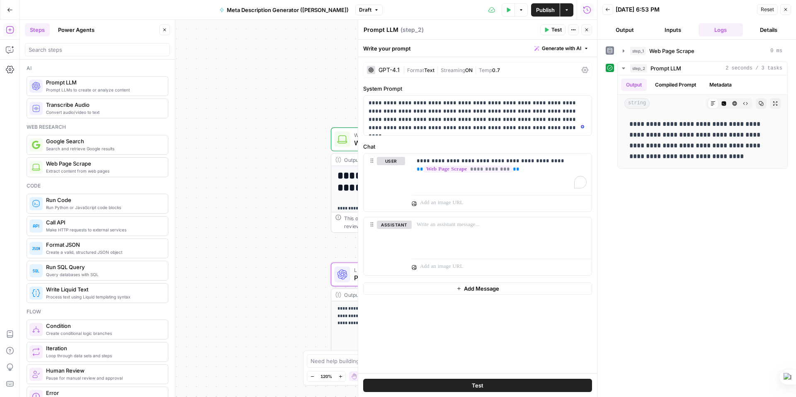
click at [785, 11] on icon "button" at bounding box center [785, 9] width 5 height 5
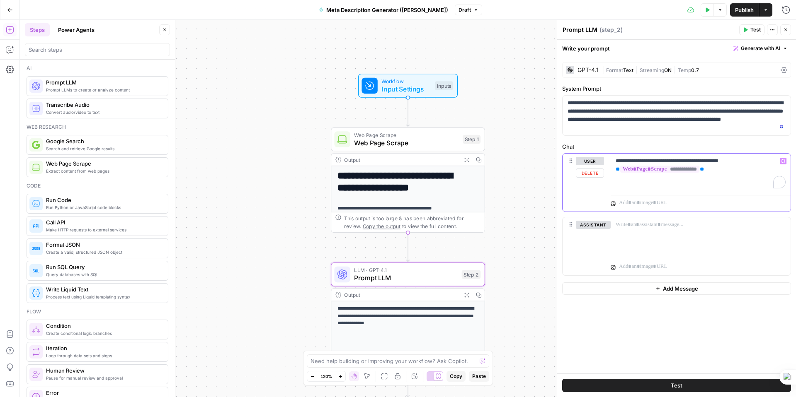
click at [784, 160] on icon "button" at bounding box center [783, 161] width 4 height 4
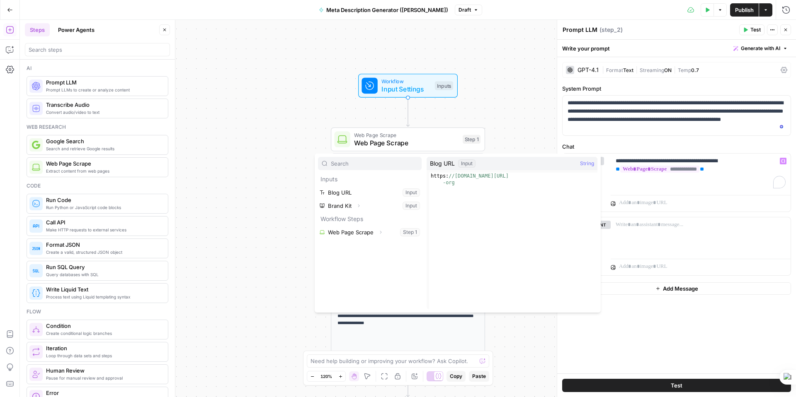
click at [496, 44] on div "**********" at bounding box center [408, 209] width 776 height 378
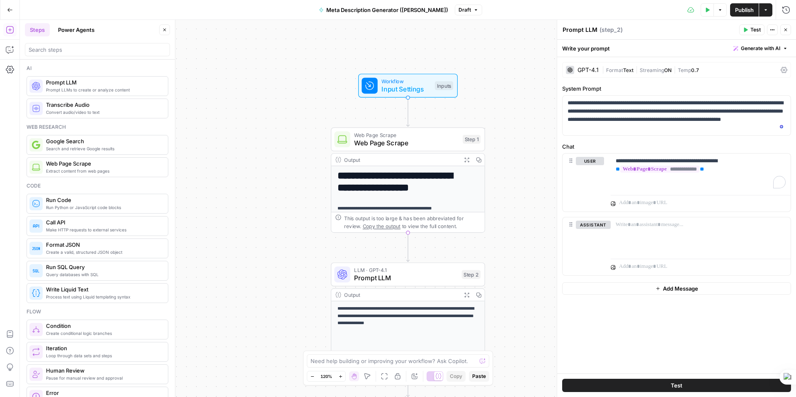
click at [396, 325] on p "**********" at bounding box center [407, 316] width 141 height 22
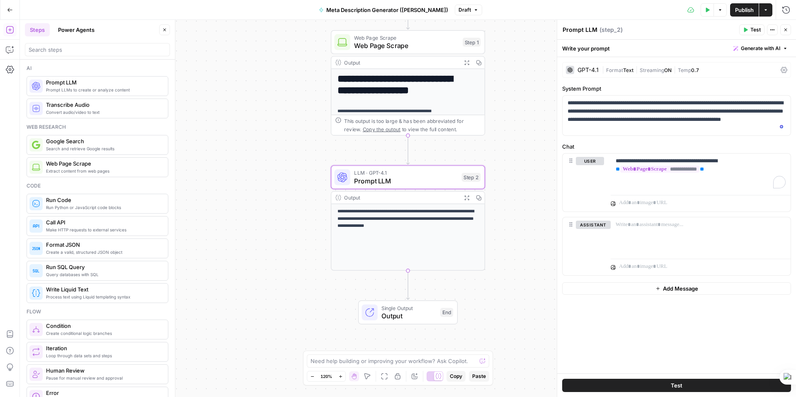
click at [394, 238] on div "**********" at bounding box center [407, 237] width 153 height 66
click at [351, 196] on div "Output" at bounding box center [401, 198] width 114 height 8
click at [408, 314] on span "Output" at bounding box center [408, 316] width 55 height 10
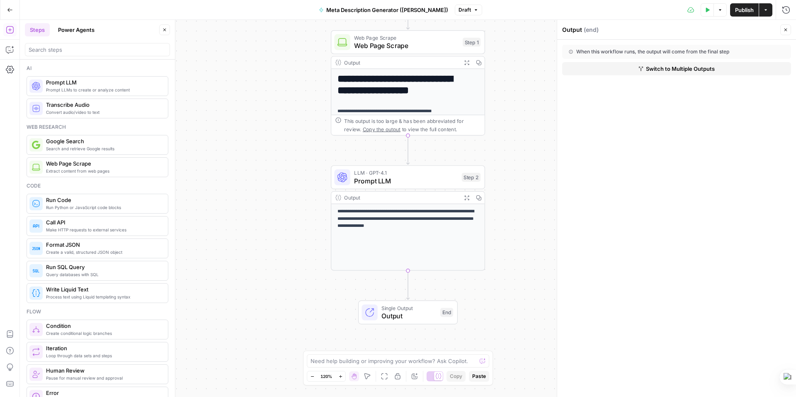
click at [679, 69] on span "Switch to Multiple Outputs" at bounding box center [680, 69] width 69 height 8
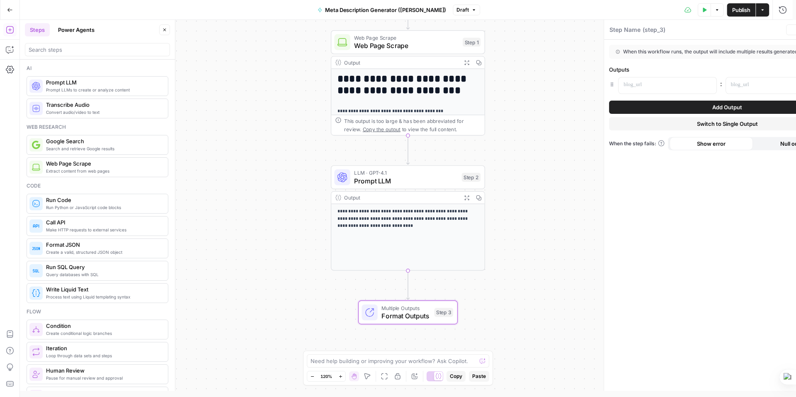
type textarea "Format Outputs"
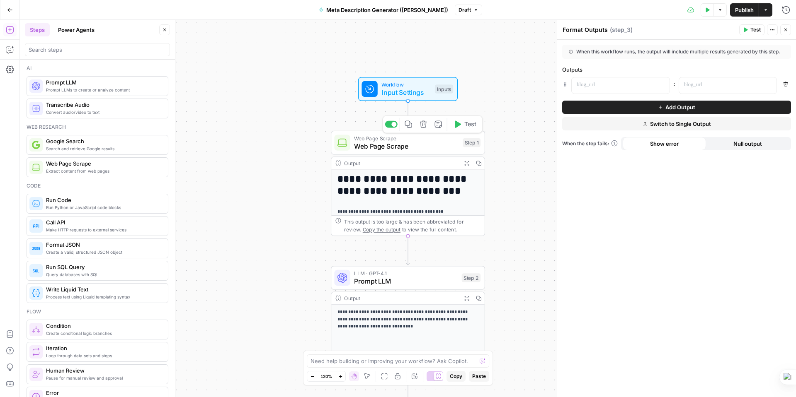
click at [433, 146] on span "Web Page Scrape" at bounding box center [406, 146] width 104 height 10
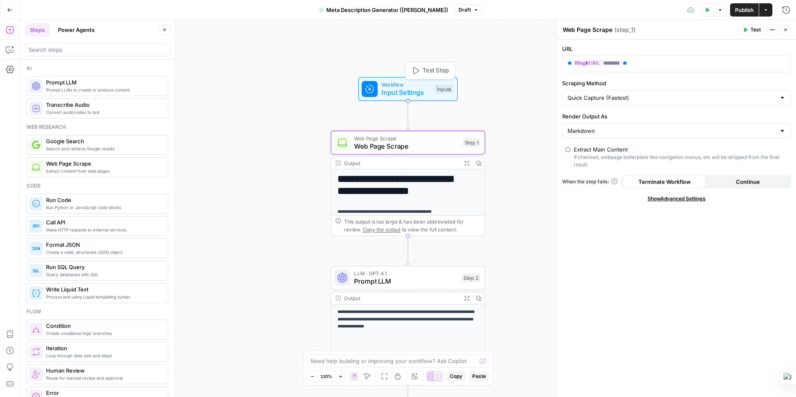
click at [396, 87] on span "Input Settings" at bounding box center [405, 92] width 49 height 10
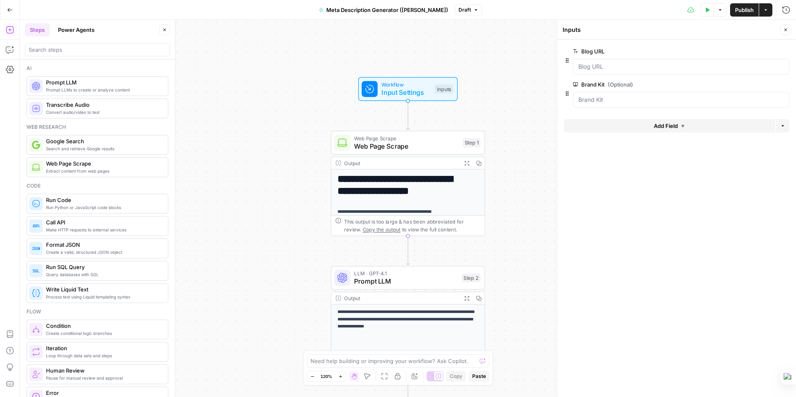
click at [743, 10] on span "Publish" at bounding box center [744, 10] width 19 height 8
click at [470, 145] on div "Step 1" at bounding box center [472, 142] width 18 height 9
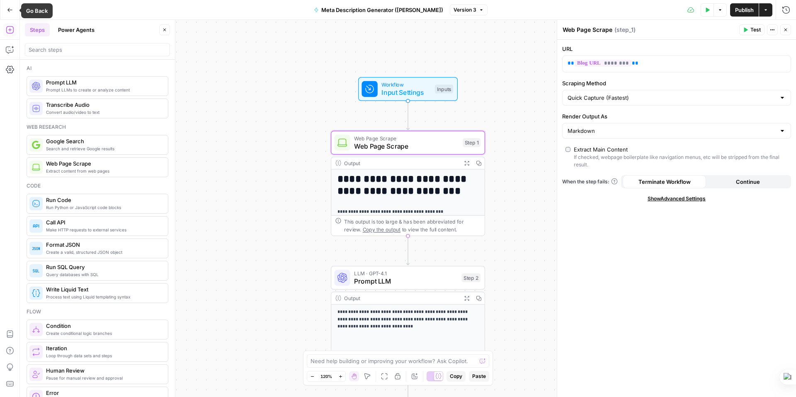
click at [8, 5] on button "Go Back" at bounding box center [9, 9] width 15 height 15
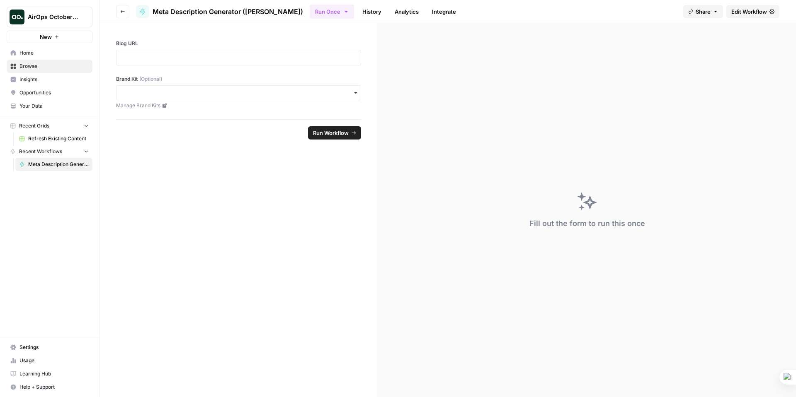
click at [25, 64] on span "Browse" at bounding box center [53, 66] width 69 height 7
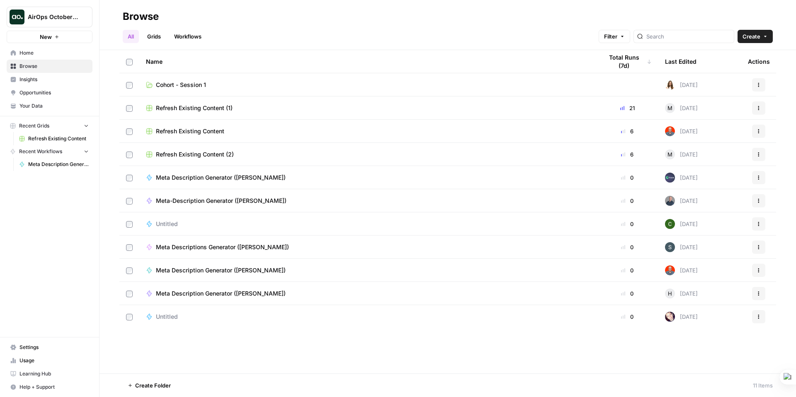
click at [165, 82] on span "Cohort - Session 1" at bounding box center [181, 85] width 50 height 8
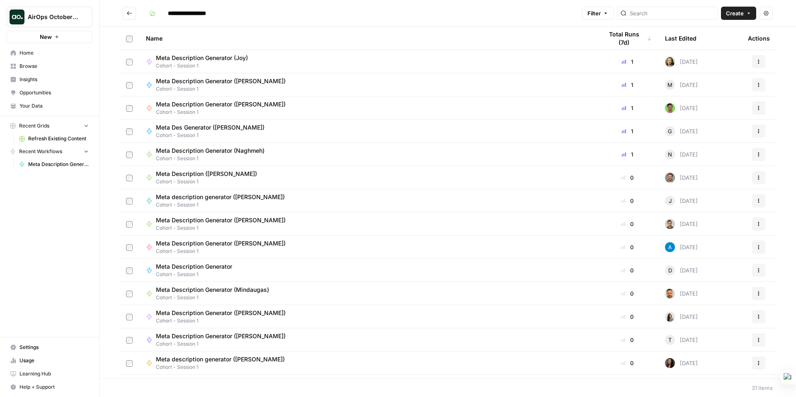
click at [180, 245] on span "Meta Description Generator ([PERSON_NAME])" at bounding box center [221, 244] width 130 height 8
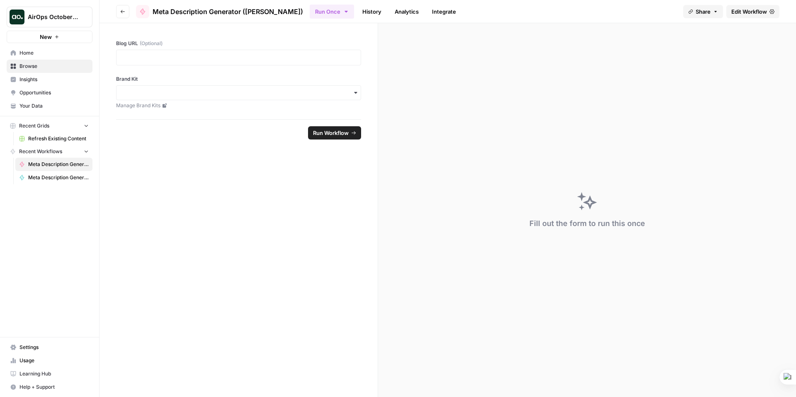
click at [713, 9] on icon "button" at bounding box center [715, 11] width 5 height 5
click at [740, 33] on div "Fill out the form to run this once" at bounding box center [587, 210] width 418 height 374
click at [745, 14] on span "Edit Workflow" at bounding box center [749, 11] width 36 height 8
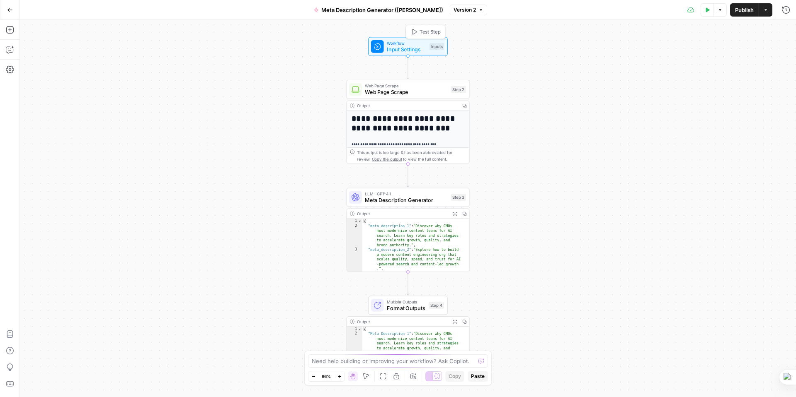
click at [421, 47] on span "Input Settings" at bounding box center [406, 50] width 39 height 8
click at [430, 92] on span "Web Page Scrape" at bounding box center [406, 92] width 82 height 8
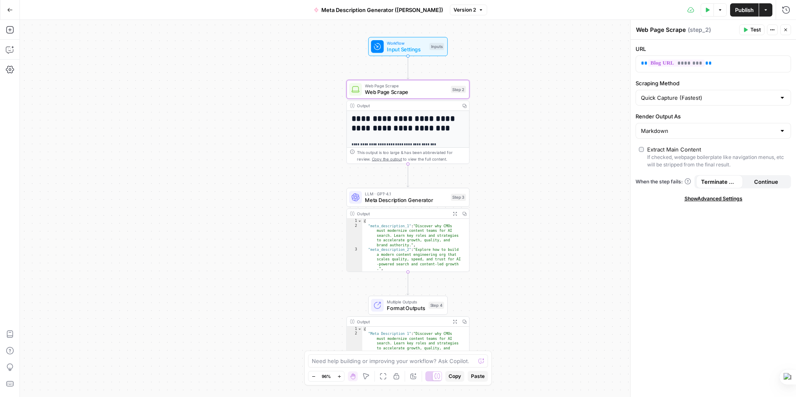
click at [429, 124] on h1 "**********" at bounding box center [404, 123] width 107 height 19
click at [424, 104] on div "Output" at bounding box center [407, 106] width 100 height 6
click at [415, 196] on span "Meta Description Generator" at bounding box center [406, 200] width 82 height 8
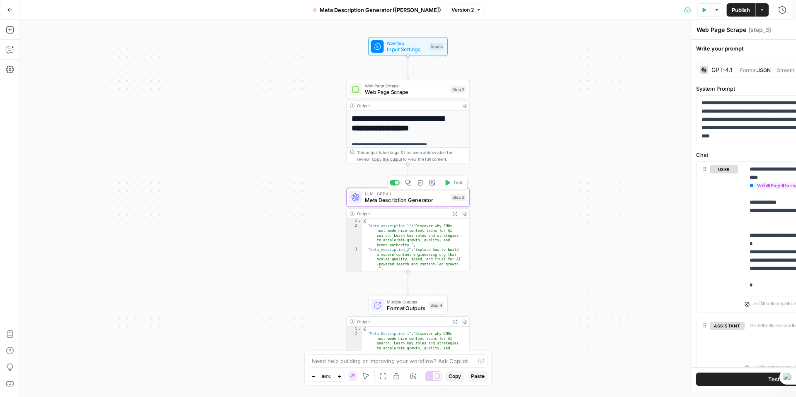
type textarea "Meta Description Generator"
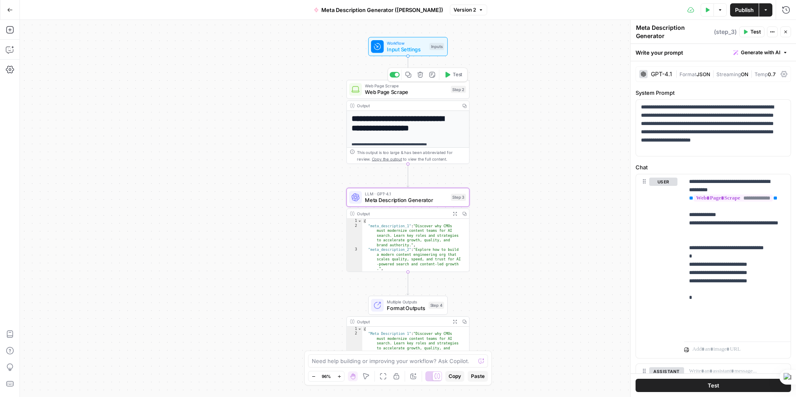
click at [424, 91] on span "Web Page Scrape" at bounding box center [406, 92] width 82 height 8
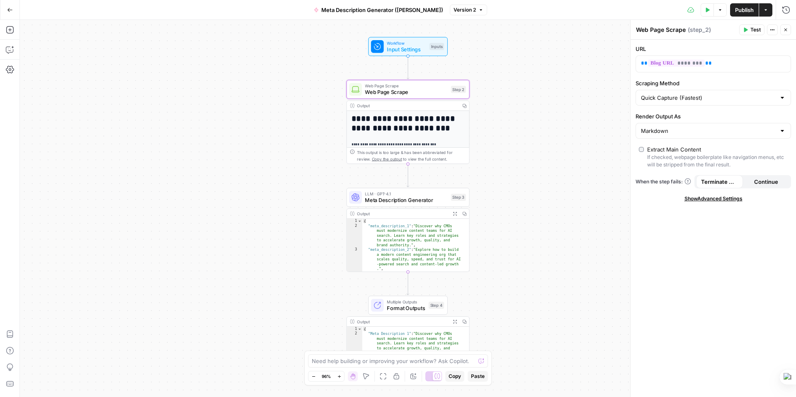
click at [411, 48] on span "Input Settings" at bounding box center [406, 50] width 39 height 8
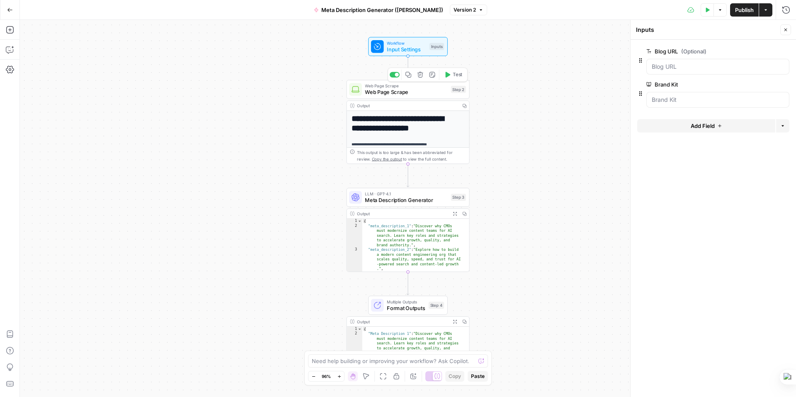
click at [424, 90] on span "Web Page Scrape" at bounding box center [406, 92] width 82 height 8
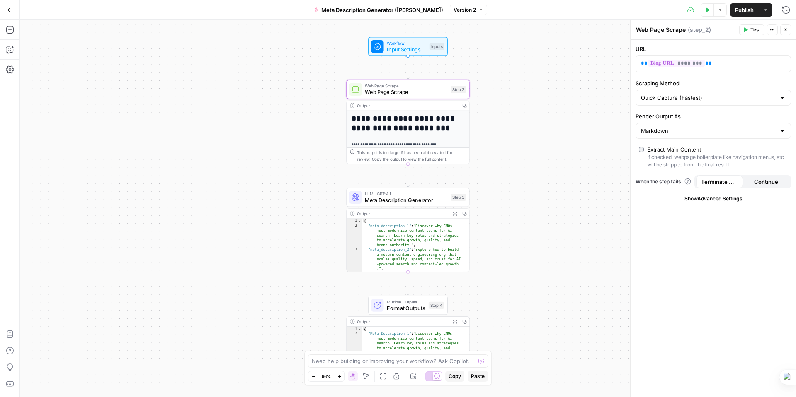
click at [10, 10] on icon "button" at bounding box center [9, 10] width 5 height 4
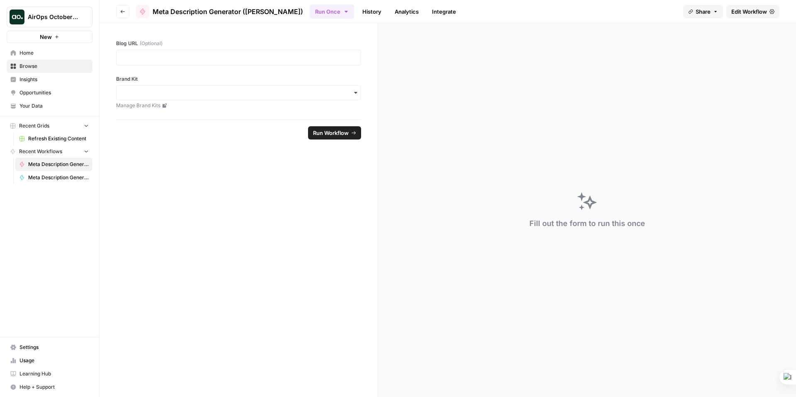
click at [20, 64] on span "Browse" at bounding box center [53, 66] width 69 height 7
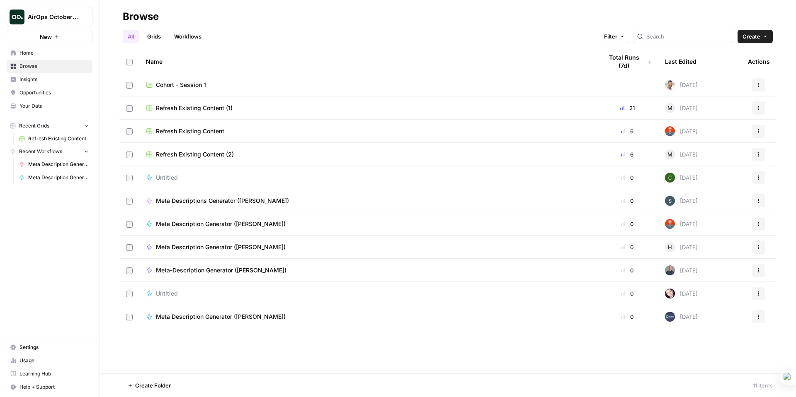
click at [165, 83] on span "Cohort - Session 1" at bounding box center [181, 85] width 50 height 8
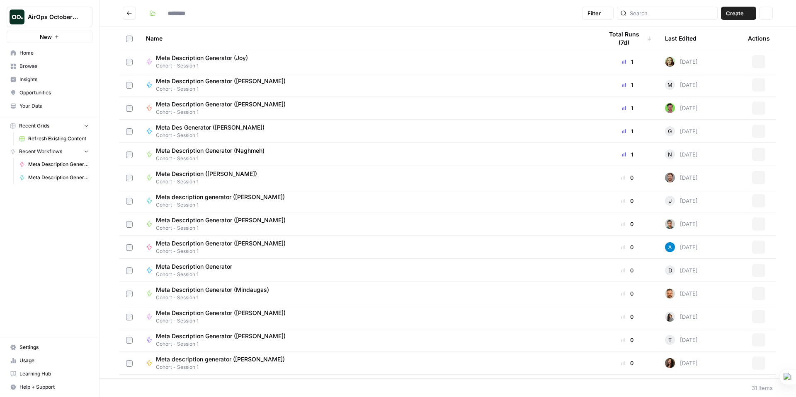
type input "**********"
click at [40, 178] on span "Meta Description Generator ([PERSON_NAME])" at bounding box center [58, 177] width 61 height 7
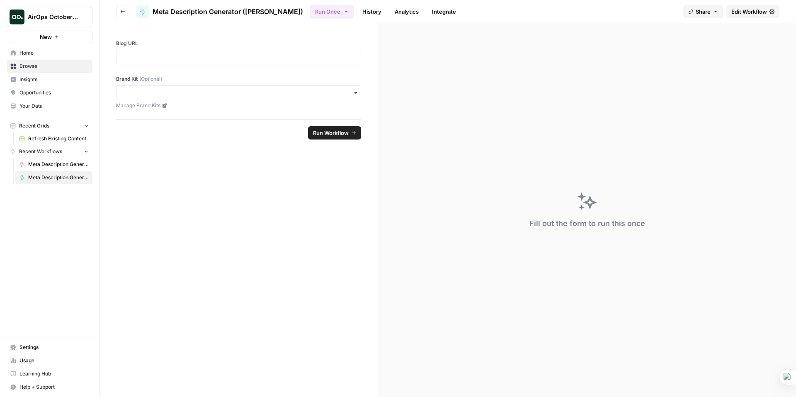
click at [752, 8] on span "Edit Workflow" at bounding box center [749, 11] width 36 height 8
click at [745, 14] on span "Edit Workflow" at bounding box center [749, 11] width 36 height 8
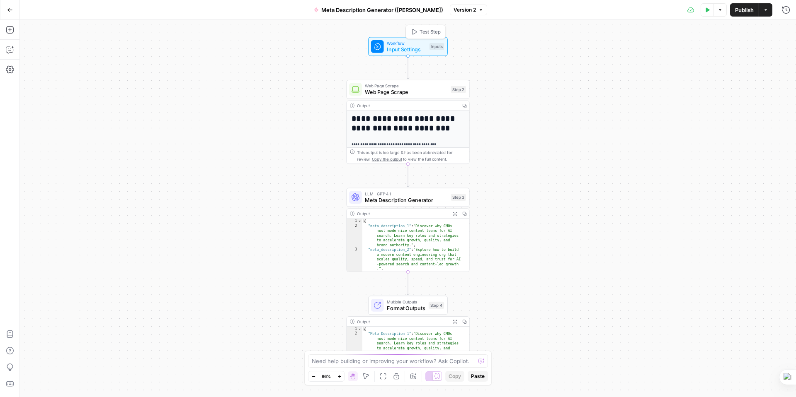
click at [405, 42] on span "Workflow" at bounding box center [406, 43] width 39 height 6
click at [422, 46] on span "Input Settings" at bounding box center [406, 50] width 39 height 8
click at [722, 5] on button "Options" at bounding box center [719, 9] width 13 height 13
click at [766, 10] on icon "button" at bounding box center [765, 9] width 5 height 5
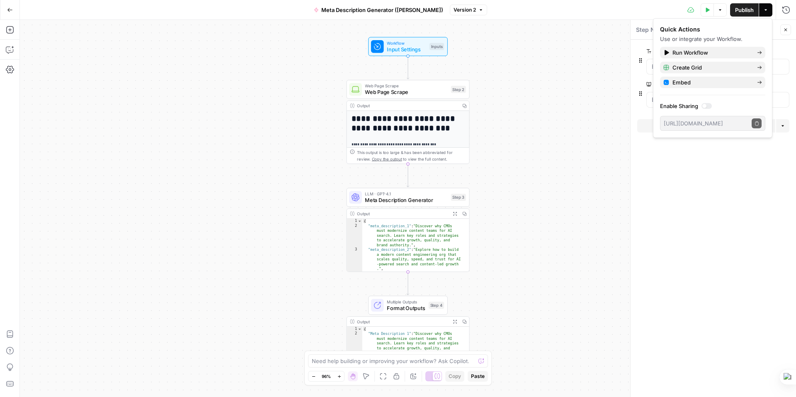
click at [766, 10] on icon "button" at bounding box center [765, 9] width 5 height 5
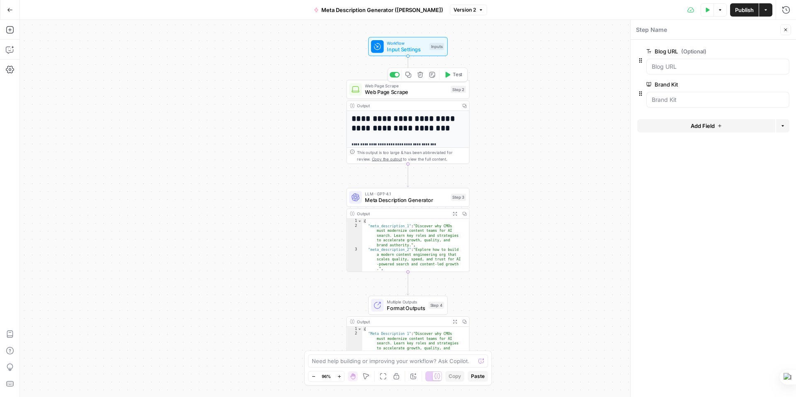
click at [426, 87] on span "Web Page Scrape" at bounding box center [406, 86] width 82 height 6
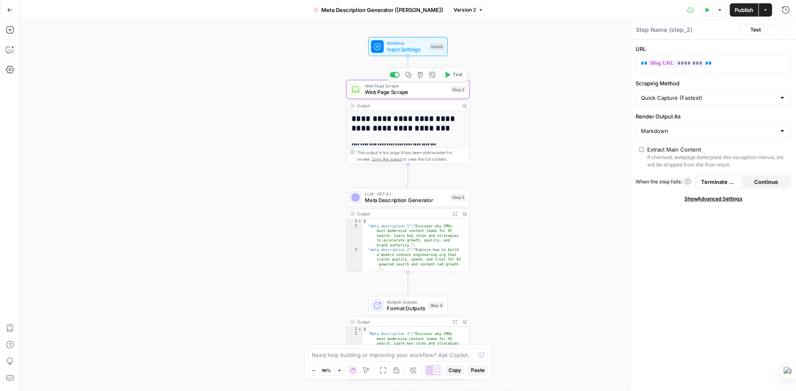
type textarea "Web Page Scrape"
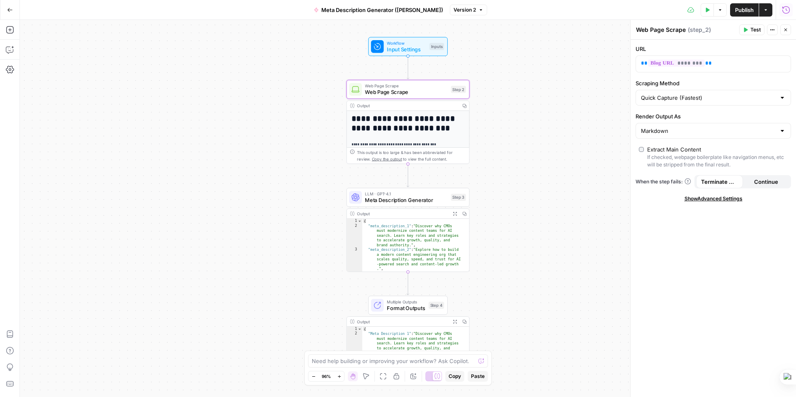
click at [790, 9] on button "Run History" at bounding box center [785, 9] width 13 height 13
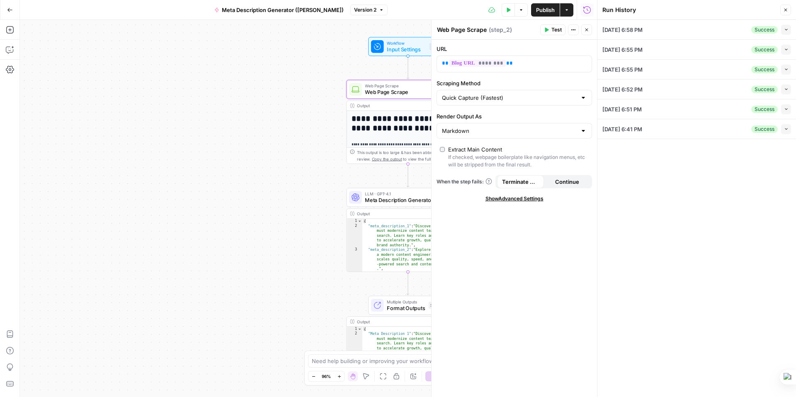
click at [786, 128] on icon "button" at bounding box center [786, 129] width 5 height 5
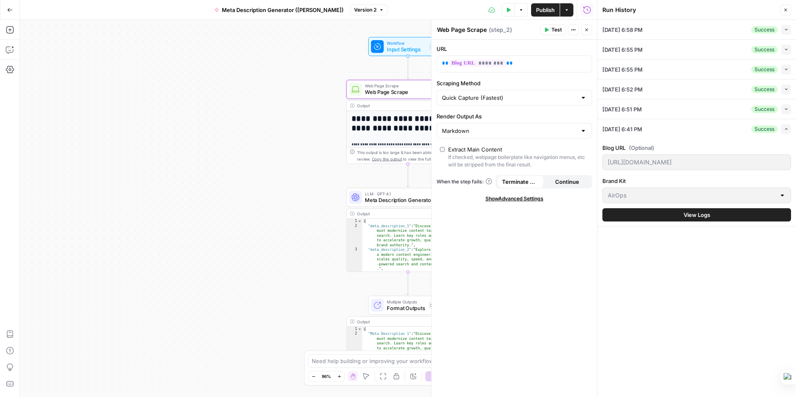
click at [786, 109] on icon "button" at bounding box center [786, 109] width 5 height 5
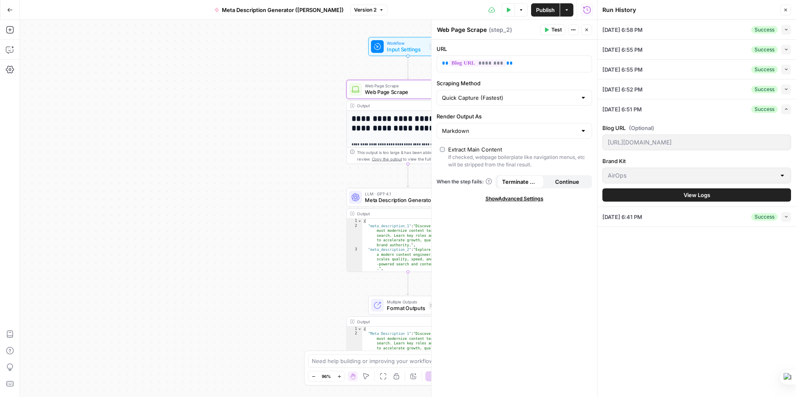
click at [786, 109] on icon "button" at bounding box center [786, 110] width 2 height 2
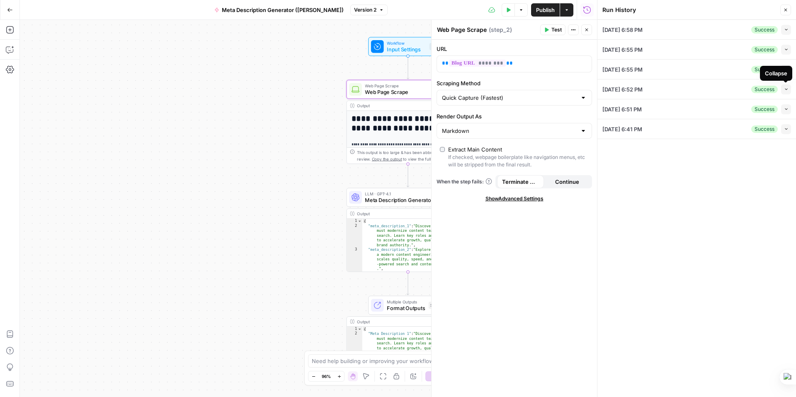
click at [787, 90] on icon "button" at bounding box center [786, 89] width 5 height 5
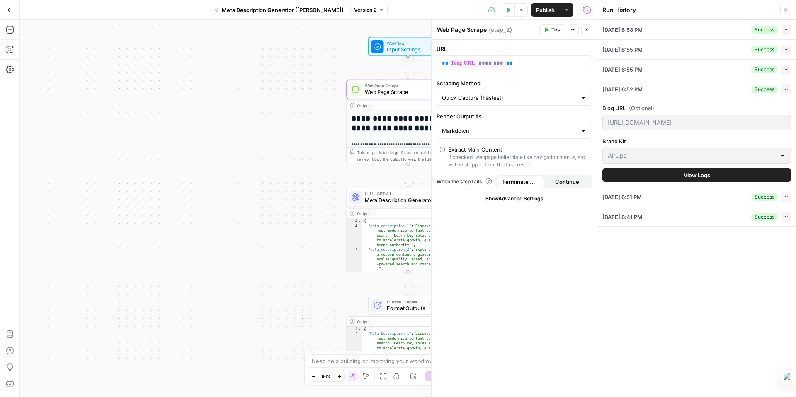
click at [787, 90] on icon "button" at bounding box center [786, 90] width 2 height 2
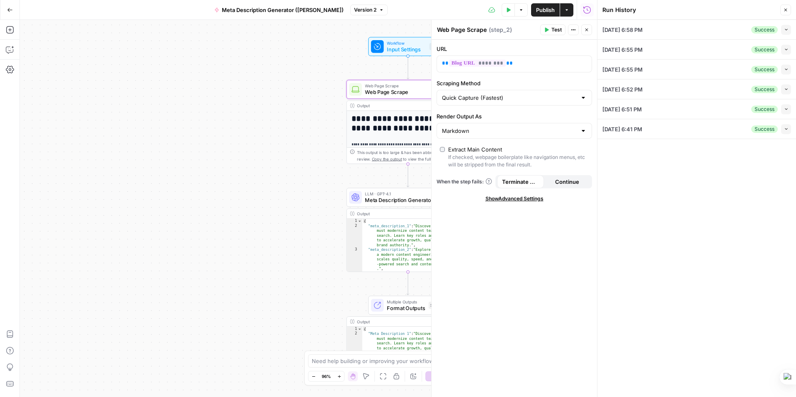
click at [513, 199] on span "Show Advanced Settings" at bounding box center [514, 198] width 58 height 7
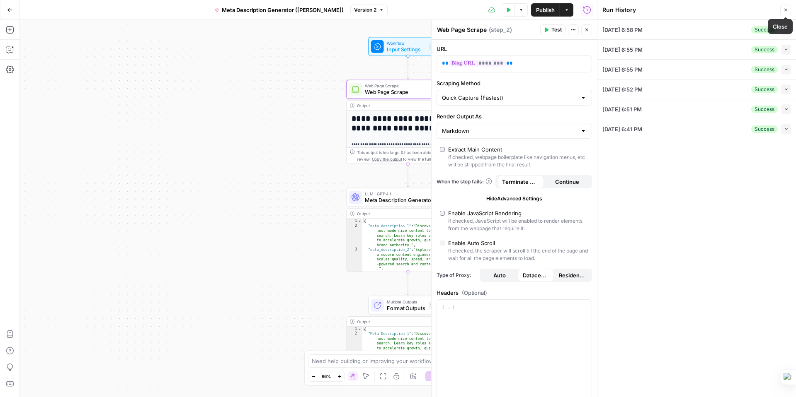
click at [786, 10] on icon "button" at bounding box center [785, 9] width 5 height 5
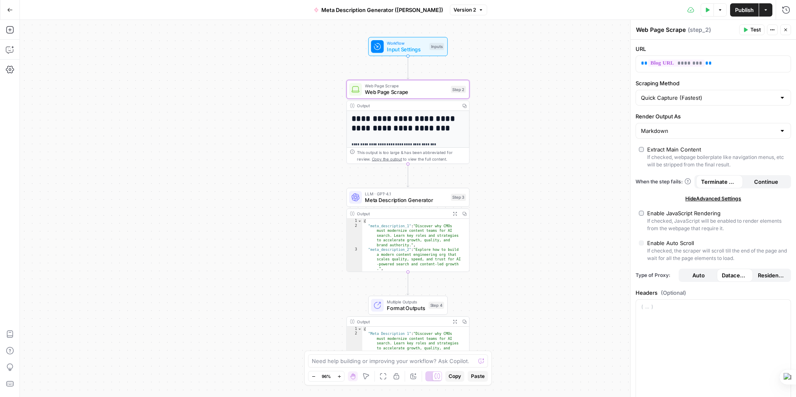
click at [339, 376] on icon "button" at bounding box center [339, 377] width 5 height 5
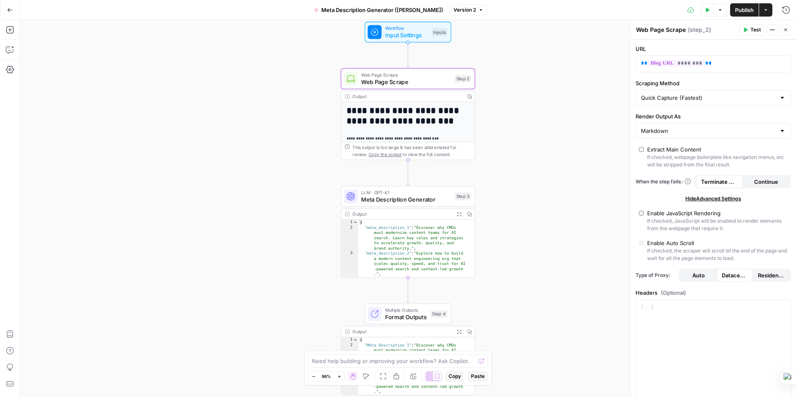
click at [339, 376] on icon "button" at bounding box center [339, 377] width 5 height 5
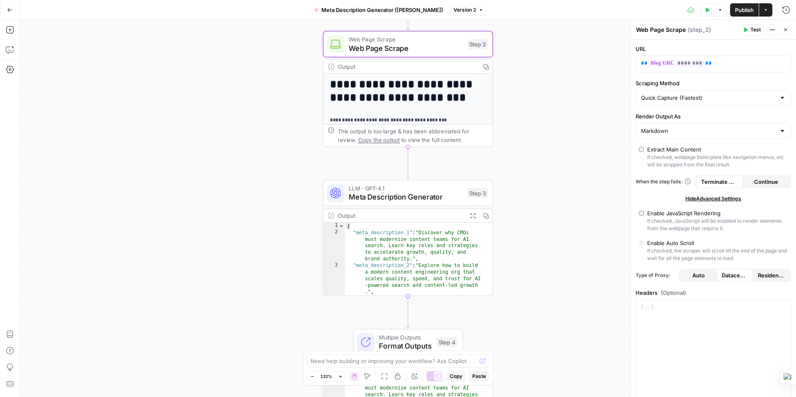
click at [418, 62] on div "Output" at bounding box center [407, 66] width 138 height 9
click at [443, 137] on div "This output is too large & has been abbreviated for review. Copy the output to …" at bounding box center [413, 135] width 150 height 17
click at [378, 140] on span "Copy the output" at bounding box center [379, 140] width 42 height 7
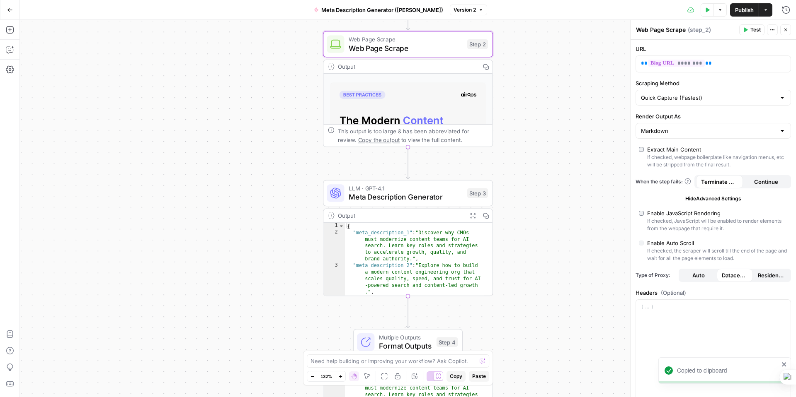
scroll to position [377, 0]
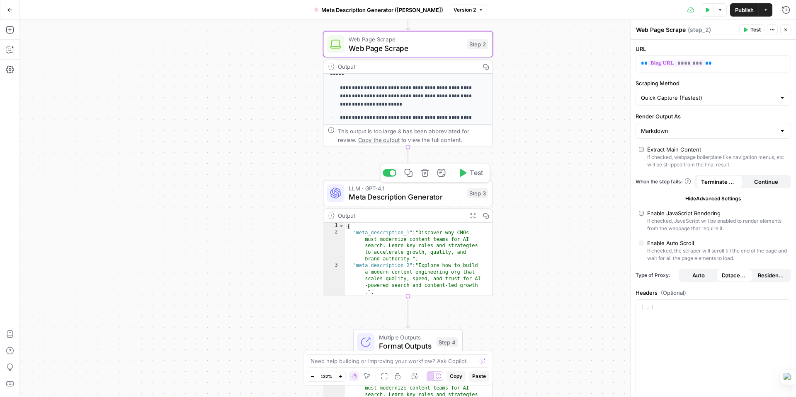
click at [380, 198] on span "Meta Description Generator" at bounding box center [406, 196] width 114 height 11
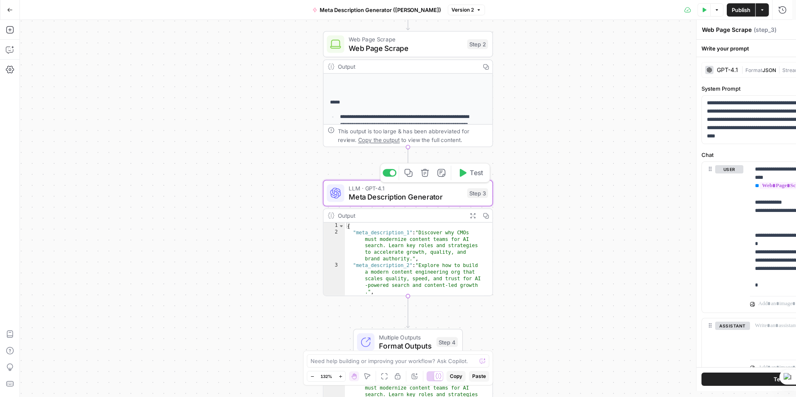
type textarea "Meta Description Generator"
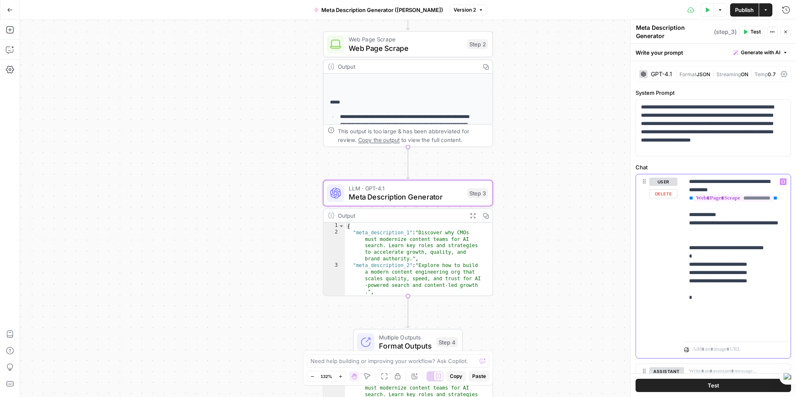
drag, startPoint x: 688, startPoint y: 231, endPoint x: 712, endPoint y: 341, distance: 112.3
click at [712, 341] on div "**********" at bounding box center [737, 266] width 107 height 184
copy p "**********"
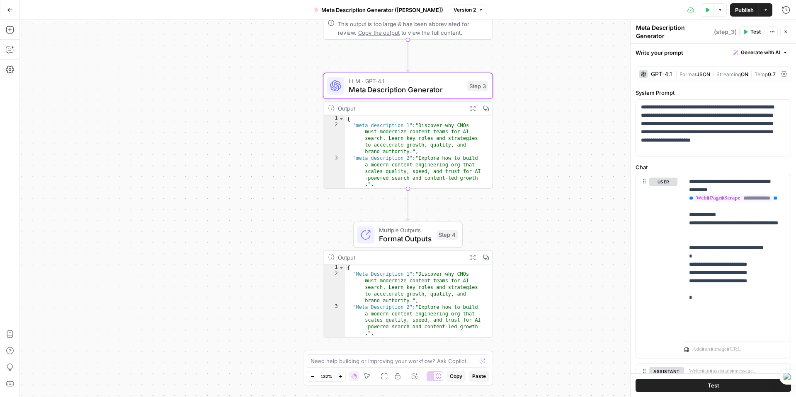
scroll to position [29, 0]
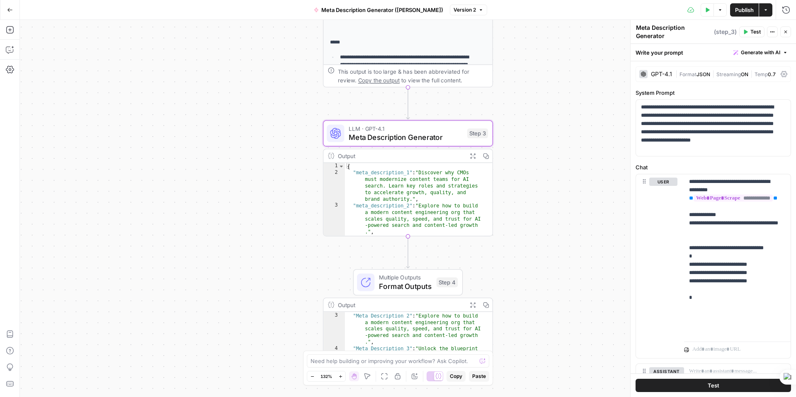
click at [415, 275] on span "Multiple Outputs" at bounding box center [405, 278] width 53 height 9
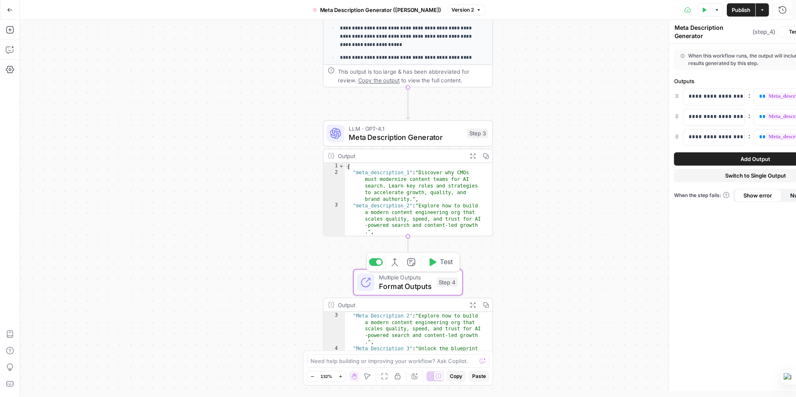
type textarea "Format Outputs"
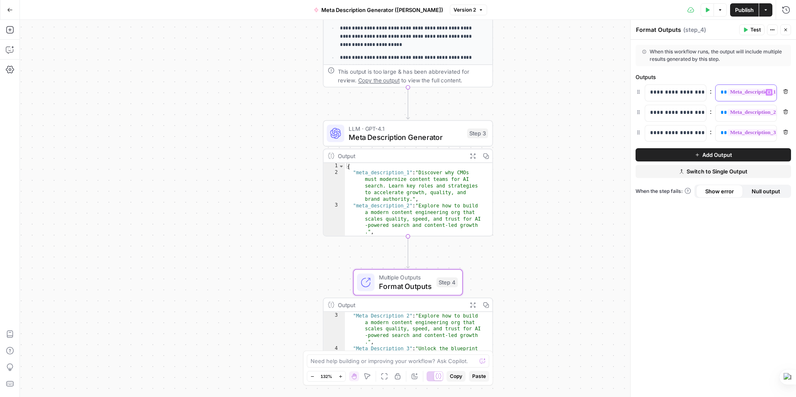
click at [769, 91] on icon "button" at bounding box center [769, 92] width 4 height 4
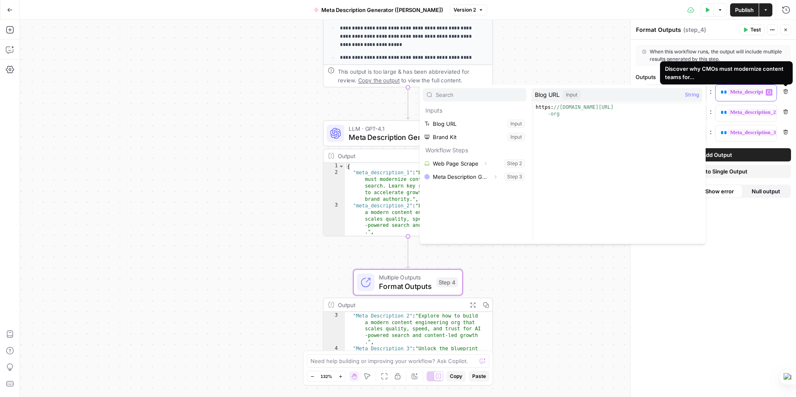
click at [745, 94] on span "**********" at bounding box center [802, 92] width 150 height 7
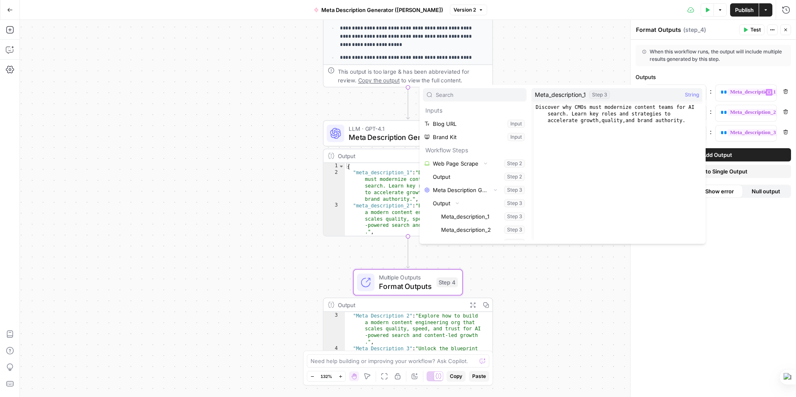
scroll to position [0, 0]
click at [387, 138] on span "Meta Description Generator" at bounding box center [406, 137] width 114 height 11
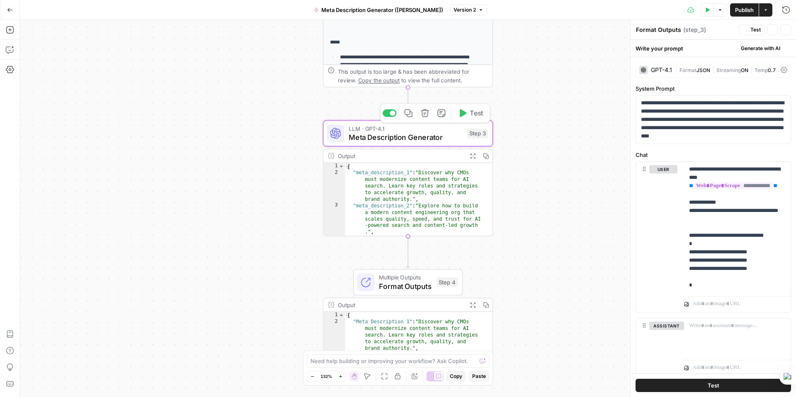
type textarea "Meta Description Generator"
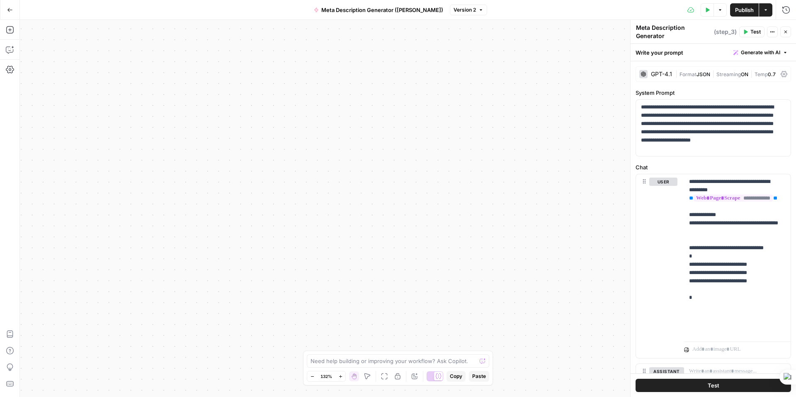
click at [12, 10] on icon "button" at bounding box center [10, 10] width 6 height 6
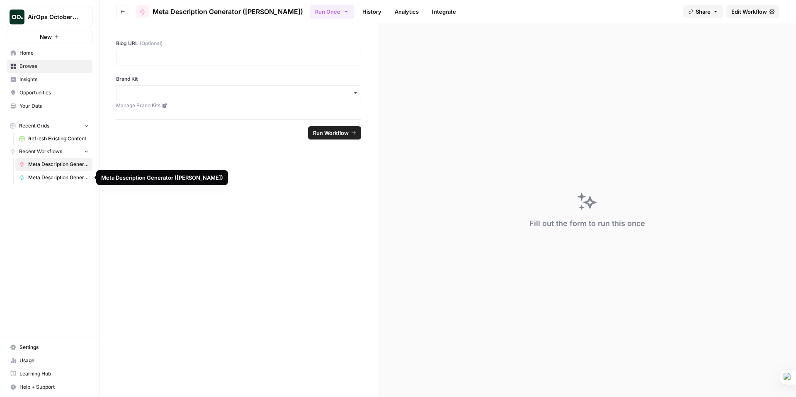
click at [58, 174] on span "Meta Description Generator ([PERSON_NAME])" at bounding box center [58, 177] width 61 height 7
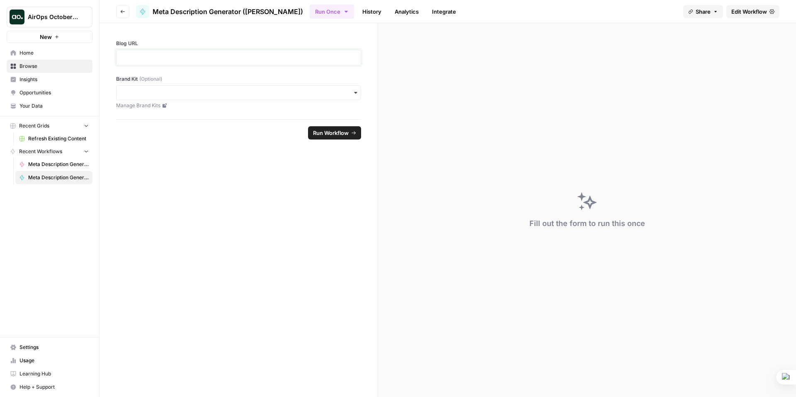
click at [155, 59] on p at bounding box center [238, 57] width 234 height 8
click at [240, 99] on div "button" at bounding box center [238, 92] width 245 height 15
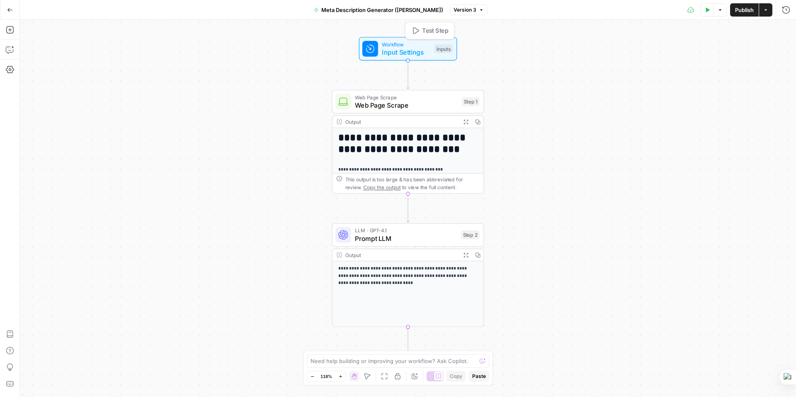
click at [418, 46] on span "Workflow" at bounding box center [406, 45] width 48 height 8
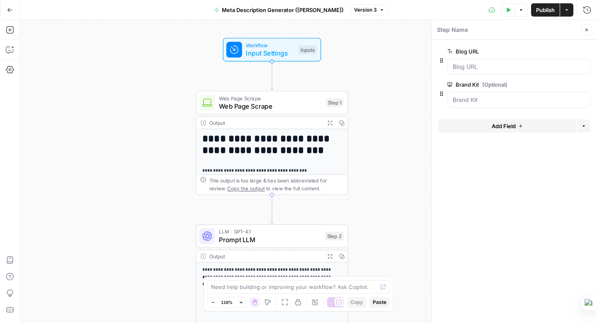
drag, startPoint x: 237, startPoint y: 133, endPoint x: 102, endPoint y: 134, distance: 135.5
click at [102, 134] on div "**********" at bounding box center [308, 171] width 577 height 303
click at [281, 98] on span "Web Page Scrape" at bounding box center [270, 98] width 103 height 8
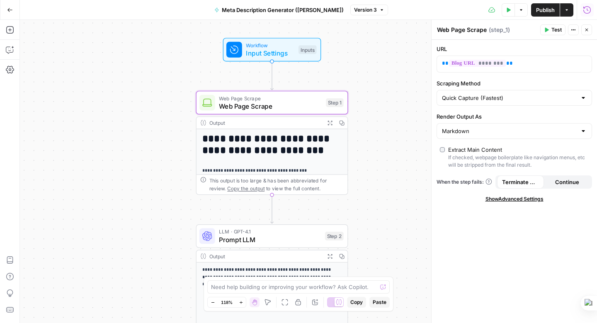
click at [588, 9] on icon "button" at bounding box center [587, 10] width 8 height 8
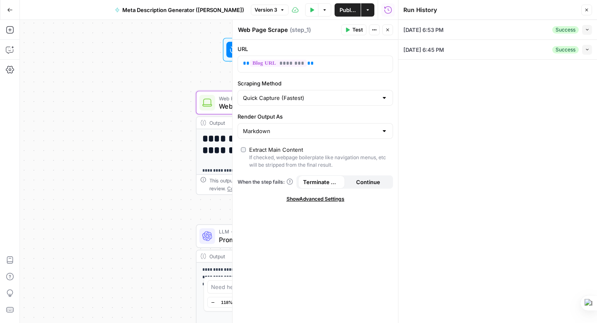
click at [586, 49] on icon "button" at bounding box center [587, 50] width 2 height 2
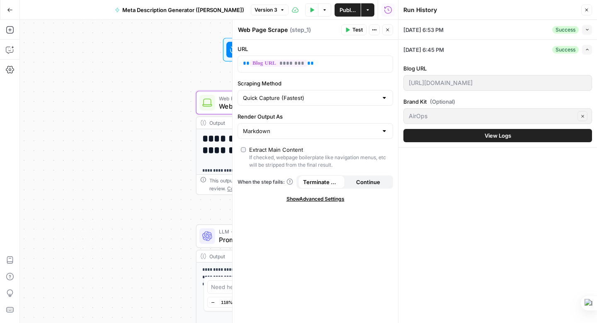
click at [587, 27] on icon "button" at bounding box center [587, 29] width 5 height 5
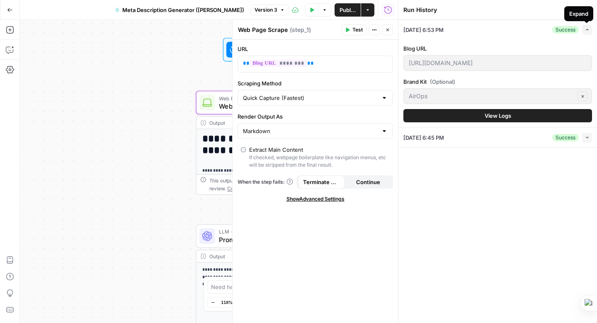
click at [588, 27] on icon "button" at bounding box center [587, 29] width 5 height 5
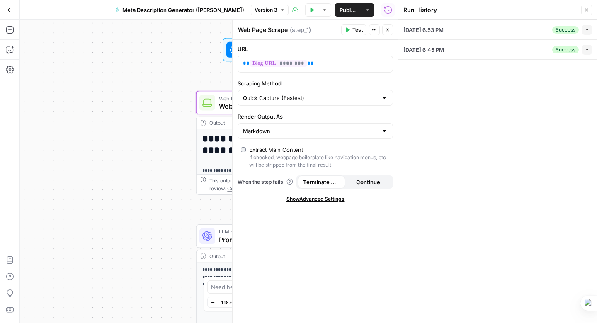
click at [297, 31] on span "( step_1 )" at bounding box center [300, 30] width 21 height 8
click at [371, 27] on button "Actions" at bounding box center [374, 29] width 11 height 11
click at [586, 7] on icon "button" at bounding box center [586, 9] width 5 height 5
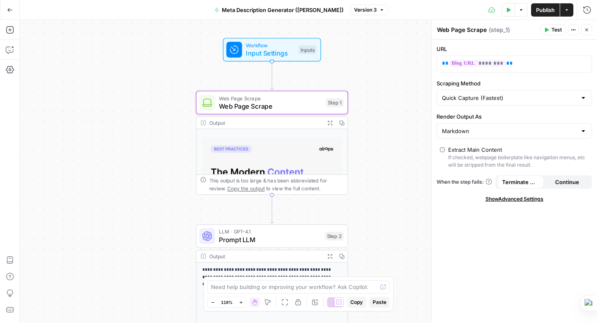
scroll to position [355, 0]
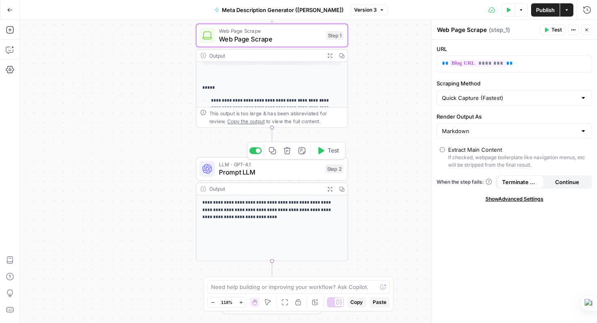
click at [240, 167] on span "Prompt LLM" at bounding box center [270, 172] width 102 height 10
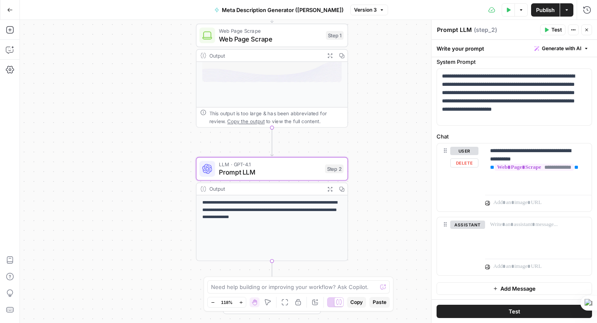
scroll to position [27, 0]
click at [510, 187] on p "**********" at bounding box center [535, 166] width 90 height 41
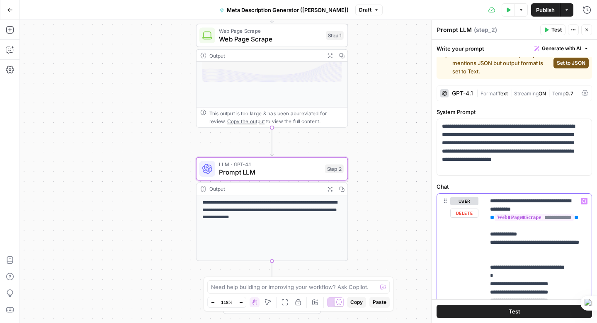
scroll to position [0, 0]
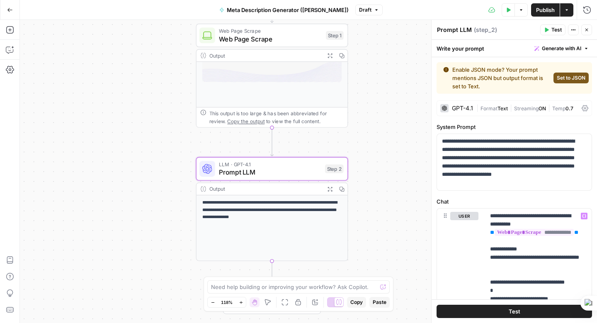
click at [566, 77] on span "Set to JSON" at bounding box center [571, 77] width 29 height 7
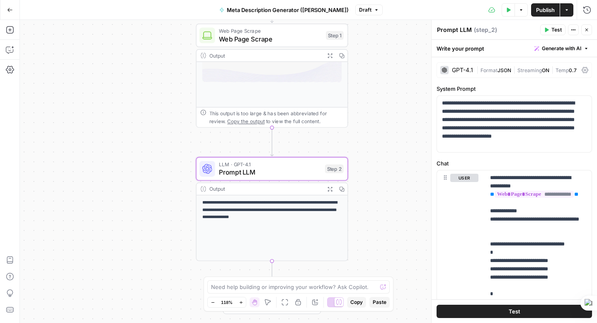
click at [582, 69] on icon at bounding box center [585, 70] width 7 height 7
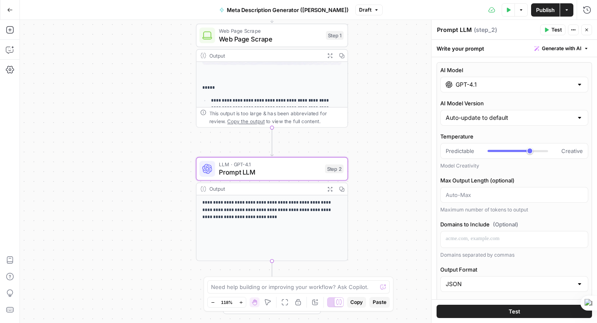
scroll to position [284, 0]
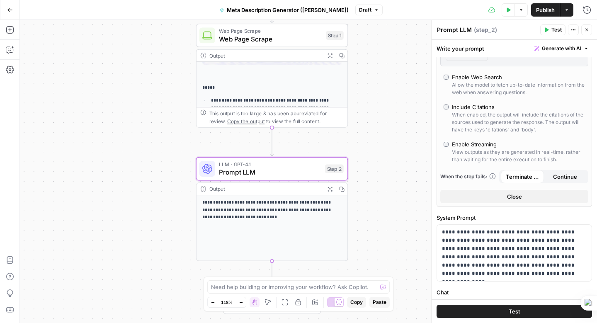
click at [511, 193] on span "Close" at bounding box center [514, 196] width 15 height 8
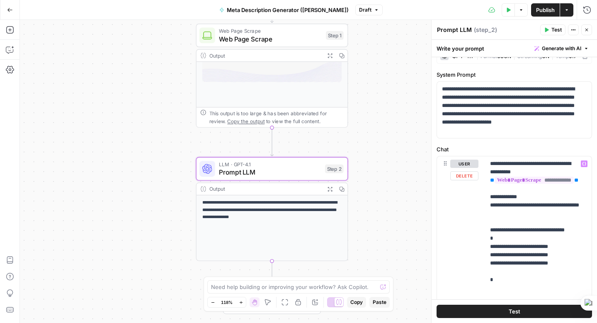
scroll to position [119, 0]
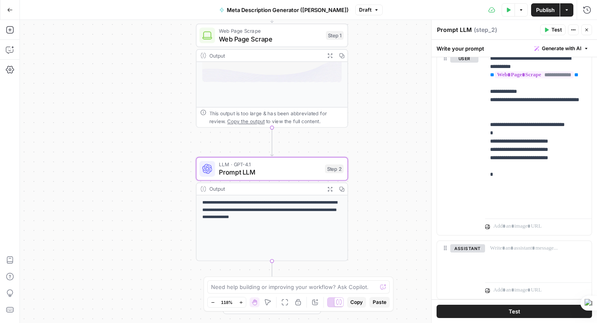
click at [574, 30] on icon "button" at bounding box center [573, 29] width 5 height 5
click at [445, 31] on textarea "Prompt LLM" at bounding box center [454, 30] width 35 height 8
click at [447, 29] on textarea "Prompt LLM" at bounding box center [454, 30] width 35 height 8
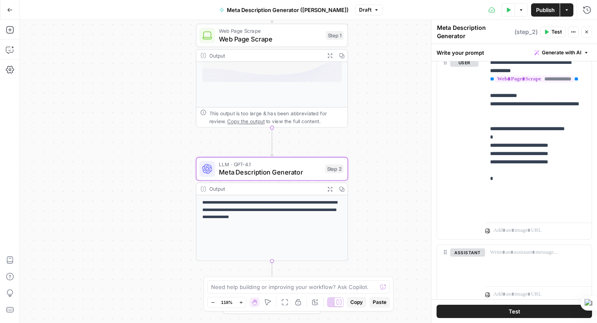
type textarea "Meta Description Generator"
click at [528, 34] on span "( step_2 )" at bounding box center [525, 32] width 23 height 8
click at [529, 33] on span "( step_2 )" at bounding box center [525, 32] width 23 height 8
click at [529, 32] on span "( step_2 )" at bounding box center [525, 32] width 23 height 8
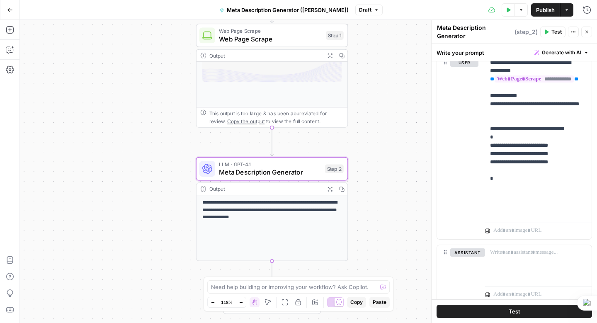
click at [534, 32] on span "( step_2 )" at bounding box center [525, 32] width 23 height 8
click at [521, 32] on span "( step_2 )" at bounding box center [525, 32] width 23 height 8
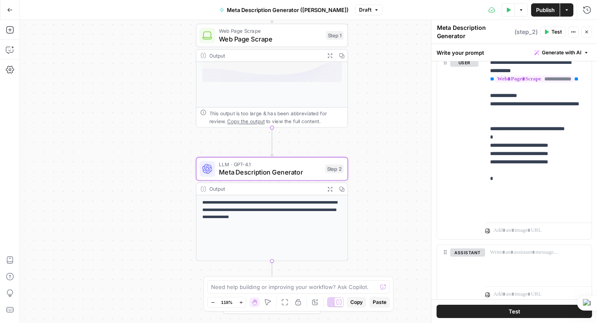
click at [521, 32] on span "( step_2 )" at bounding box center [525, 32] width 23 height 8
click at [547, 35] on button "Test" at bounding box center [552, 32] width 25 height 11
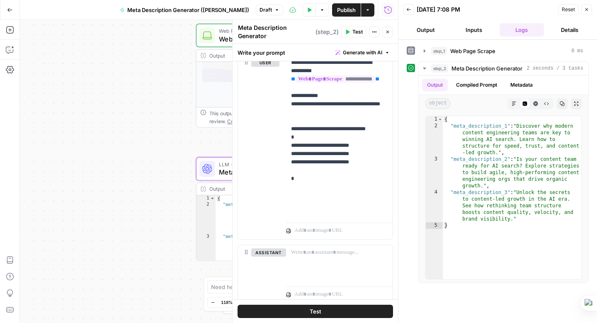
click at [589, 7] on button "Close" at bounding box center [586, 9] width 11 height 11
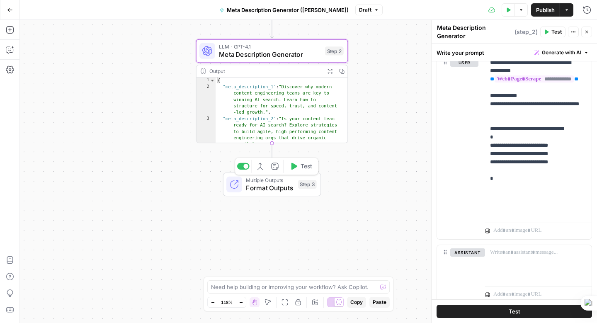
click at [274, 184] on span "Format Outputs" at bounding box center [270, 188] width 48 height 10
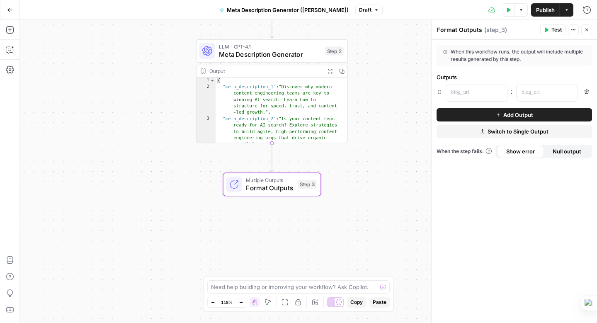
click at [518, 113] on span "Add Output" at bounding box center [518, 115] width 30 height 8
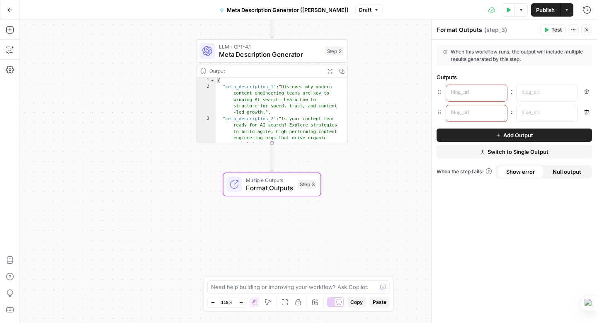
click at [516, 136] on span "Add Output" at bounding box center [518, 135] width 30 height 8
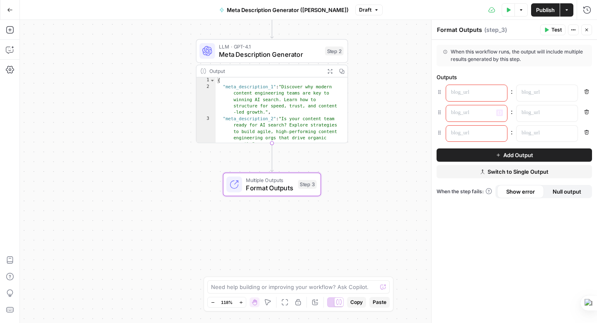
click at [470, 92] on p at bounding box center [470, 92] width 38 height 8
click at [499, 92] on icon "button" at bounding box center [499, 92] width 4 height 4
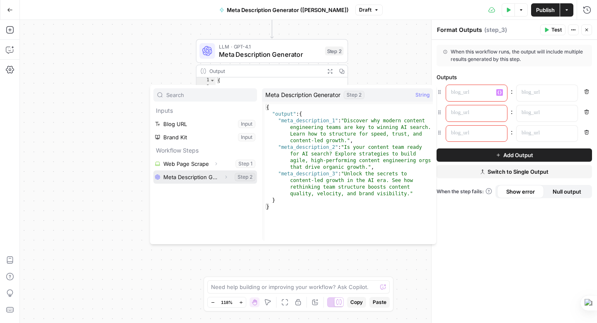
click at [221, 175] on button "Expand" at bounding box center [226, 177] width 11 height 11
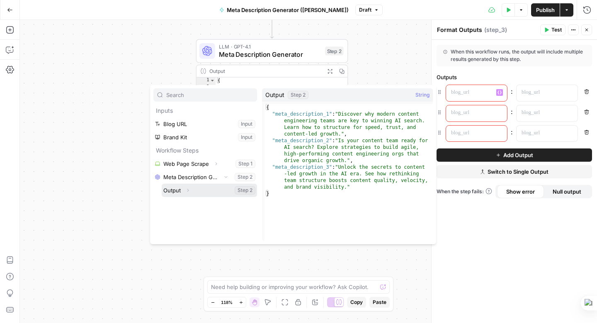
click at [174, 188] on button "Select variable Output" at bounding box center [209, 190] width 95 height 13
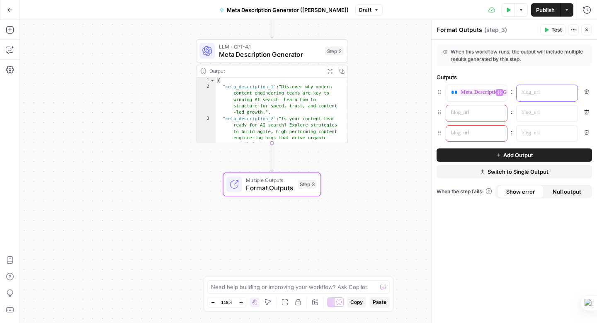
click at [544, 94] on p at bounding box center [540, 92] width 38 height 8
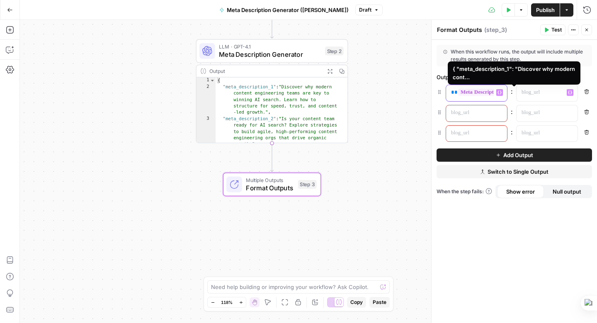
click at [484, 92] on span "**********" at bounding box center [515, 92] width 114 height 7
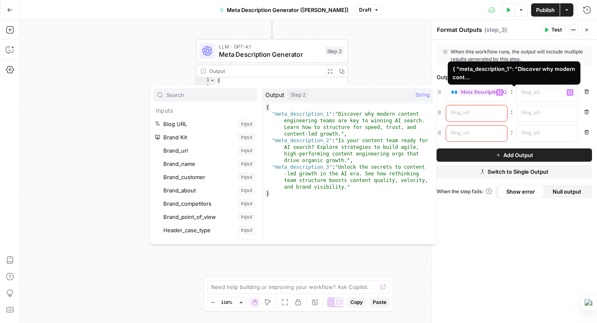
scroll to position [195, 0]
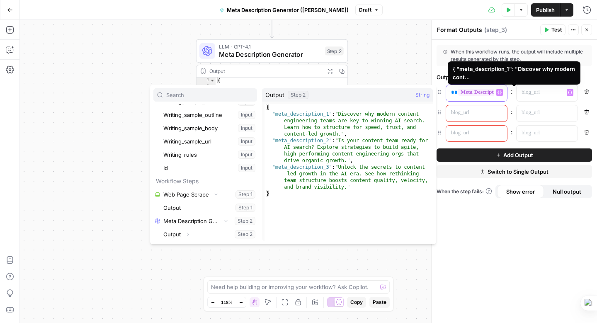
click at [484, 92] on span "**********" at bounding box center [515, 92] width 114 height 7
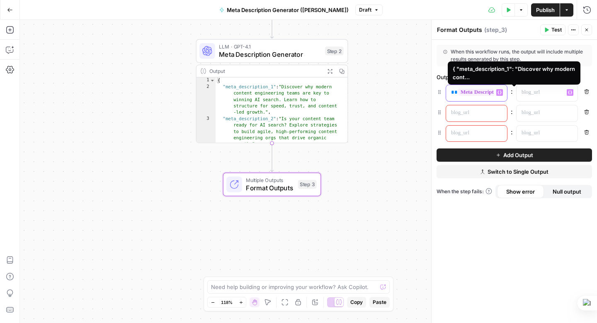
click at [484, 92] on span "**********" at bounding box center [515, 92] width 114 height 7
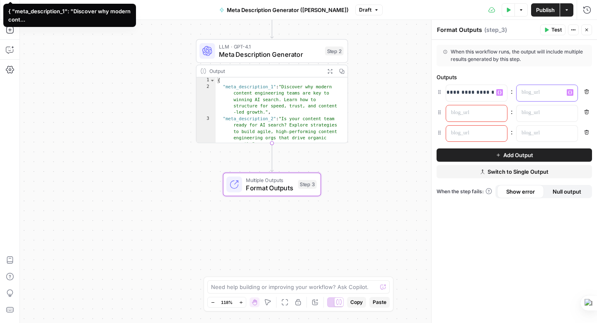
scroll to position [0, 0]
click at [551, 93] on p at bounding box center [540, 92] width 38 height 8
click at [568, 92] on icon "button" at bounding box center [570, 93] width 4 height 4
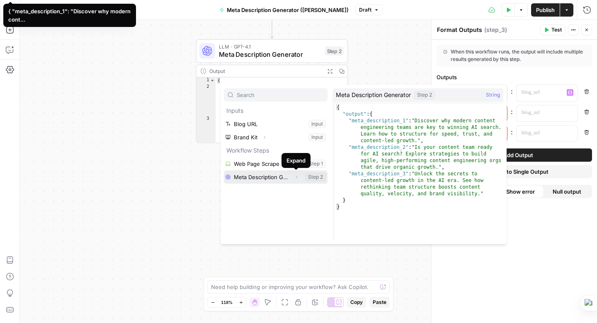
click at [294, 176] on icon "button" at bounding box center [296, 176] width 5 height 5
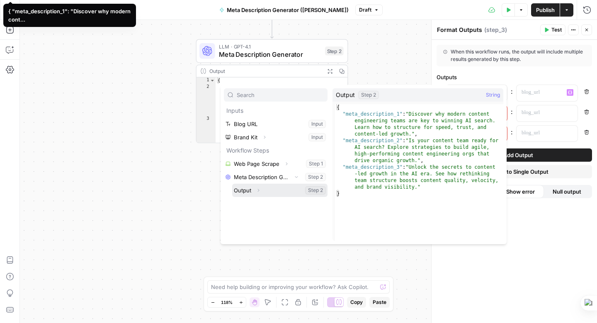
click at [256, 189] on icon "button" at bounding box center [258, 190] width 5 height 5
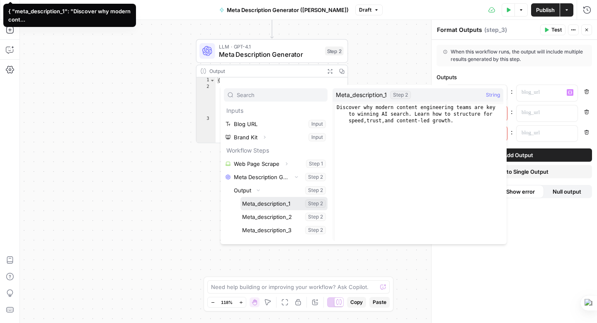
click at [271, 204] on button "Select variable Meta_description_1" at bounding box center [283, 203] width 87 height 13
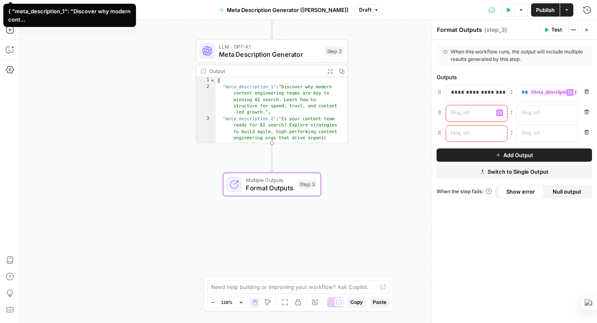
click at [479, 113] on p at bounding box center [470, 113] width 38 height 8
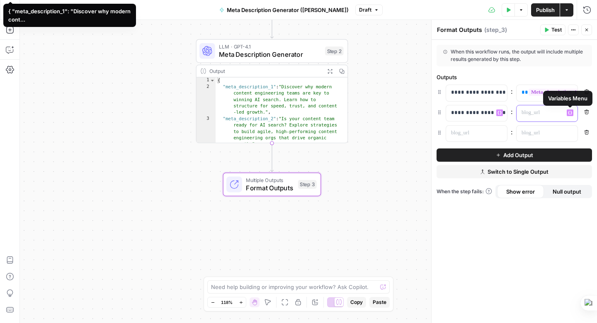
click at [568, 113] on icon "button" at bounding box center [570, 113] width 4 height 4
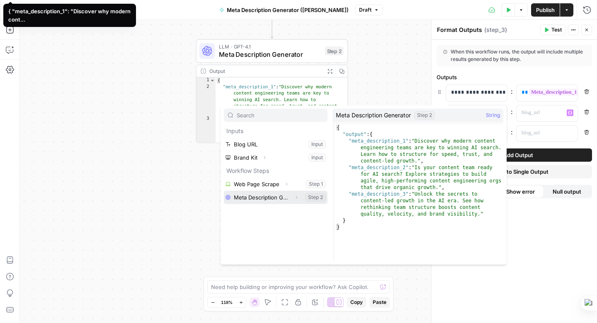
click at [279, 196] on button "Select variable Meta Description Generator" at bounding box center [276, 197] width 104 height 13
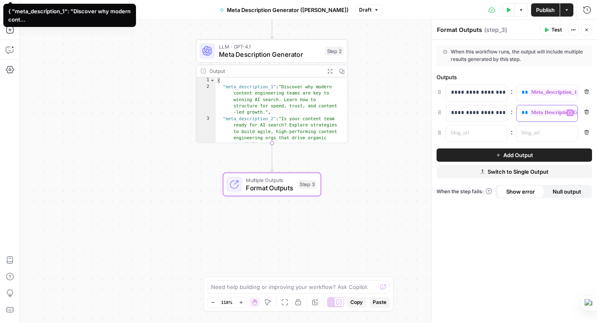
click at [570, 111] on icon "button" at bounding box center [570, 113] width 4 height 4
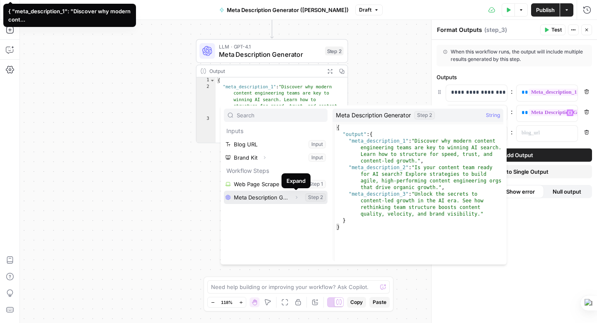
click at [296, 196] on icon "button" at bounding box center [297, 197] width 2 height 3
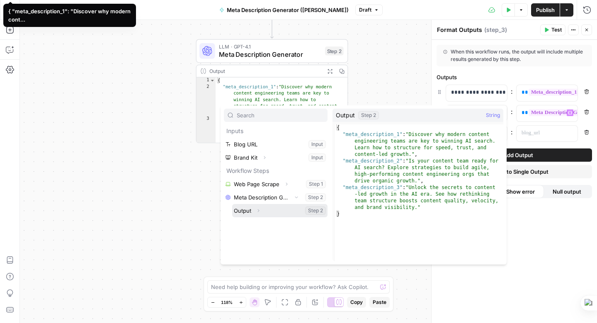
click at [257, 210] on icon "button" at bounding box center [258, 210] width 5 height 5
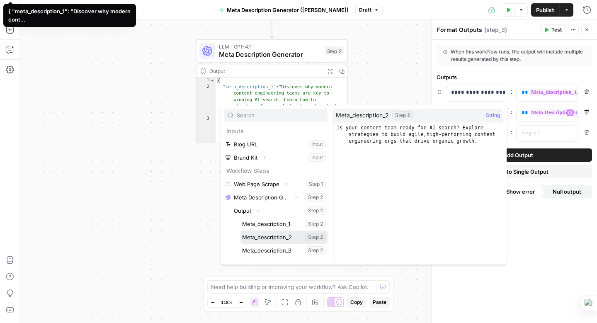
click at [274, 236] on button "Select variable Meta_description_2" at bounding box center [283, 236] width 87 height 13
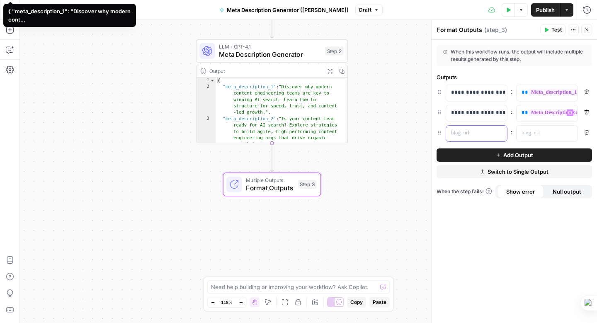
click at [471, 131] on p at bounding box center [470, 133] width 38 height 8
click at [572, 133] on button "Variables Menu" at bounding box center [570, 133] width 7 height 7
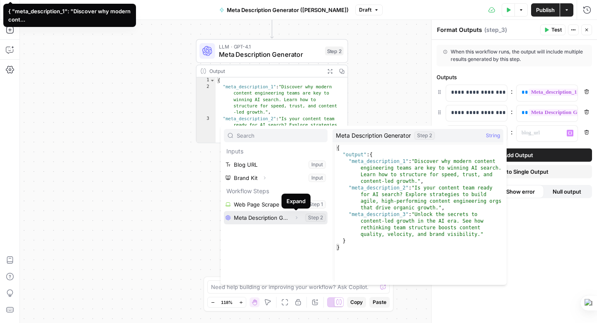
click at [296, 218] on icon "button" at bounding box center [296, 217] width 5 height 5
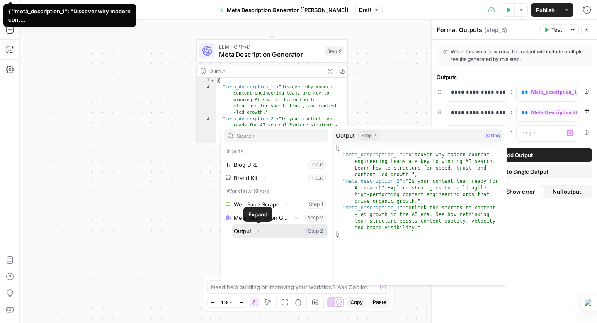
click at [258, 230] on icon "button" at bounding box center [258, 230] width 5 height 5
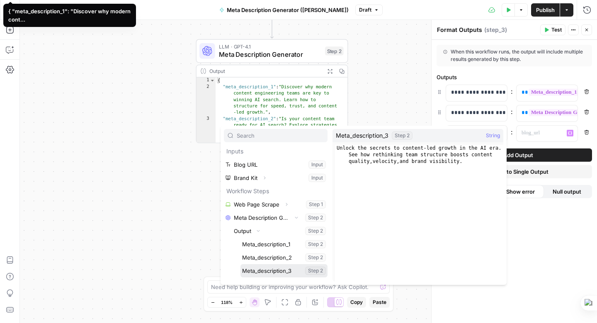
click at [266, 273] on button "Select variable Meta_description_3" at bounding box center [283, 270] width 87 height 13
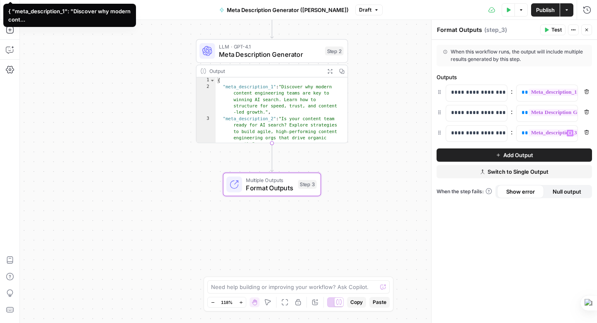
click at [559, 29] on span "Test" at bounding box center [556, 29] width 10 height 7
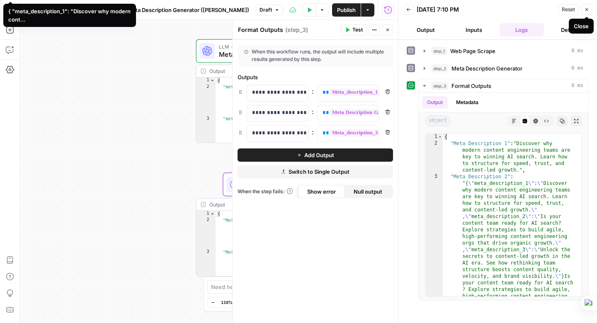
click at [589, 7] on button "Close" at bounding box center [586, 9] width 11 height 11
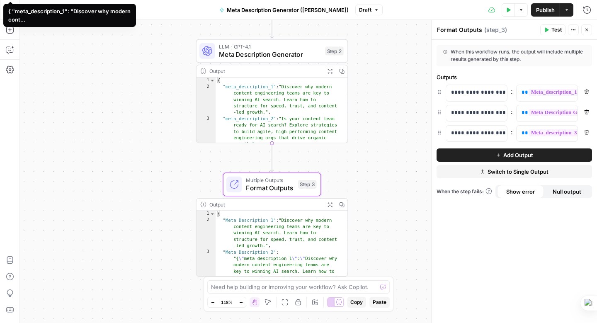
click at [542, 11] on span "Publish" at bounding box center [545, 10] width 19 height 8
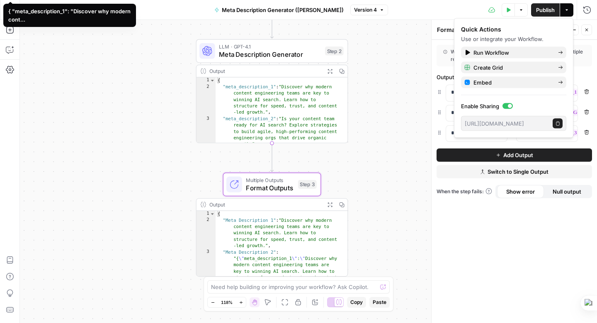
scroll to position [355, 0]
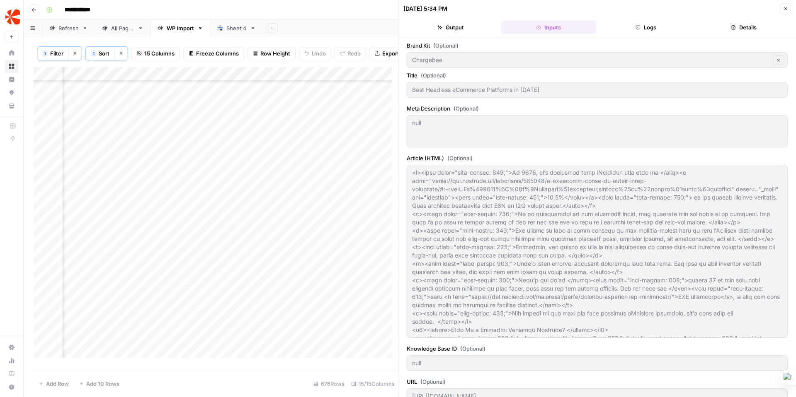
scroll to position [131, 0]
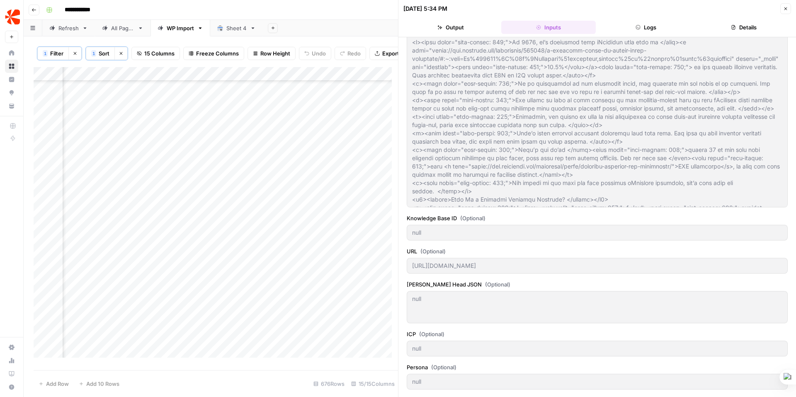
click at [111, 29] on div "All Pages" at bounding box center [122, 28] width 23 height 8
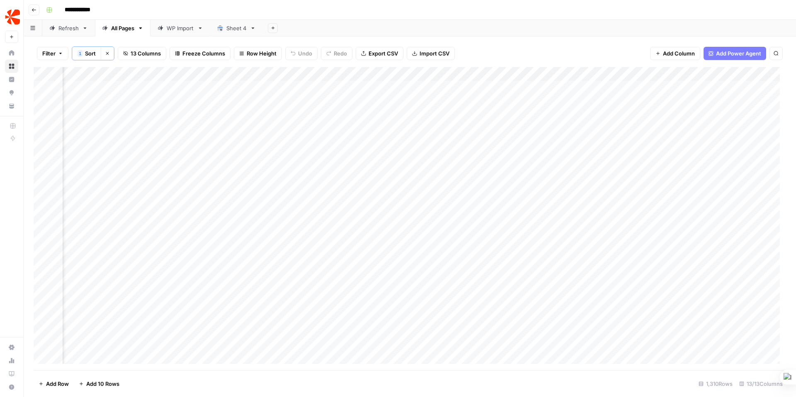
scroll to position [0, 406]
click at [69, 30] on div "Refresh" at bounding box center [68, 28] width 20 height 8
click at [489, 268] on div "Add Column" at bounding box center [410, 218] width 752 height 304
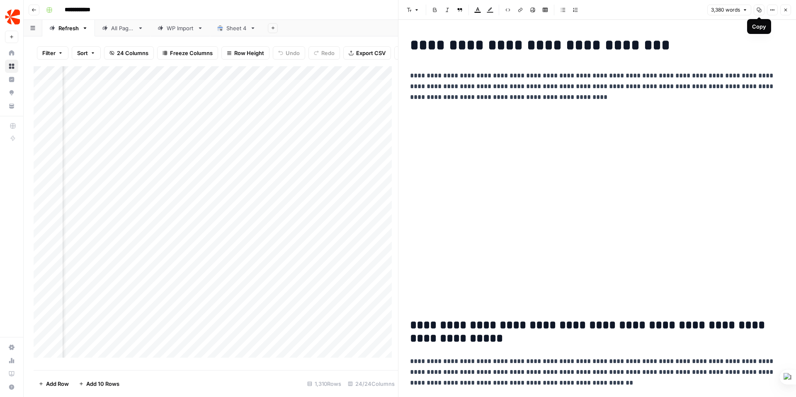
click at [760, 10] on icon "button" at bounding box center [758, 9] width 5 height 5
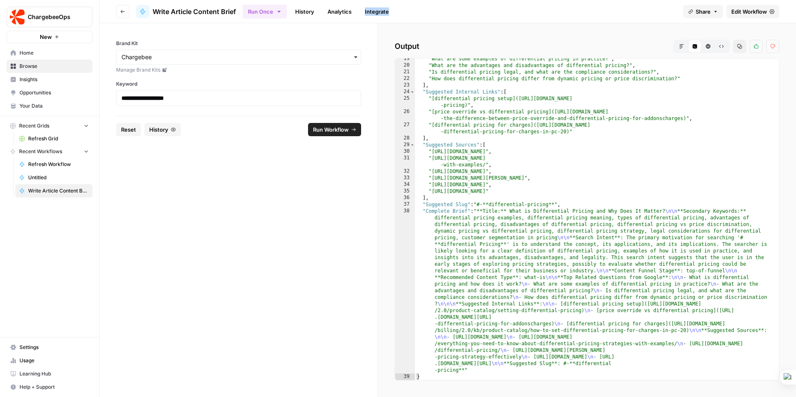
scroll to position [149, 0]
click at [43, 19] on span "ChargebeeOps" at bounding box center [53, 17] width 50 height 8
click at [47, 104] on span "Your Data" at bounding box center [53, 105] width 69 height 7
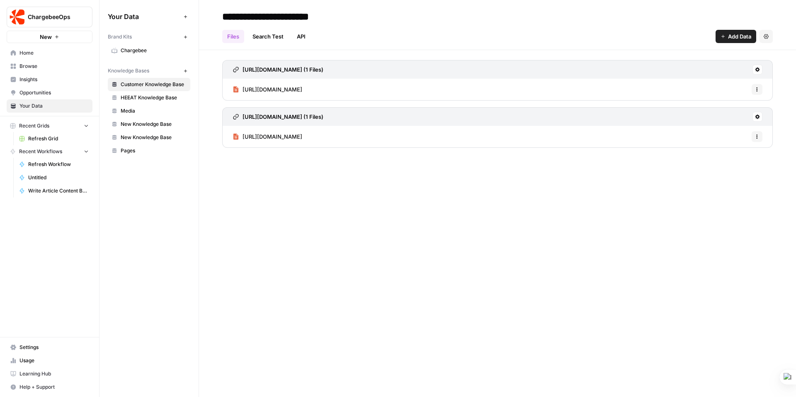
click at [167, 48] on span "Chargebee" at bounding box center [154, 50] width 66 height 7
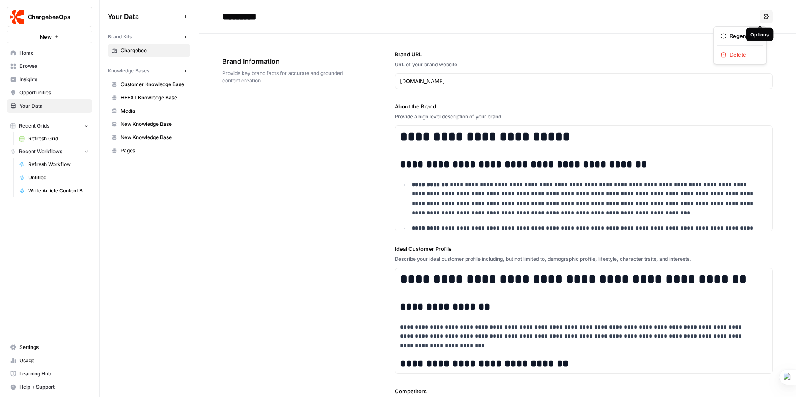
click at [763, 16] on icon "button" at bounding box center [765, 16] width 5 height 5
click at [132, 49] on span "Chargebee" at bounding box center [154, 50] width 66 height 7
